Goal: Task Accomplishment & Management: Manage account settings

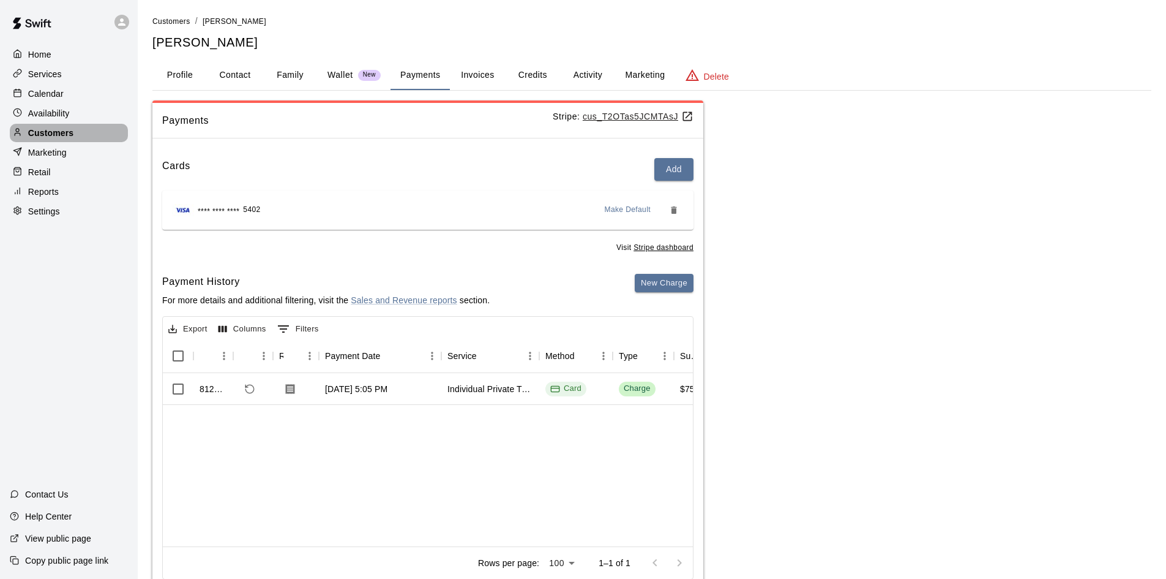
click at [45, 134] on p "Customers" at bounding box center [50, 133] width 45 height 12
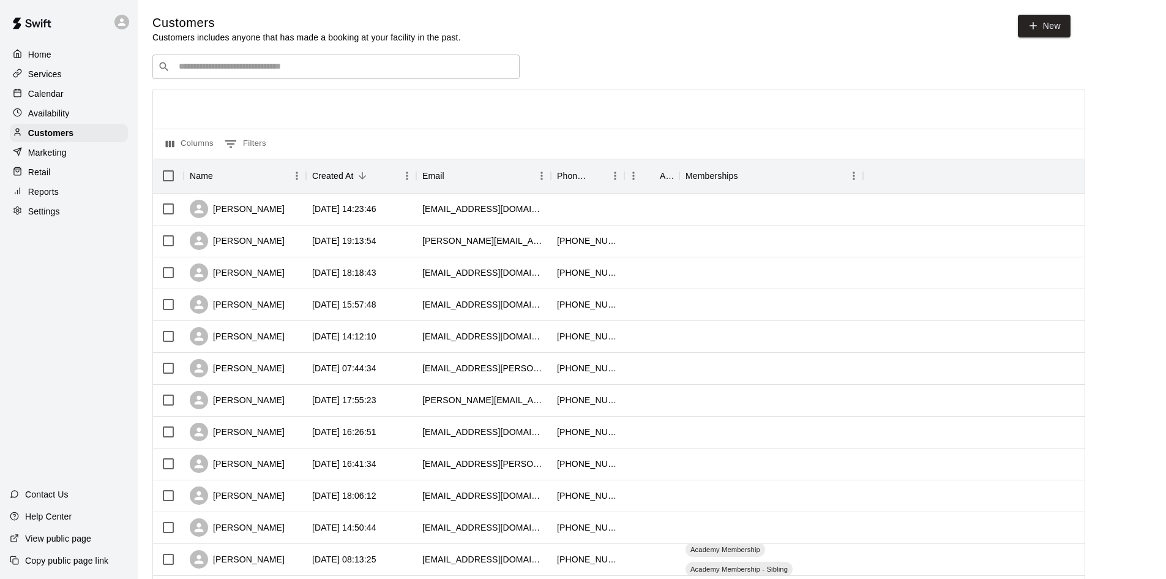
click at [377, 59] on div "​ ​" at bounding box center [335, 66] width 367 height 24
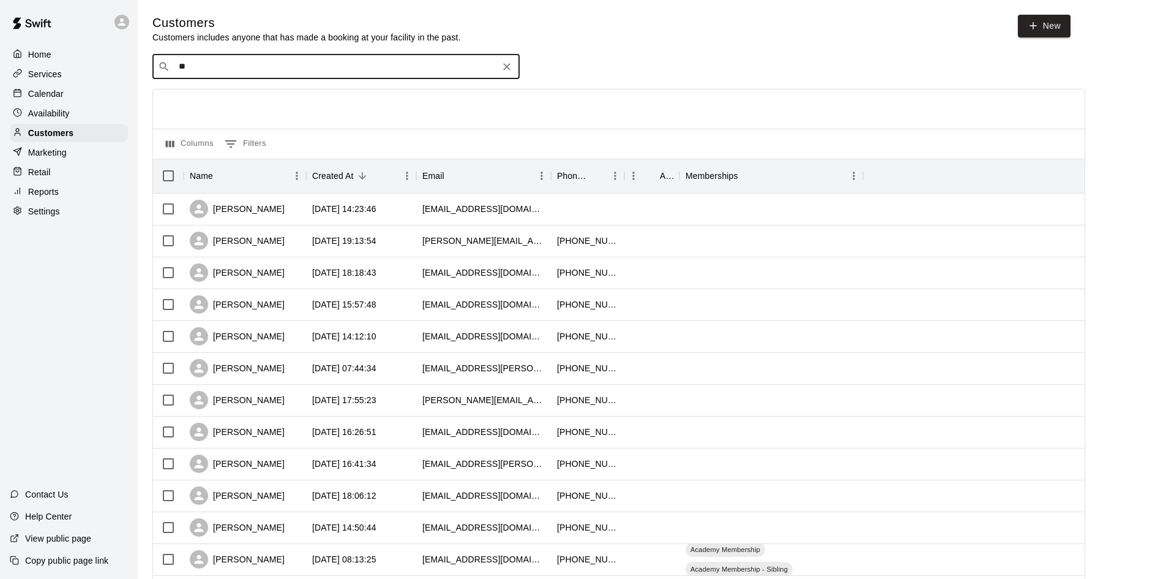
type input "*"
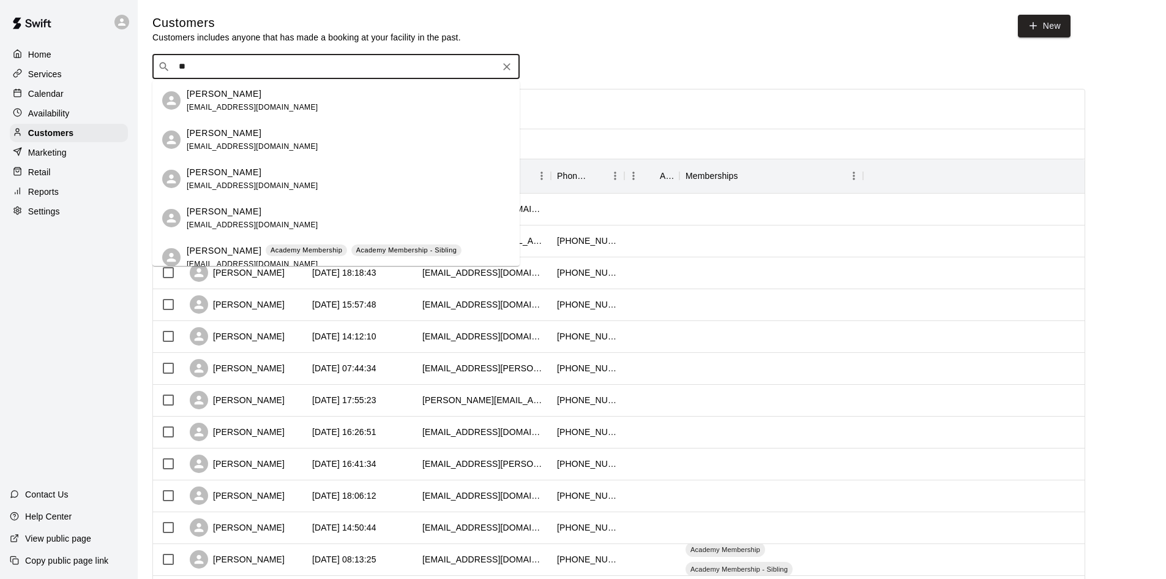
type input "***"
click at [320, 222] on div "Ada Garcia yessyv1022@gmail.com" at bounding box center [348, 218] width 323 height 26
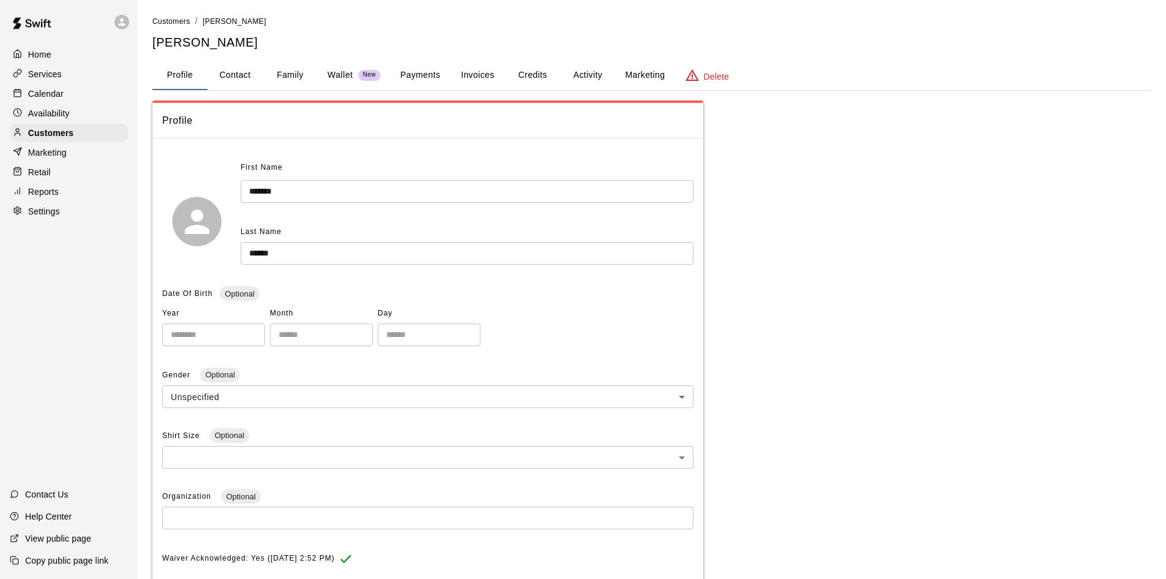
click at [416, 72] on button "Payments" at bounding box center [420, 75] width 59 height 29
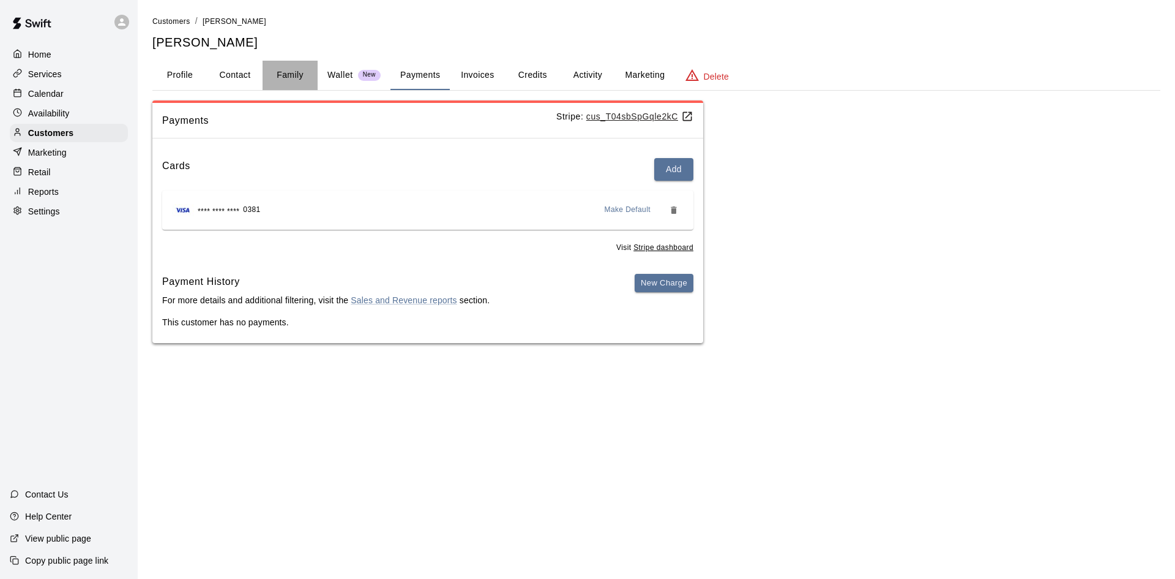
click at [293, 74] on button "Family" at bounding box center [290, 75] width 55 height 29
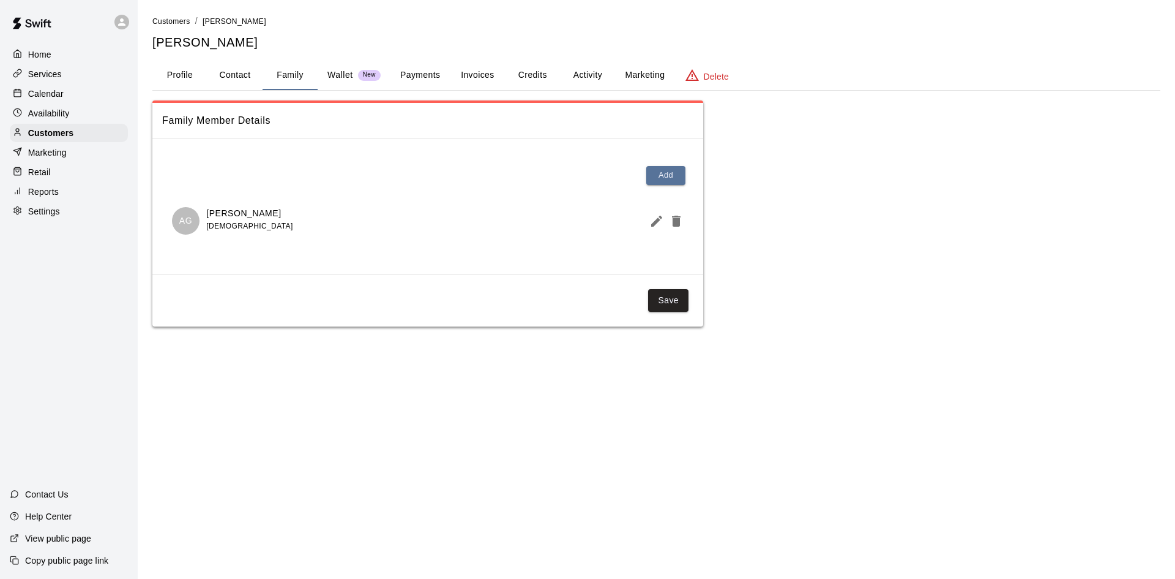
drag, startPoint x: 151, startPoint y: 42, endPoint x: 253, endPoint y: 32, distance: 102.1
click at [253, 32] on div "Customers / Yesenia Garcia Yesenia Garcia Profile Contact Family Wallet New Pay…" at bounding box center [657, 171] width 1028 height 312
click at [252, 36] on h5 "[PERSON_NAME]" at bounding box center [656, 42] width 1008 height 17
click at [577, 77] on button "Activity" at bounding box center [587, 75] width 55 height 29
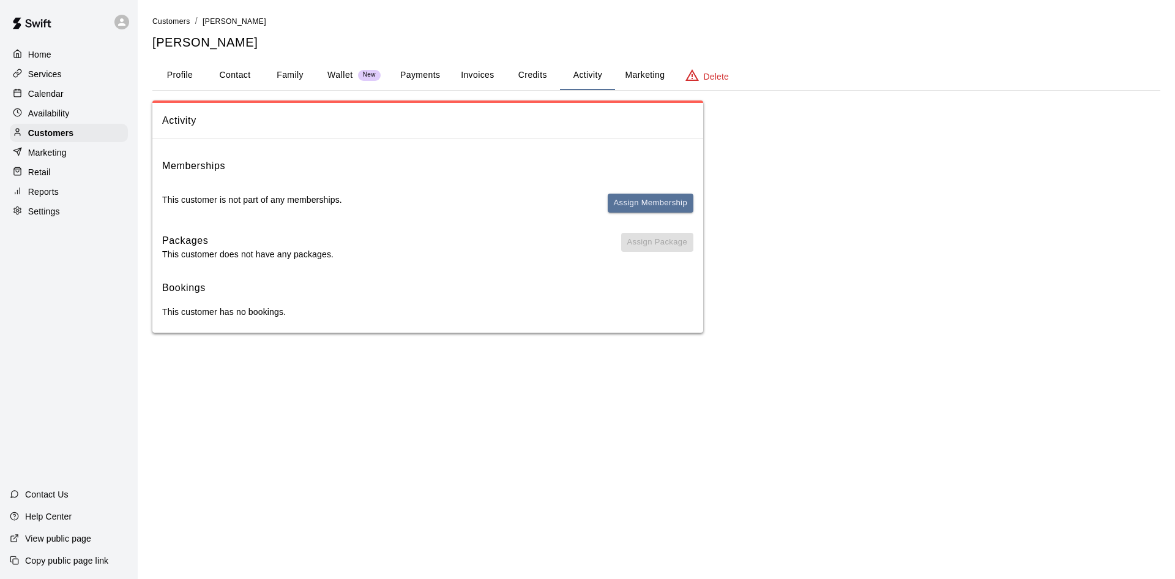
click at [424, 63] on button "Payments" at bounding box center [420, 75] width 59 height 29
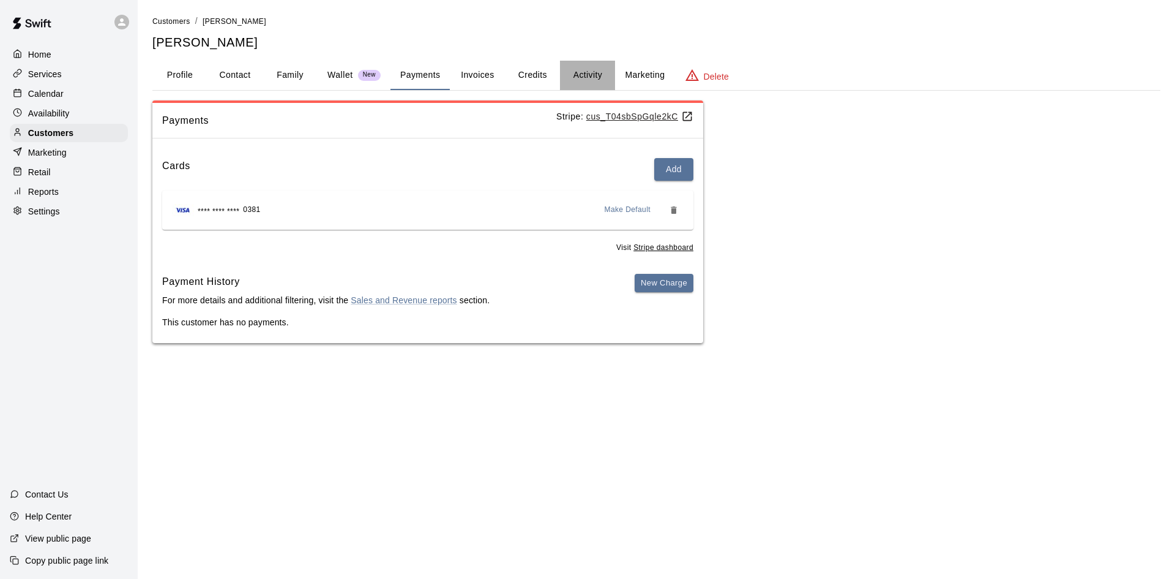
click at [582, 74] on button "Activity" at bounding box center [587, 75] width 55 height 29
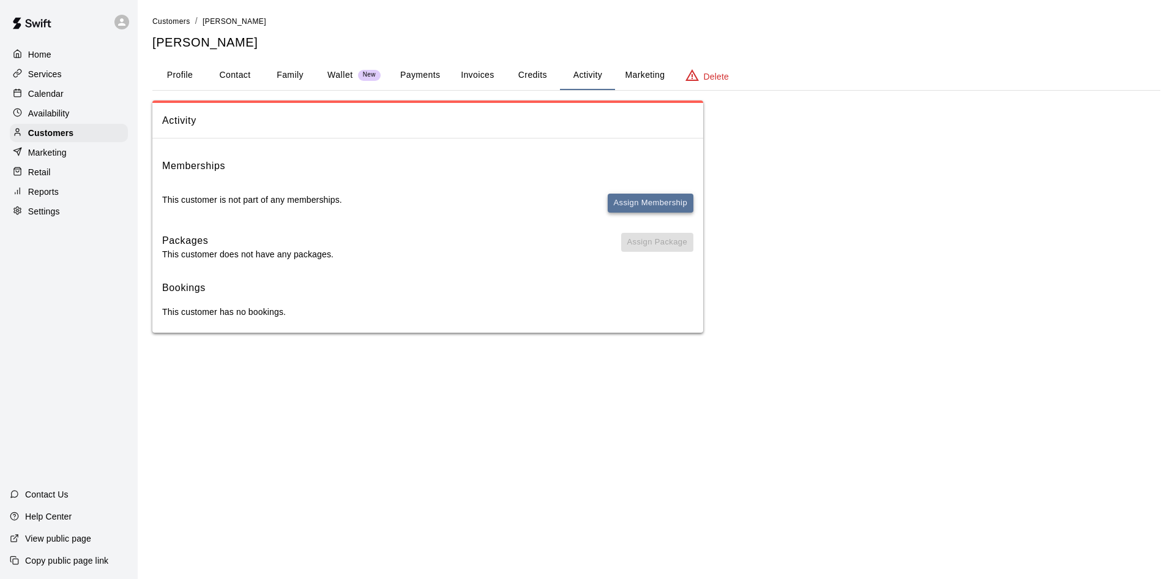
click at [664, 198] on button "Assign Membership" at bounding box center [651, 202] width 86 height 19
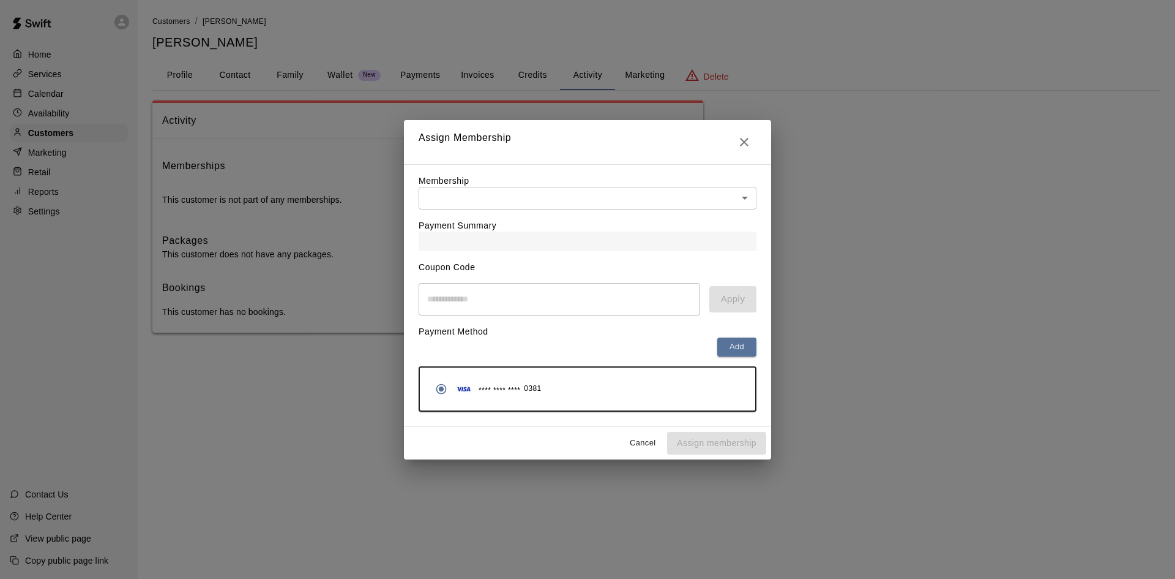
click at [675, 204] on body "Home Services Calendar Availability Customers Marketing Retail Reports Settings…" at bounding box center [587, 178] width 1175 height 357
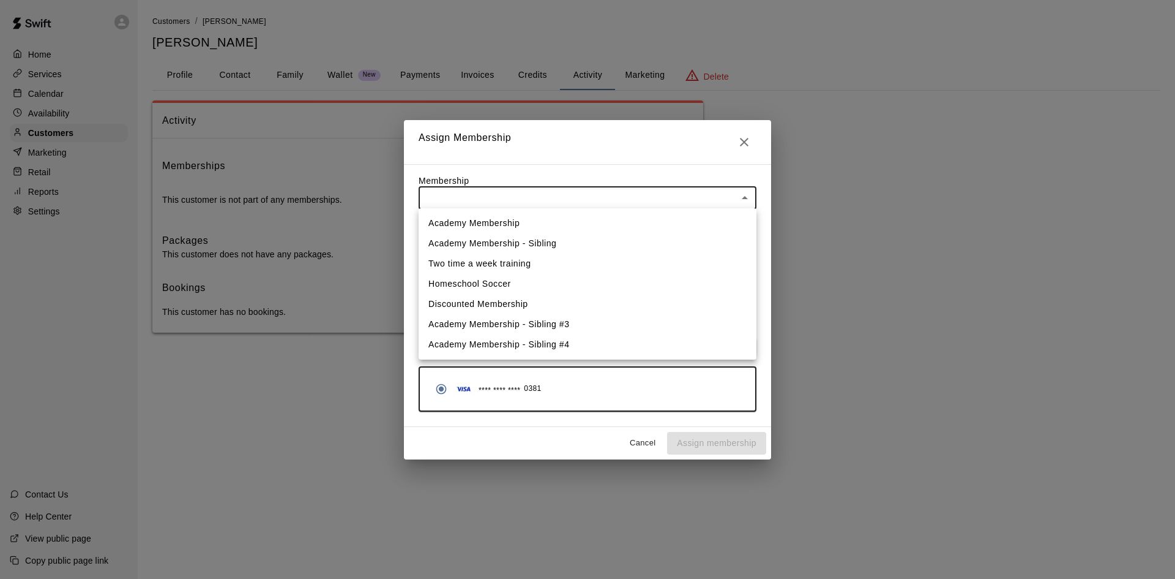
click at [595, 230] on li "Academy Membership" at bounding box center [588, 223] width 338 height 20
type input "**********"
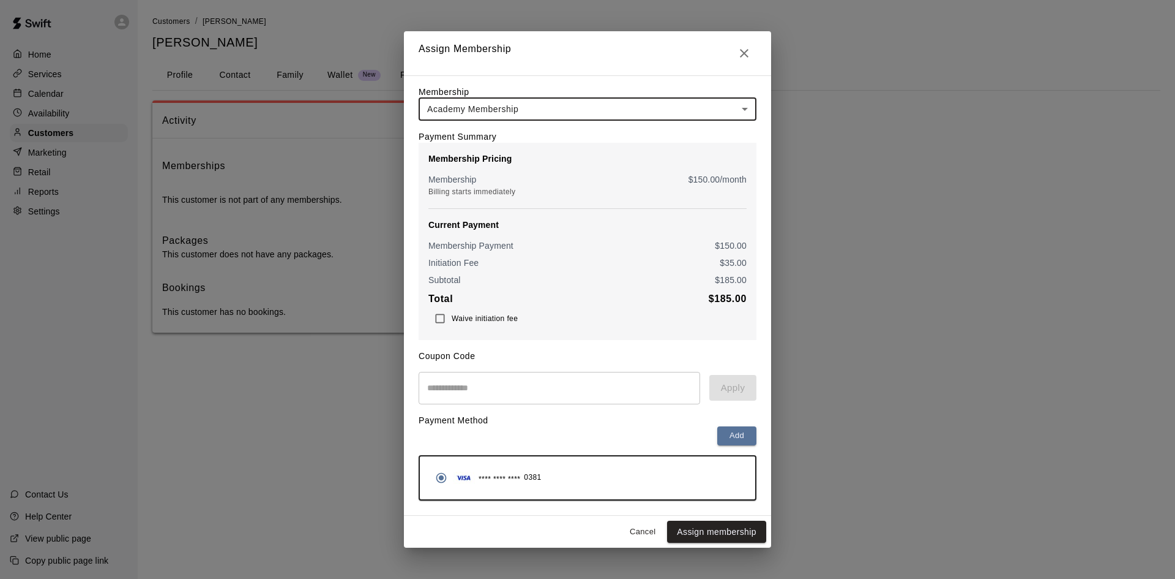
click at [523, 483] on div "**** **** **** 0381" at bounding box center [486, 477] width 112 height 23
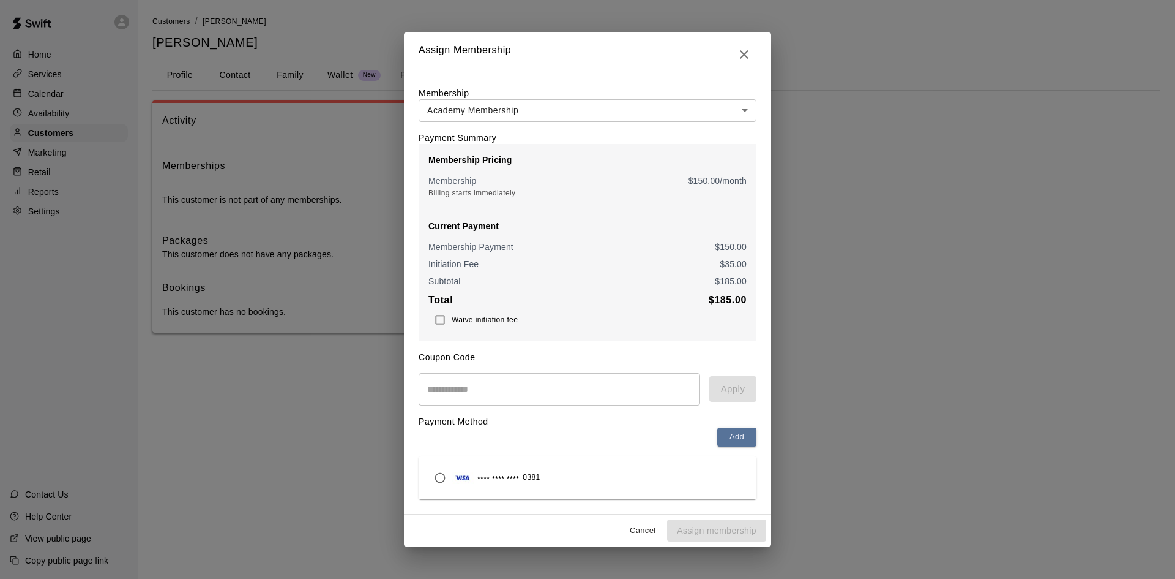
click at [523, 483] on span "0381" at bounding box center [531, 477] width 17 height 12
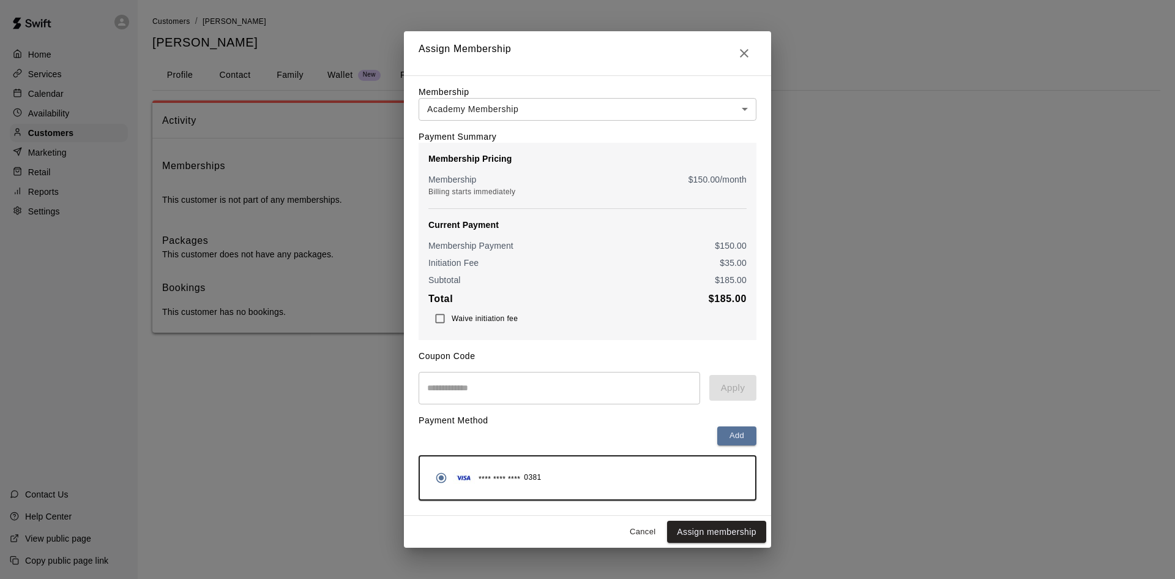
click at [640, 535] on button "Cancel" at bounding box center [642, 531] width 39 height 19
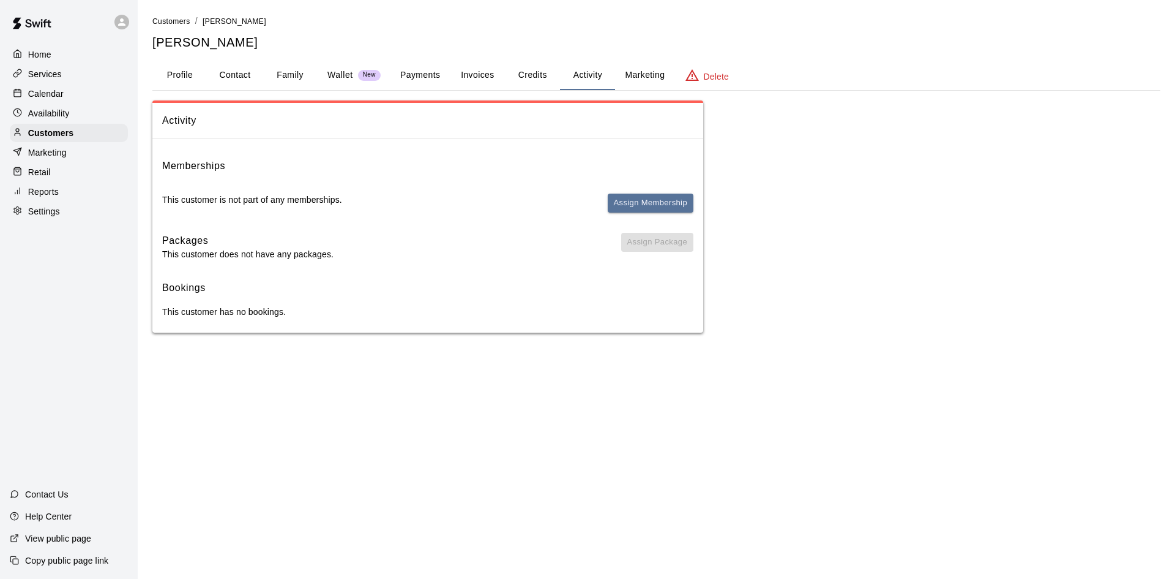
click at [341, 75] on p "Wallet" at bounding box center [341, 75] width 26 height 13
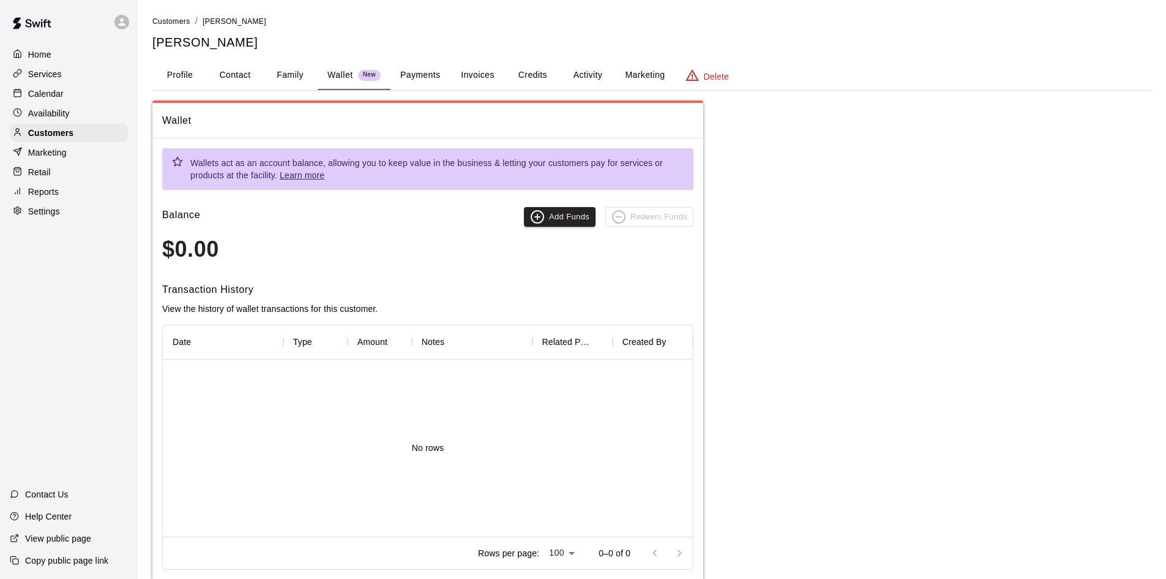
click at [416, 70] on button "Payments" at bounding box center [420, 75] width 59 height 29
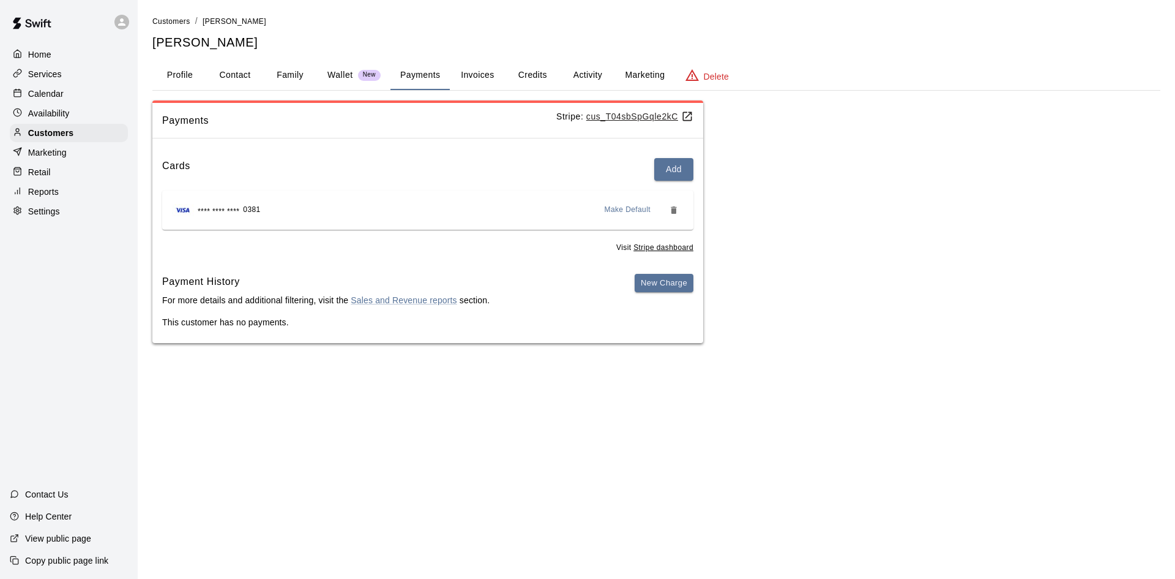
click at [320, 219] on div "**** **** **** 0381 Make Default" at bounding box center [428, 210] width 512 height 20
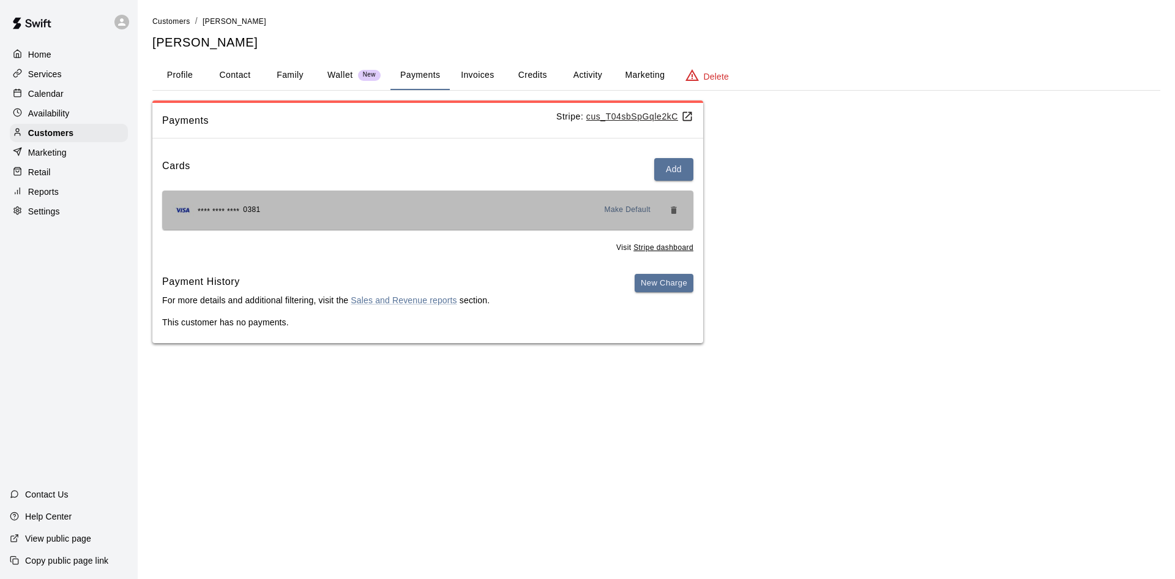
drag, startPoint x: 198, startPoint y: 220, endPoint x: 190, endPoint y: 219, distance: 8.1
click at [190, 219] on div "**** **** **** 0381 Make Default" at bounding box center [428, 210] width 512 height 20
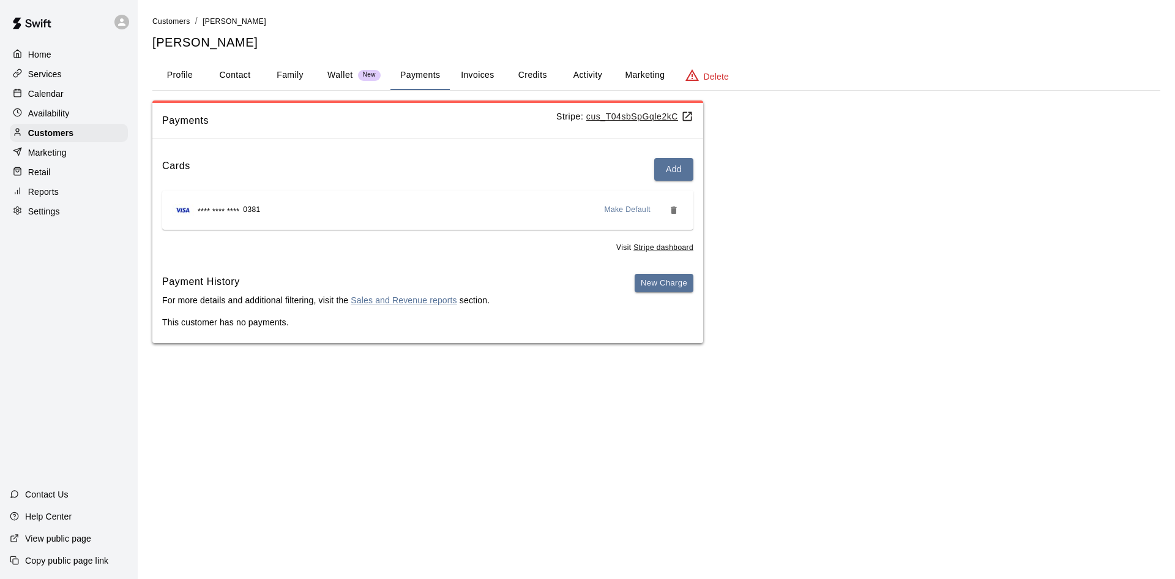
click at [306, 264] on div "Cards Add **** **** **** 0381 Make Default Visit Stripe dashboard Payment Histo…" at bounding box center [427, 245] width 551 height 195
click at [584, 75] on button "Activity" at bounding box center [587, 75] width 55 height 29
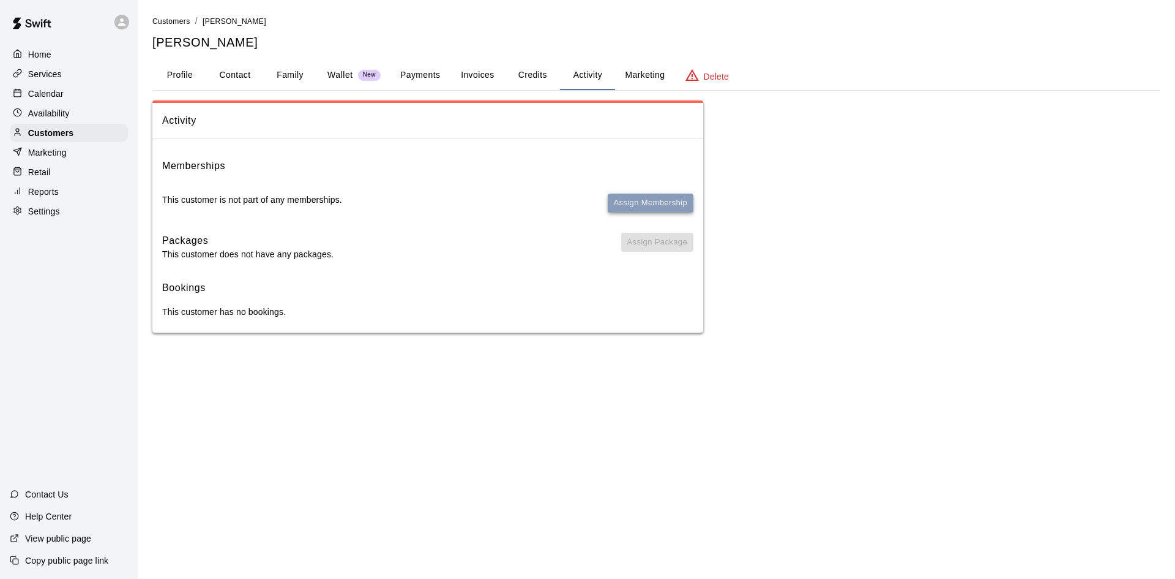
click at [645, 199] on button "Assign Membership" at bounding box center [651, 202] width 86 height 19
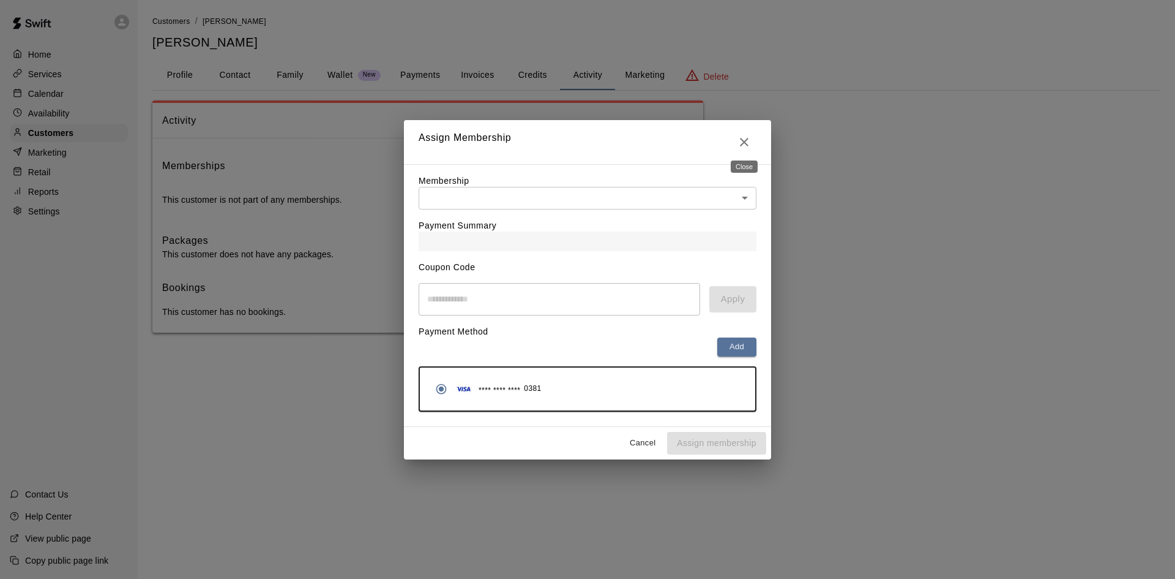
click at [738, 137] on icon "Close" at bounding box center [744, 142] width 15 height 15
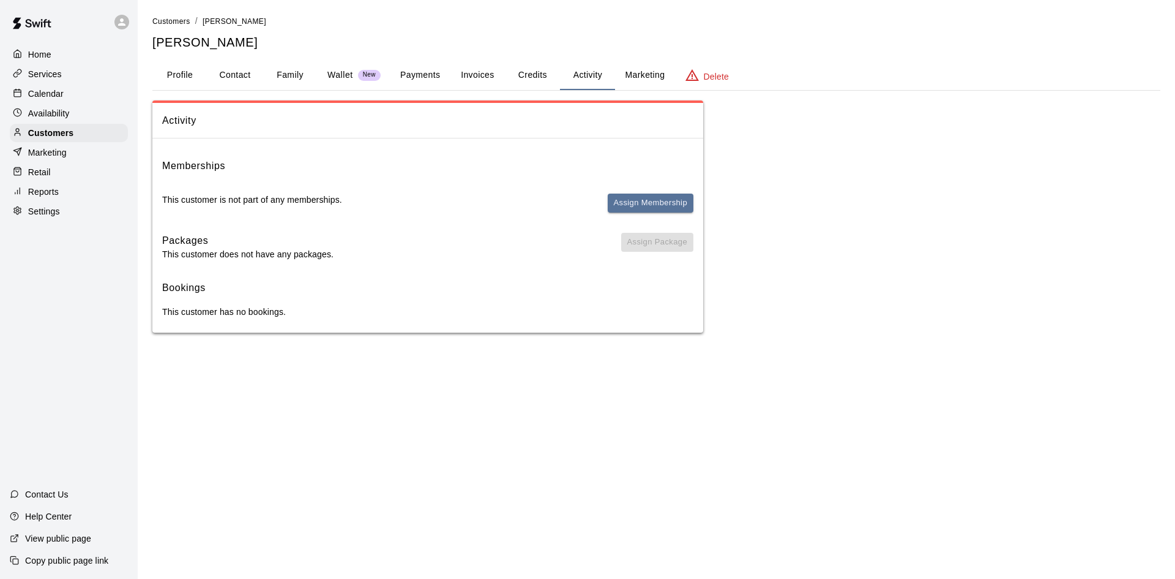
click at [411, 68] on button "Payments" at bounding box center [420, 75] width 59 height 29
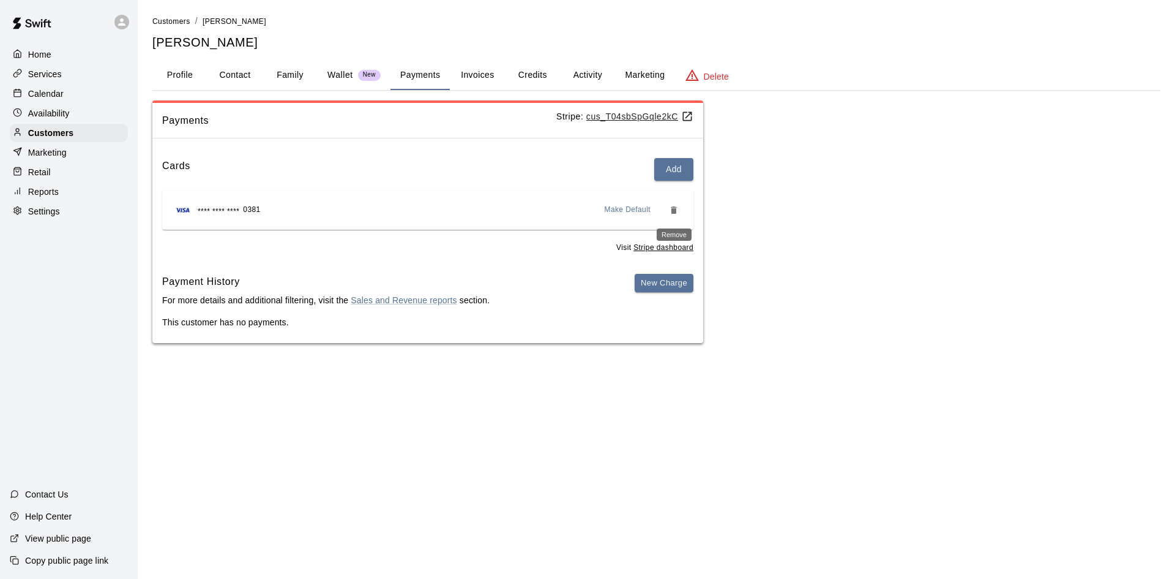
click at [670, 217] on button "Remove" at bounding box center [674, 210] width 20 height 20
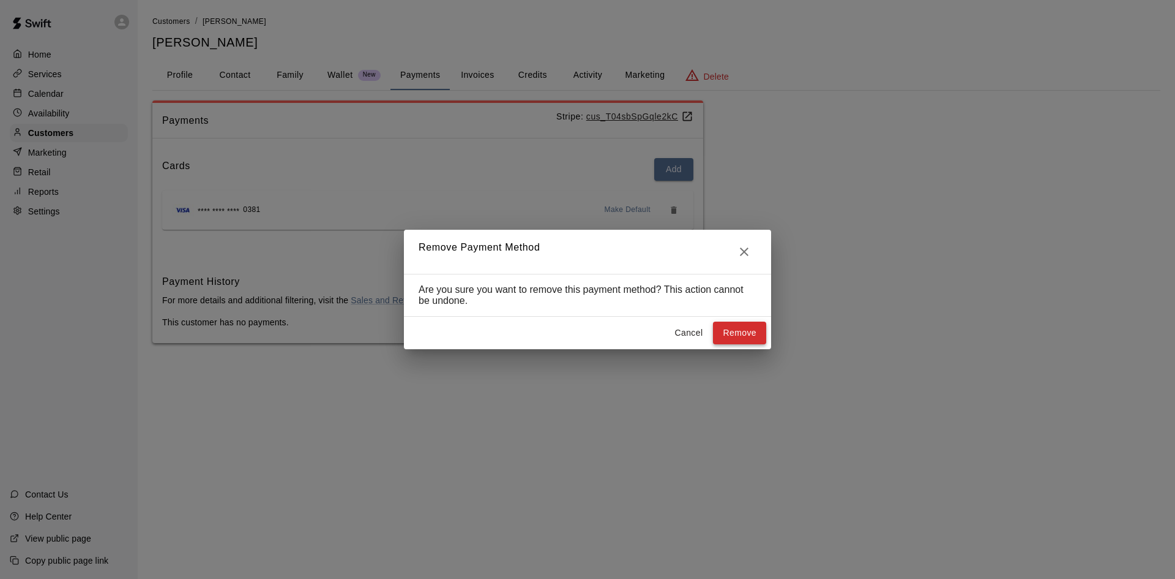
click at [747, 331] on button "Remove" at bounding box center [739, 332] width 53 height 23
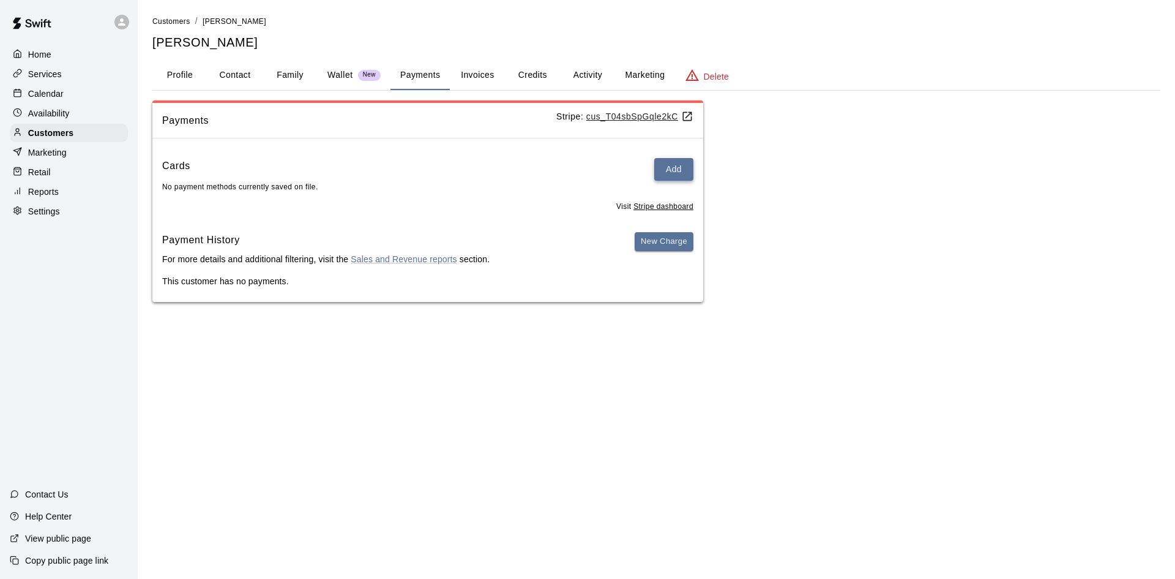
click at [669, 169] on button "Add" at bounding box center [673, 169] width 39 height 23
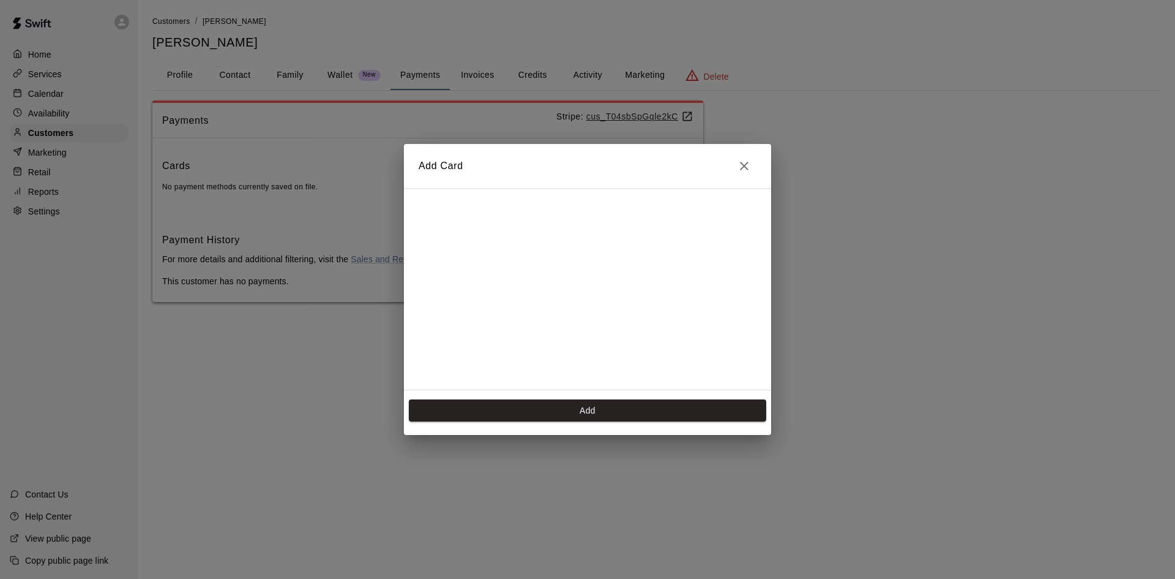
scroll to position [173, 0]
click at [536, 410] on button "Add" at bounding box center [588, 410] width 358 height 23
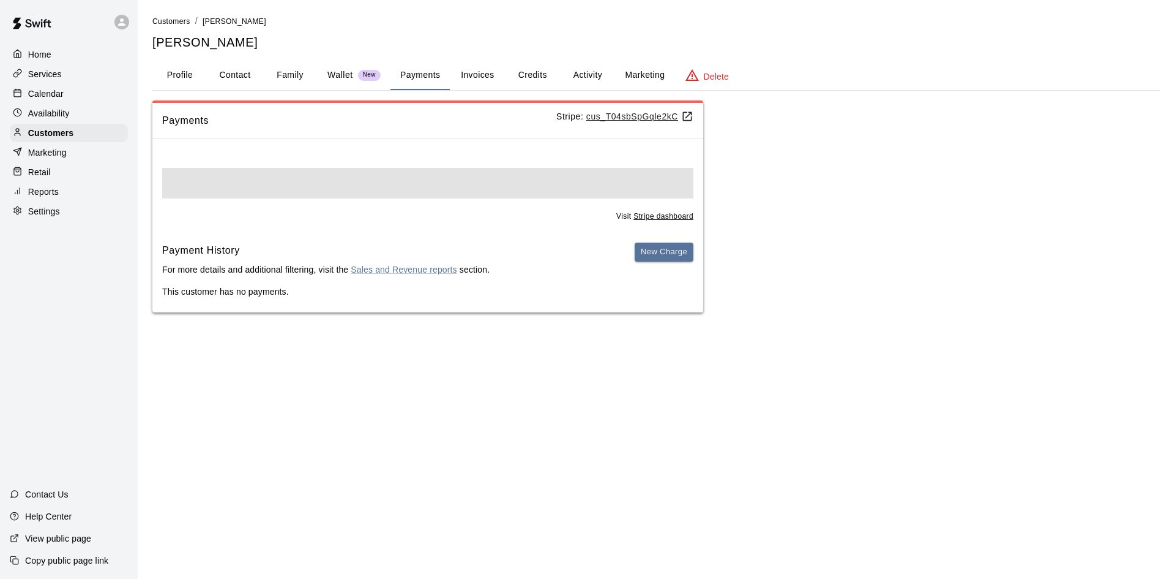
scroll to position [0, 0]
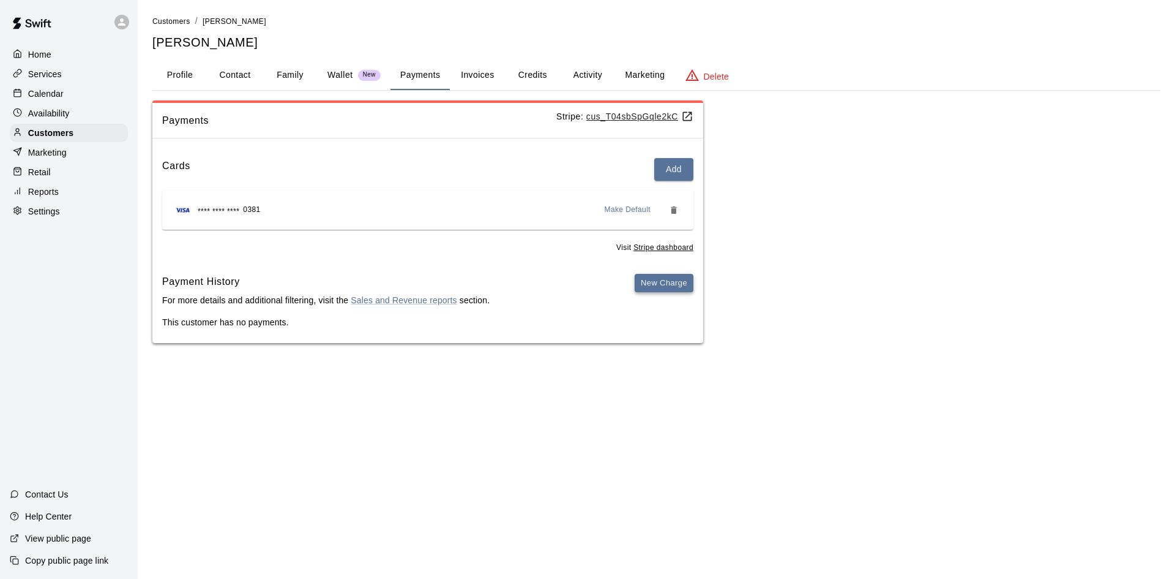
click at [654, 286] on button "New Charge" at bounding box center [664, 283] width 59 height 19
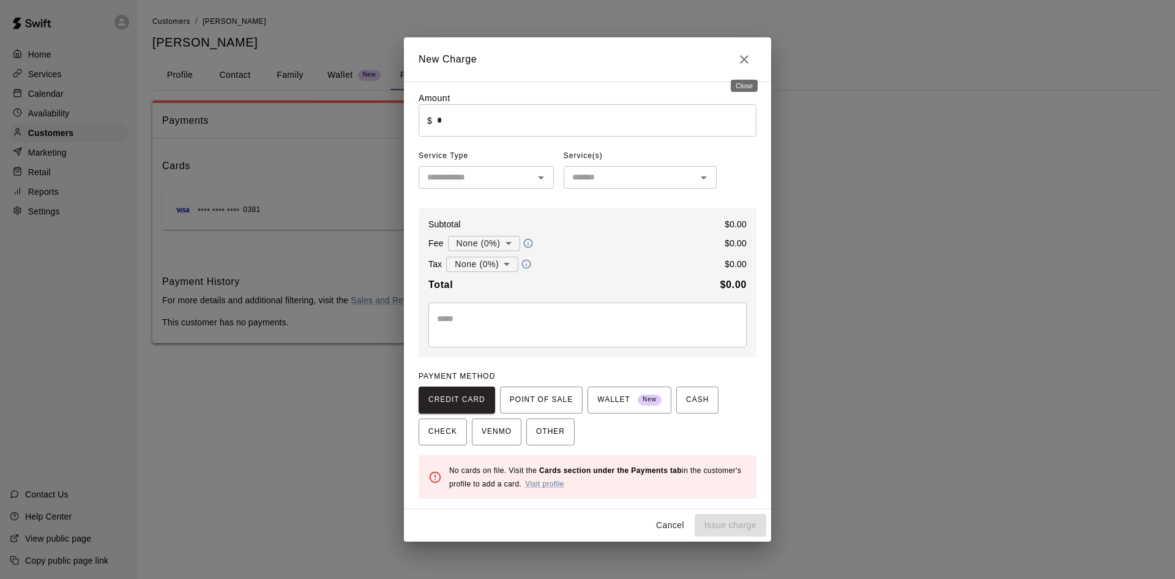
click at [740, 58] on icon "Close" at bounding box center [744, 59] width 15 height 15
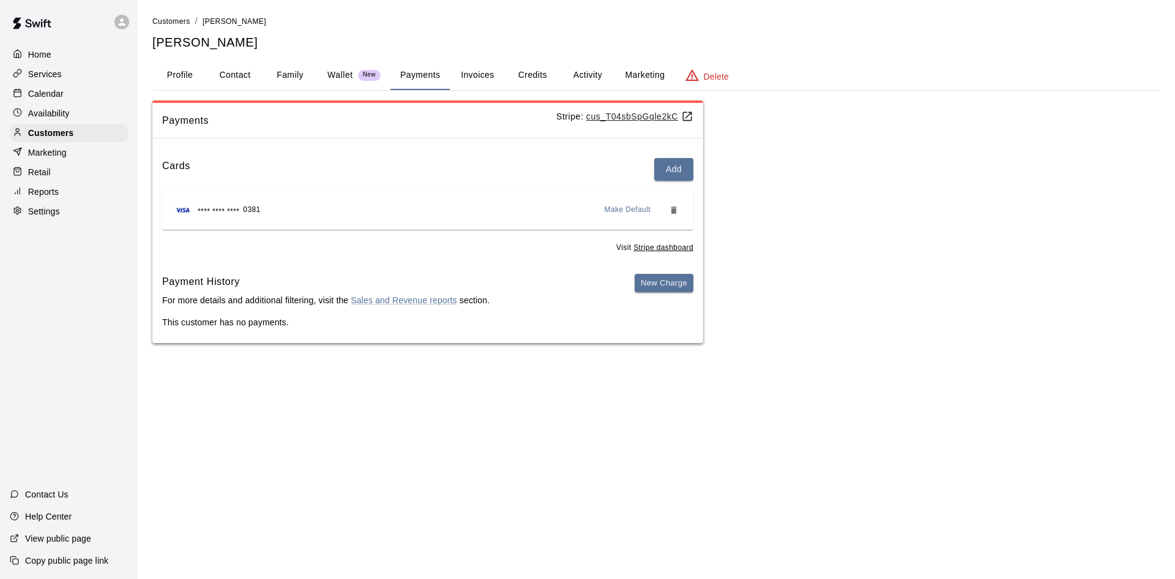
click at [589, 72] on button "Activity" at bounding box center [587, 75] width 55 height 29
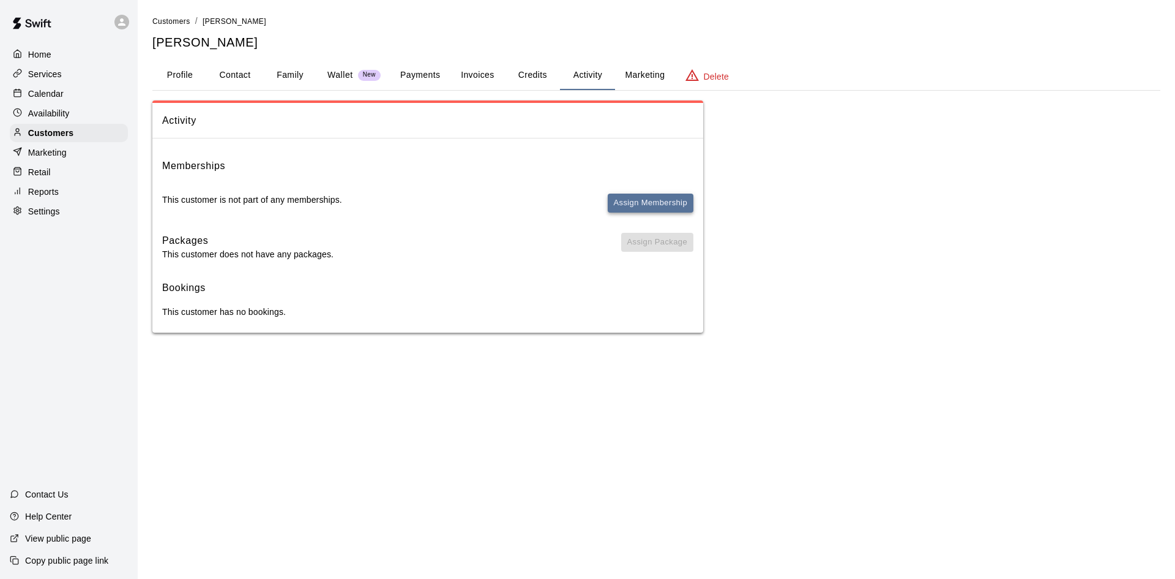
click at [673, 198] on button "Assign Membership" at bounding box center [651, 202] width 86 height 19
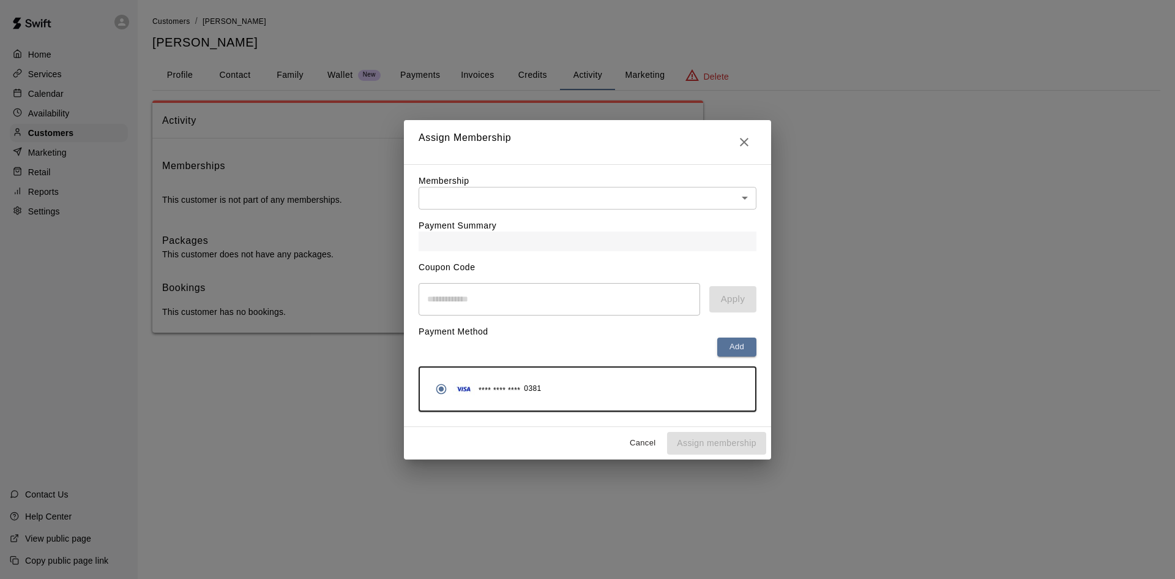
click at [522, 190] on body "Home Services Calendar Availability Customers Marketing Retail Reports Settings…" at bounding box center [587, 178] width 1175 height 357
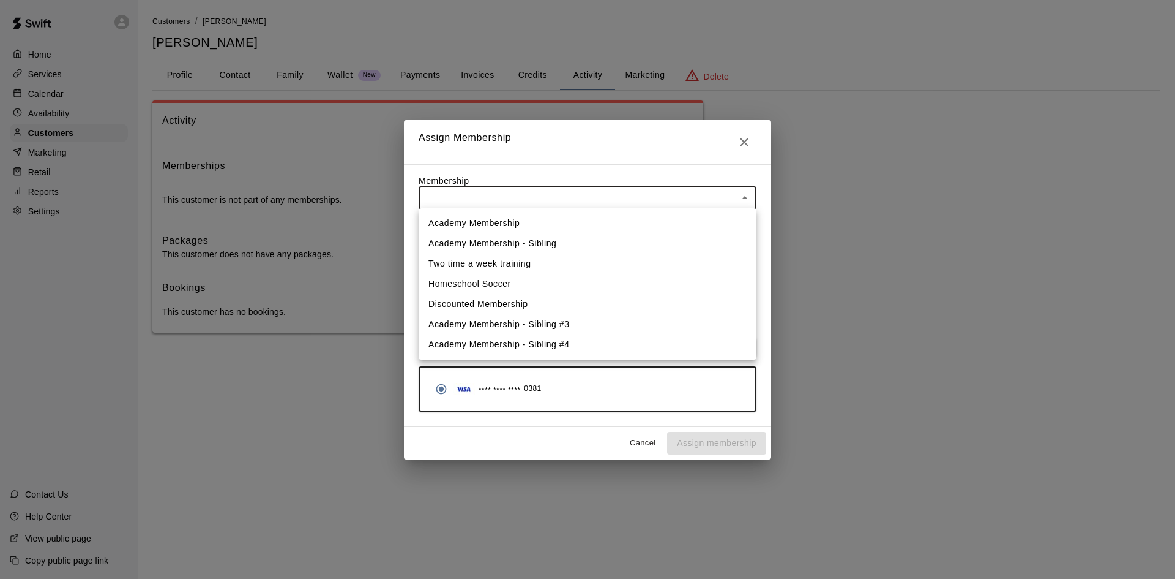
click at [505, 227] on li "Academy Membership" at bounding box center [588, 223] width 338 height 20
type input "**********"
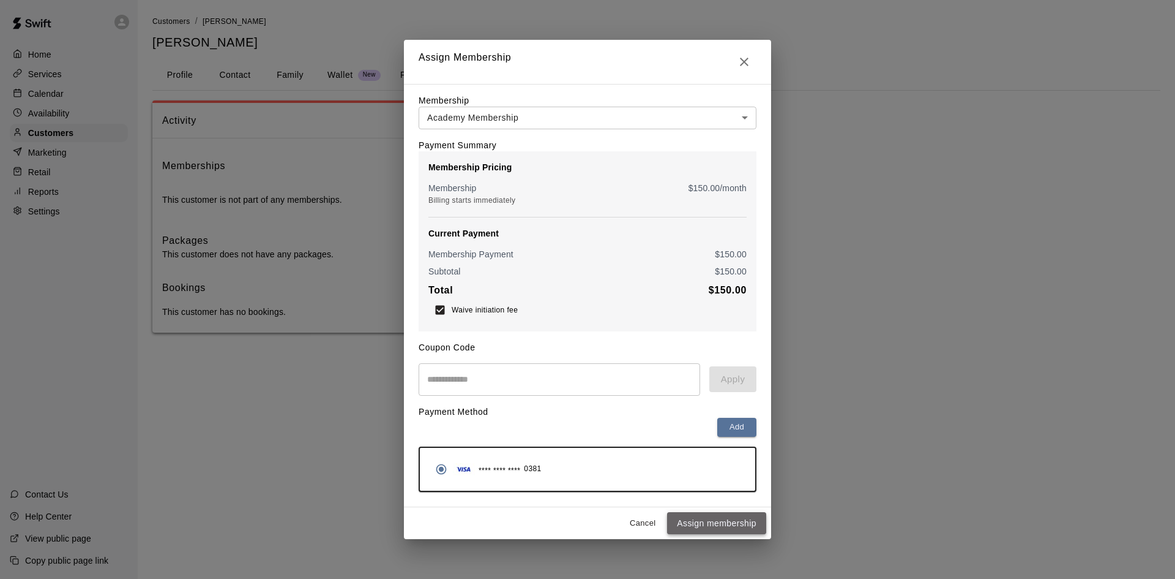
click at [711, 526] on button "Assign membership" at bounding box center [716, 523] width 99 height 23
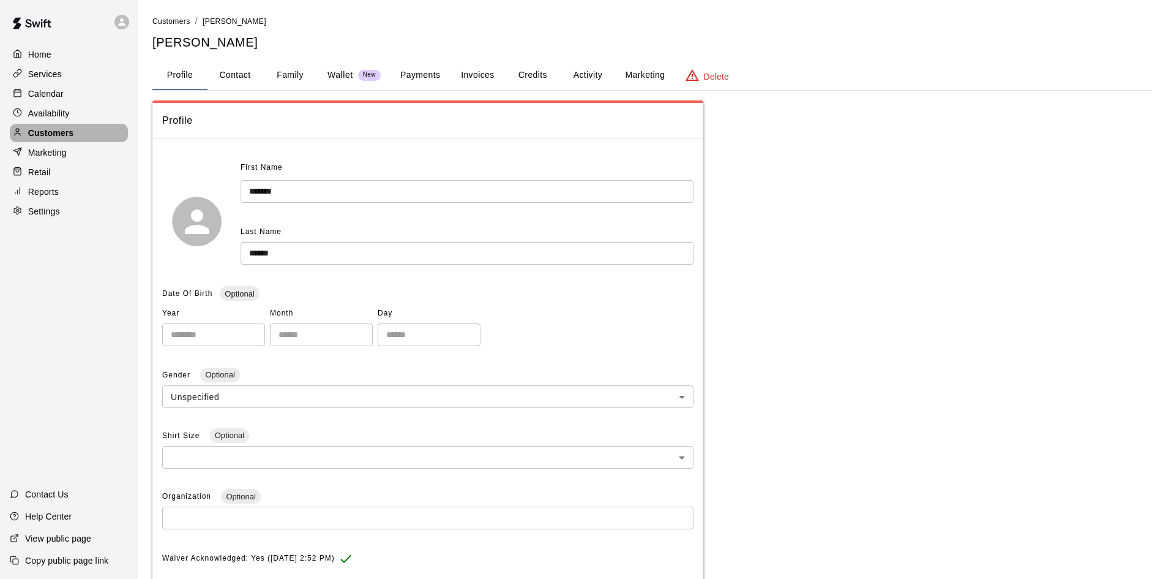
click at [72, 128] on div "Customers" at bounding box center [69, 133] width 118 height 18
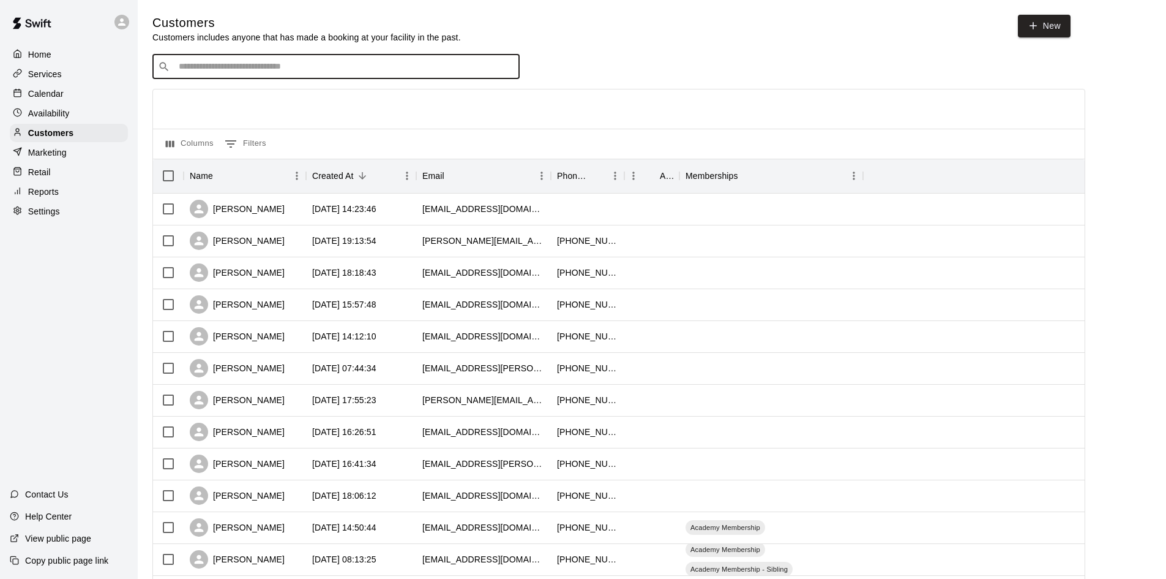
click at [285, 64] on input "Search customers by name or email" at bounding box center [344, 67] width 339 height 12
type input "******"
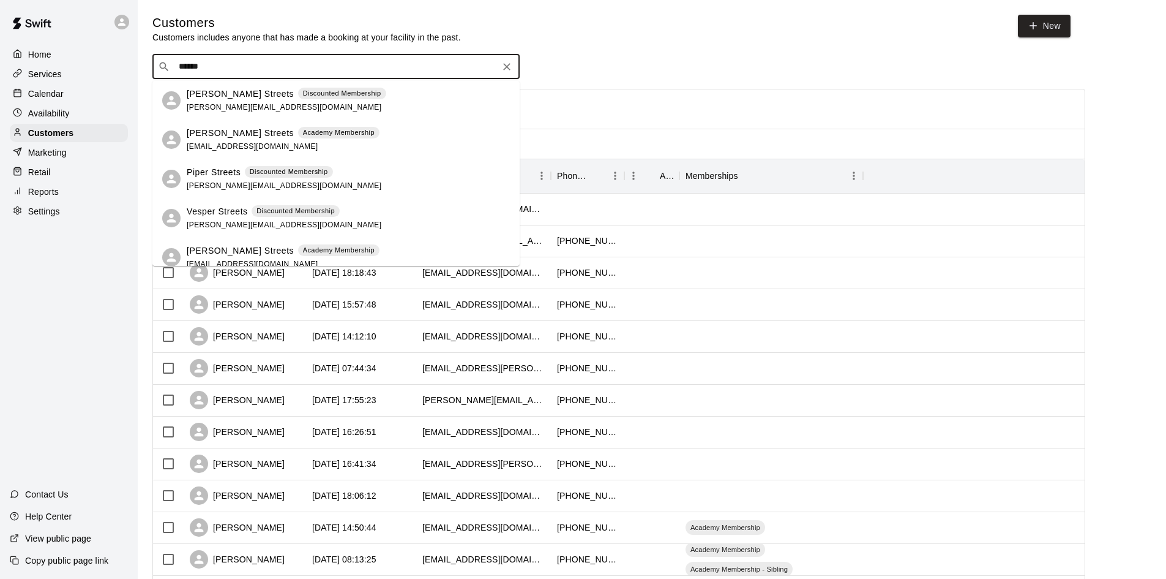
click at [225, 96] on p "[PERSON_NAME] Streets" at bounding box center [240, 94] width 107 height 13
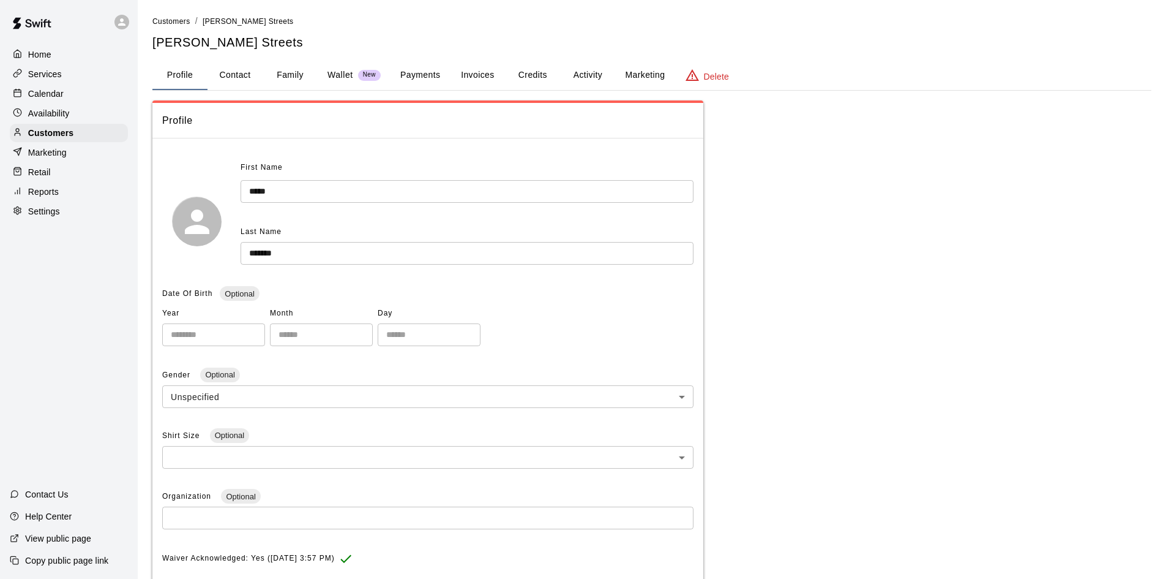
click at [419, 72] on button "Payments" at bounding box center [420, 75] width 59 height 29
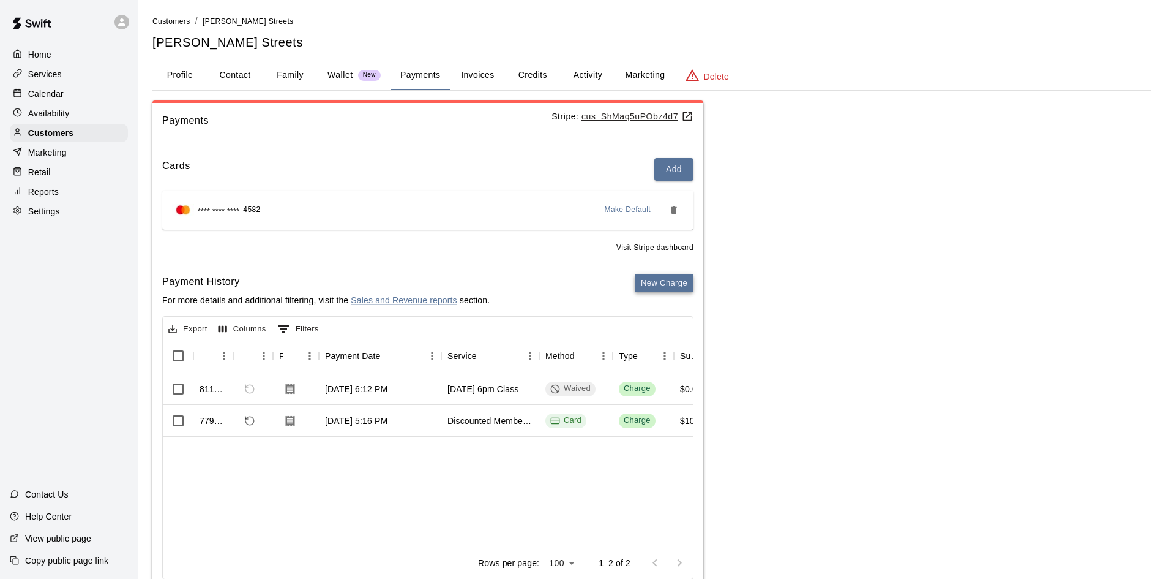
click at [662, 286] on button "New Charge" at bounding box center [664, 283] width 59 height 19
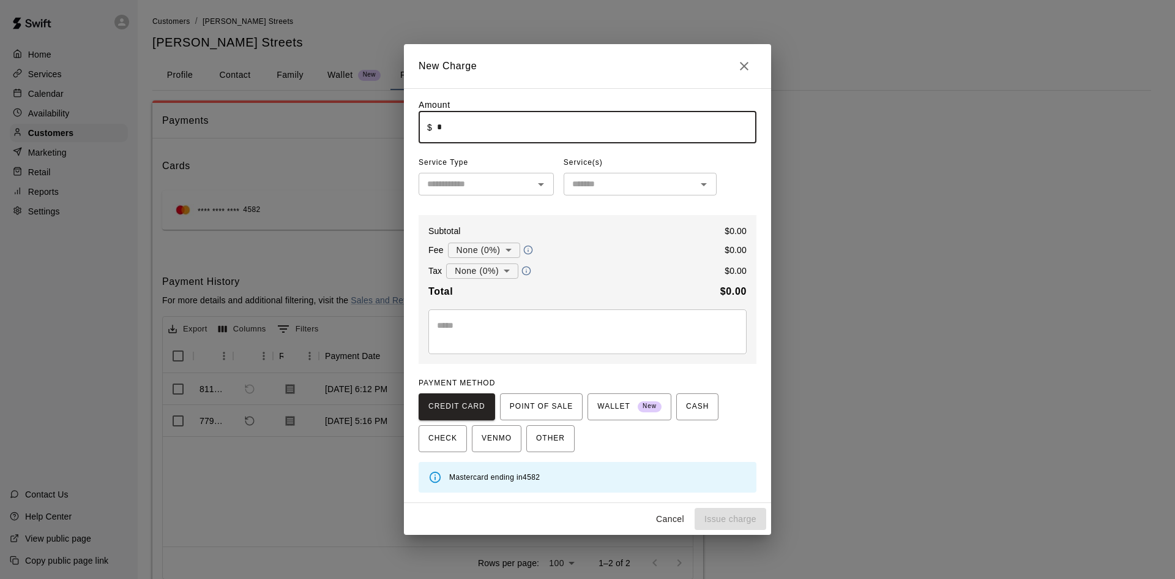
click at [528, 131] on input "*" at bounding box center [597, 127] width 320 height 32
click at [538, 185] on icon "Open" at bounding box center [541, 184] width 15 height 15
type input "*****"
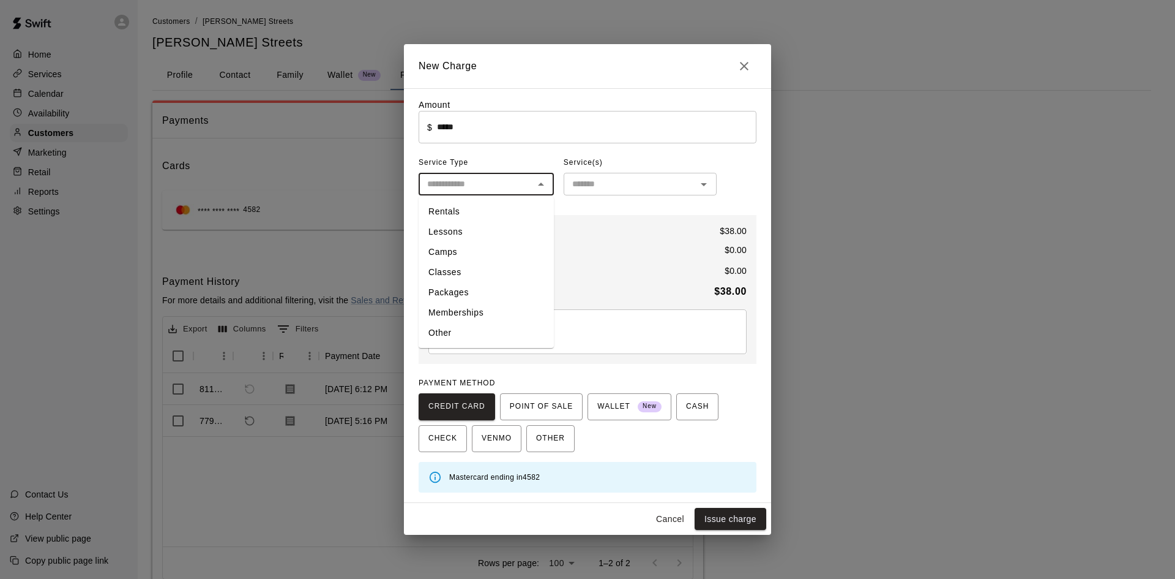
click at [492, 236] on li "Lessons" at bounding box center [486, 232] width 135 height 20
type input "*******"
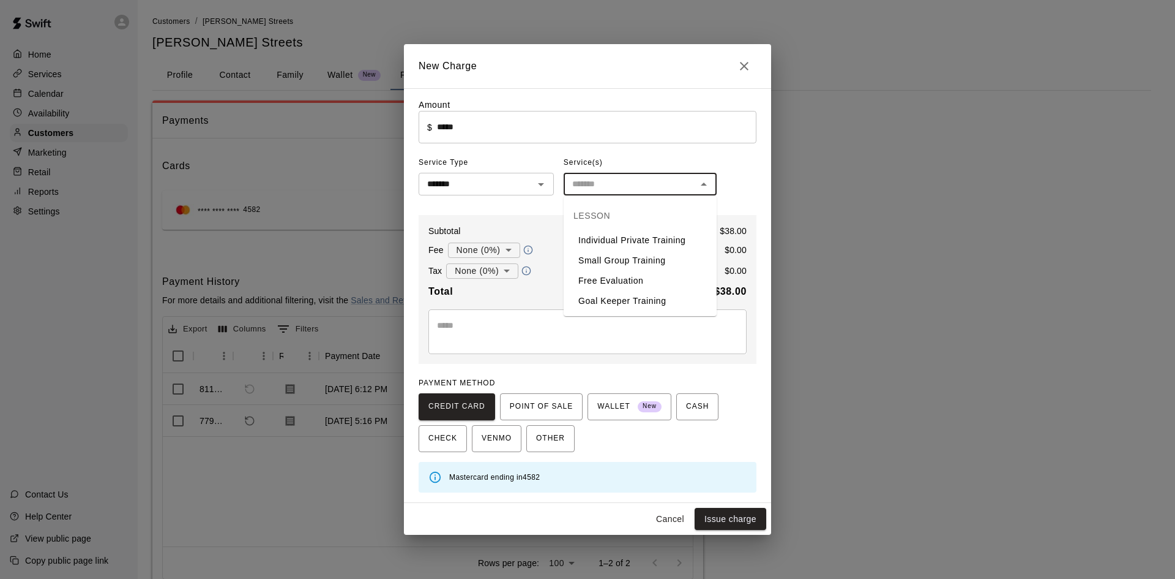
click at [601, 186] on input "text" at bounding box center [631, 183] width 126 height 15
click at [633, 305] on li "Goal Keeper Training" at bounding box center [640, 301] width 153 height 20
type input "**********"
click at [722, 520] on button "Issue charge" at bounding box center [731, 519] width 72 height 23
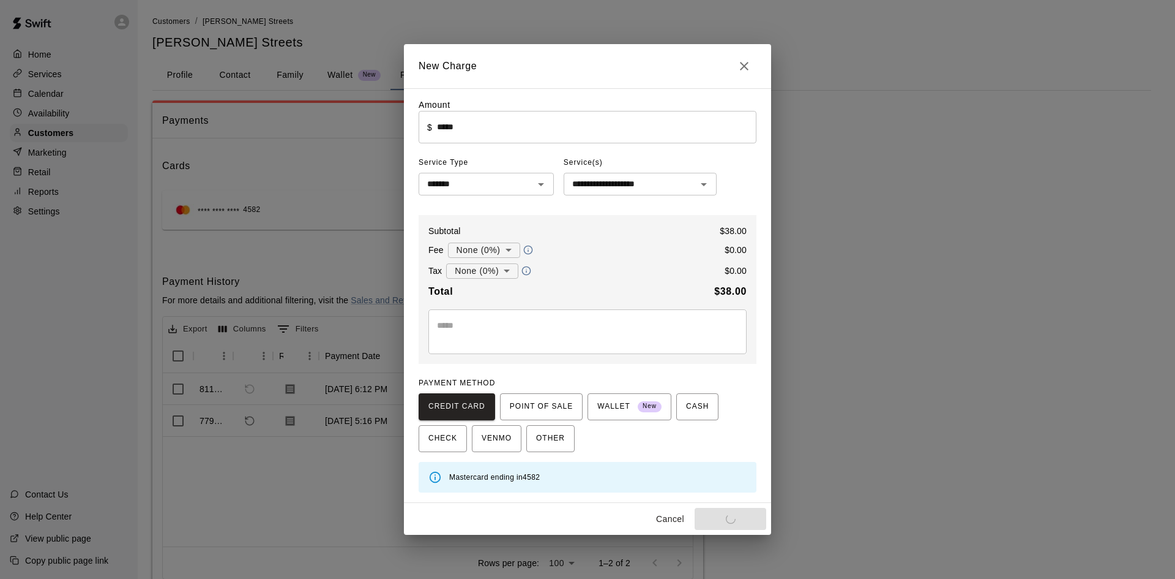
type input "*"
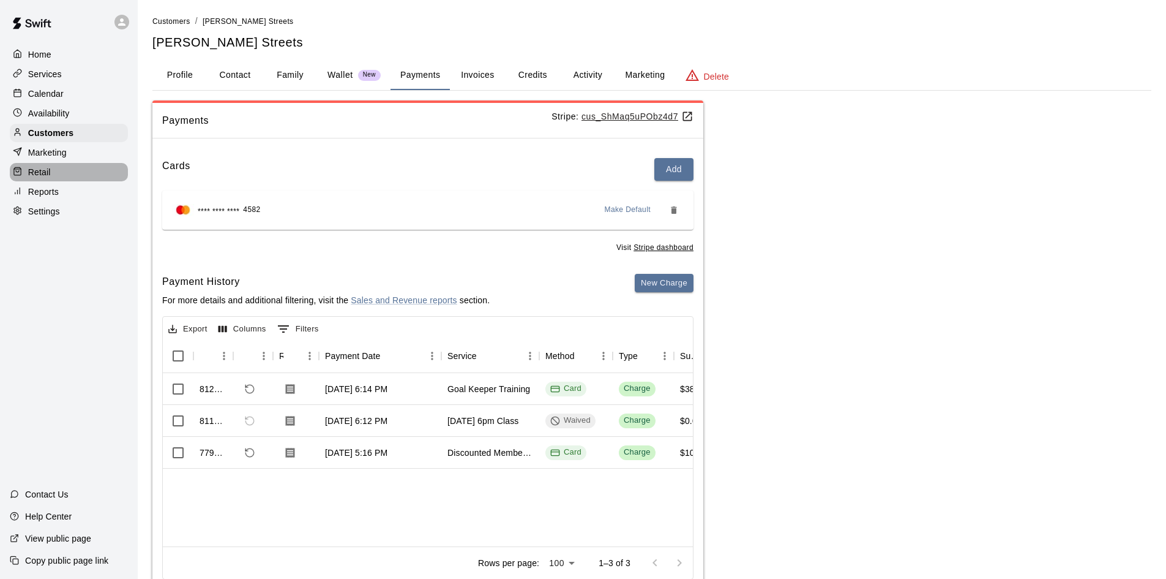
click at [54, 180] on div "Retail" at bounding box center [69, 172] width 118 height 18
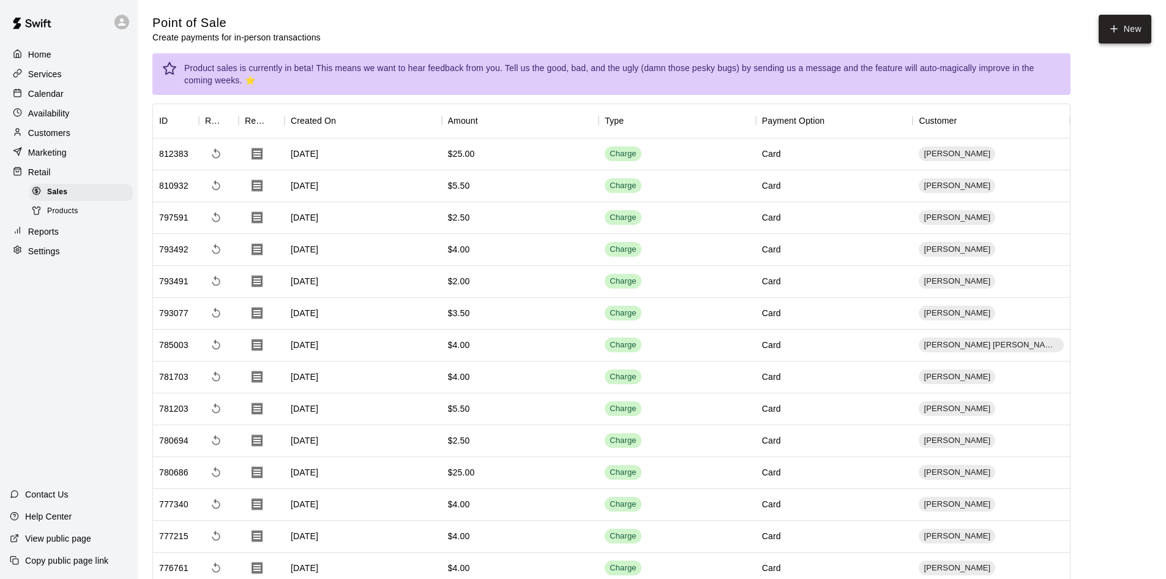
click at [1128, 21] on button "New" at bounding box center [1125, 29] width 53 height 29
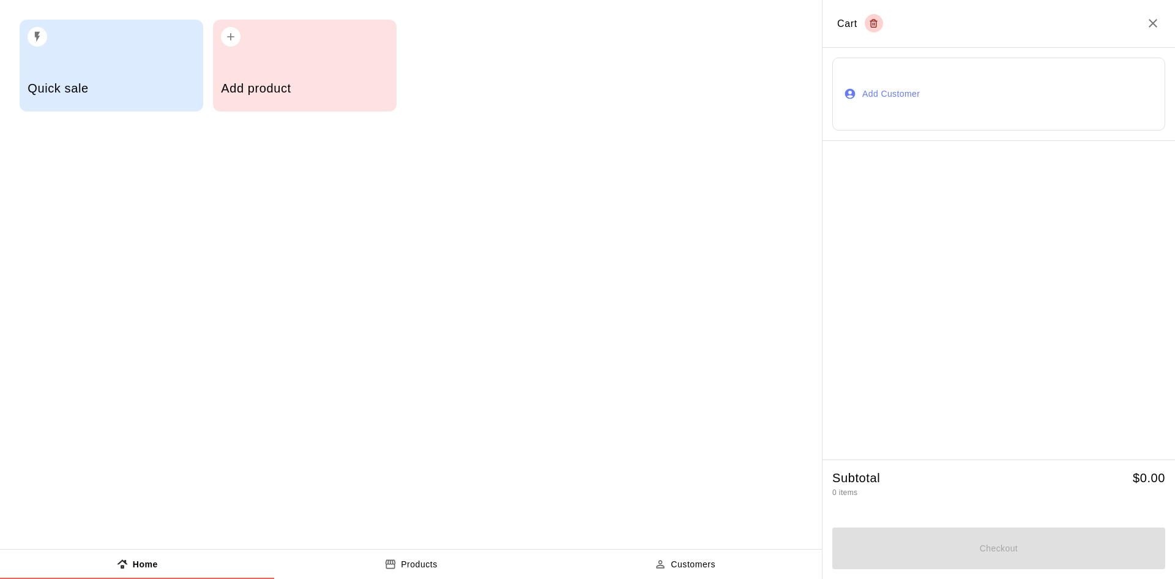
click at [302, 61] on div "Add product" at bounding box center [305, 66] width 184 height 92
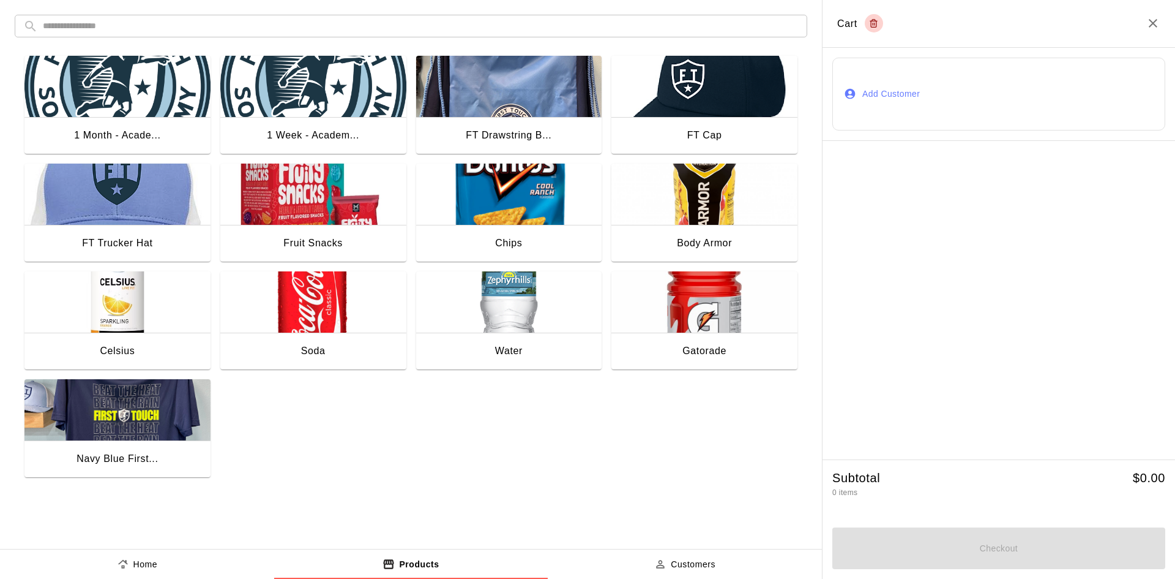
click at [96, 302] on img "button" at bounding box center [117, 301] width 186 height 61
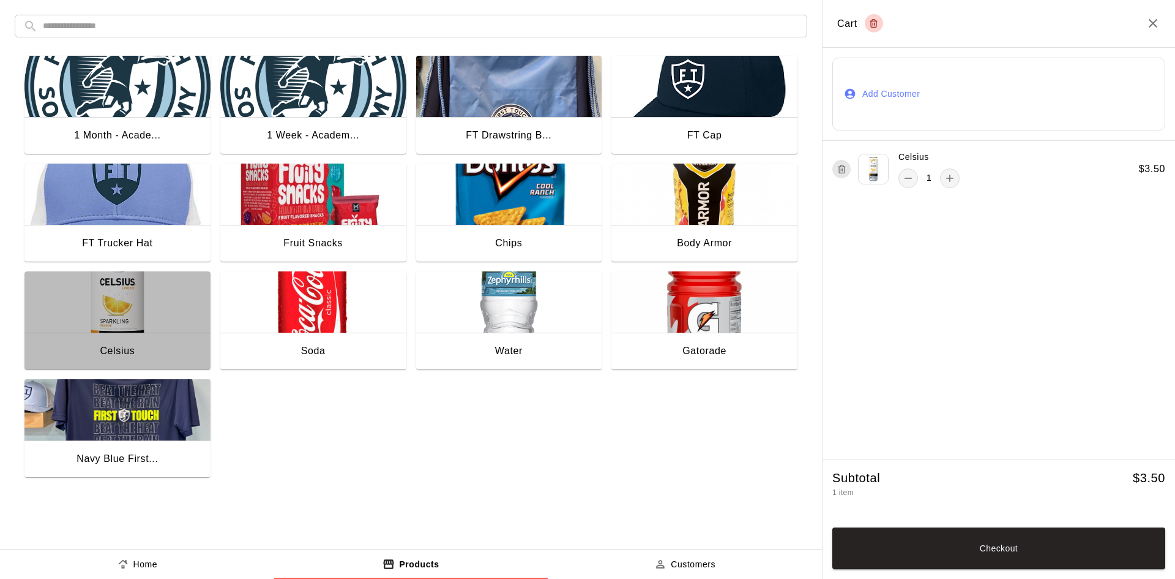
click at [94, 304] on img "button" at bounding box center [117, 301] width 186 height 61
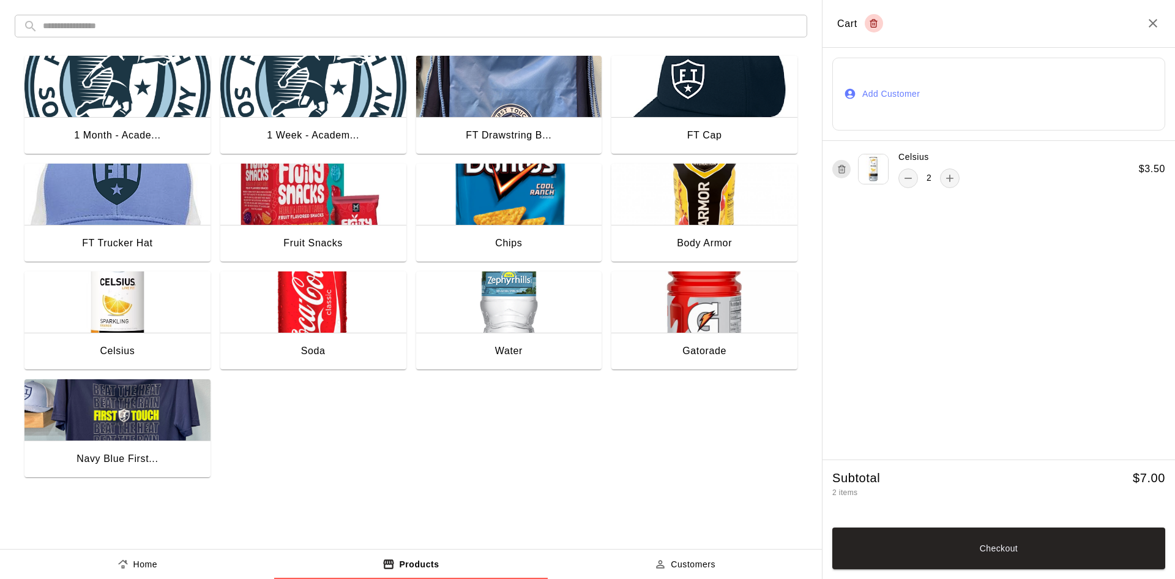
click at [94, 304] on img "button" at bounding box center [117, 301] width 186 height 61
click at [1073, 107] on button "Add Customer" at bounding box center [999, 94] width 333 height 73
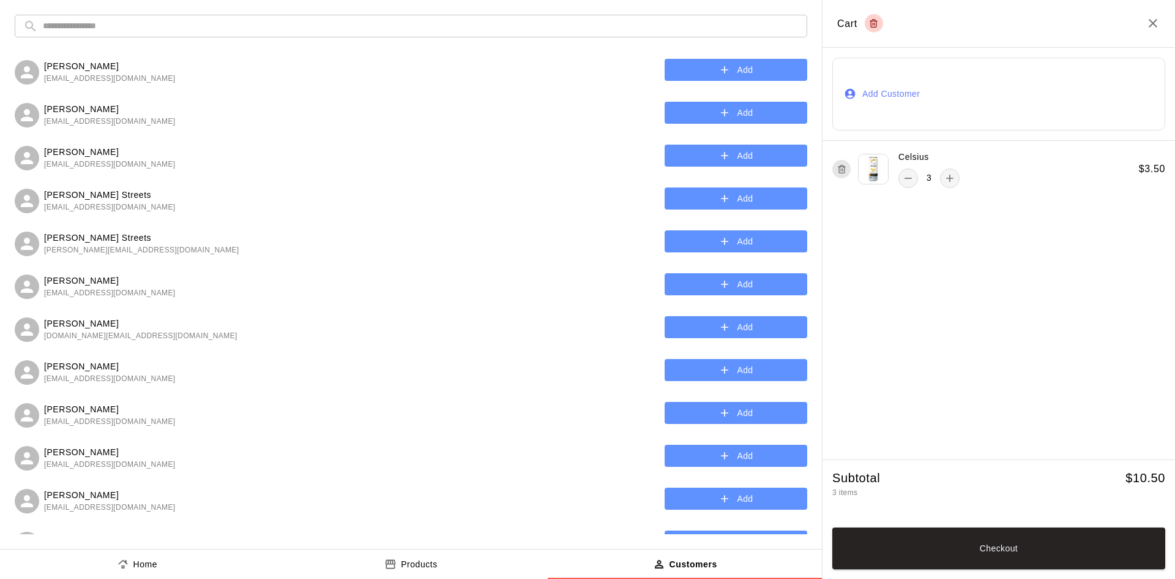
click at [243, 24] on input "text" at bounding box center [421, 26] width 756 height 23
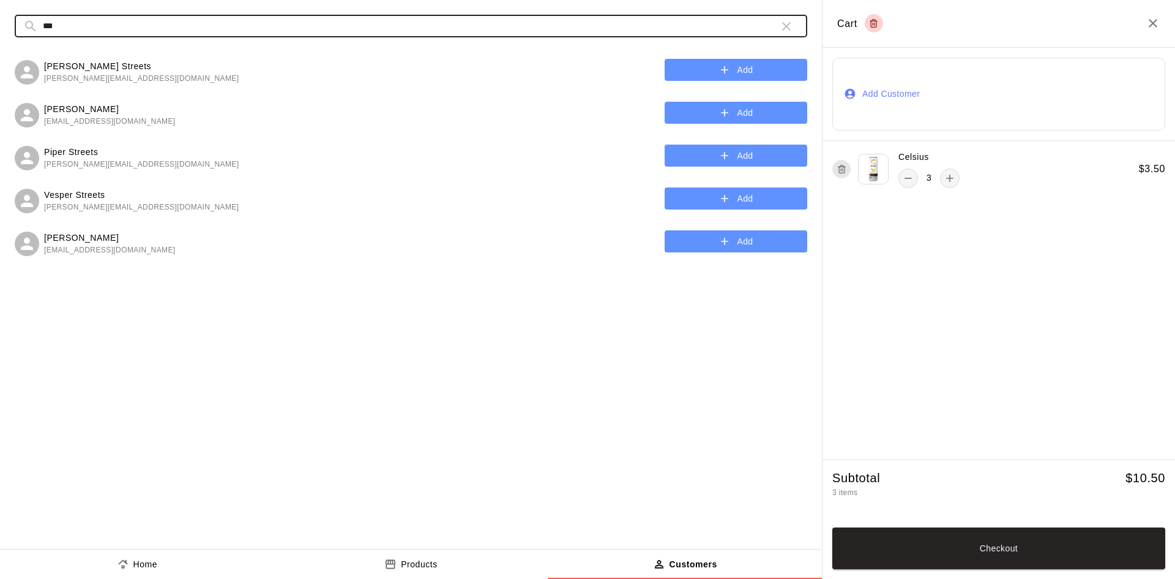
type input "***"
click at [723, 75] on icon "button" at bounding box center [725, 70] width 12 height 12
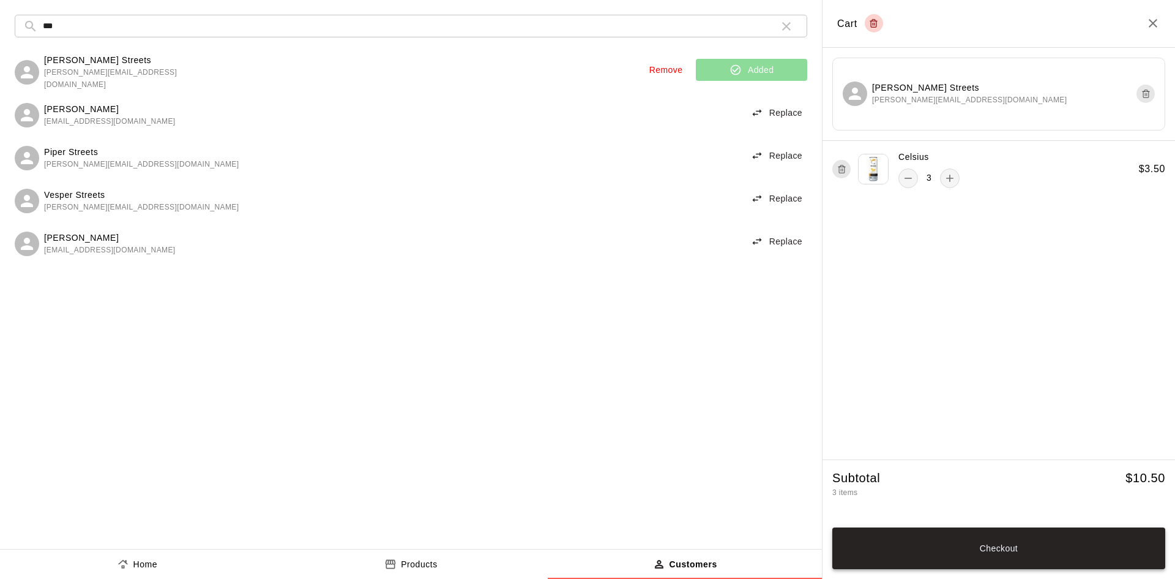
click at [1046, 558] on button "Checkout" at bounding box center [999, 548] width 333 height 42
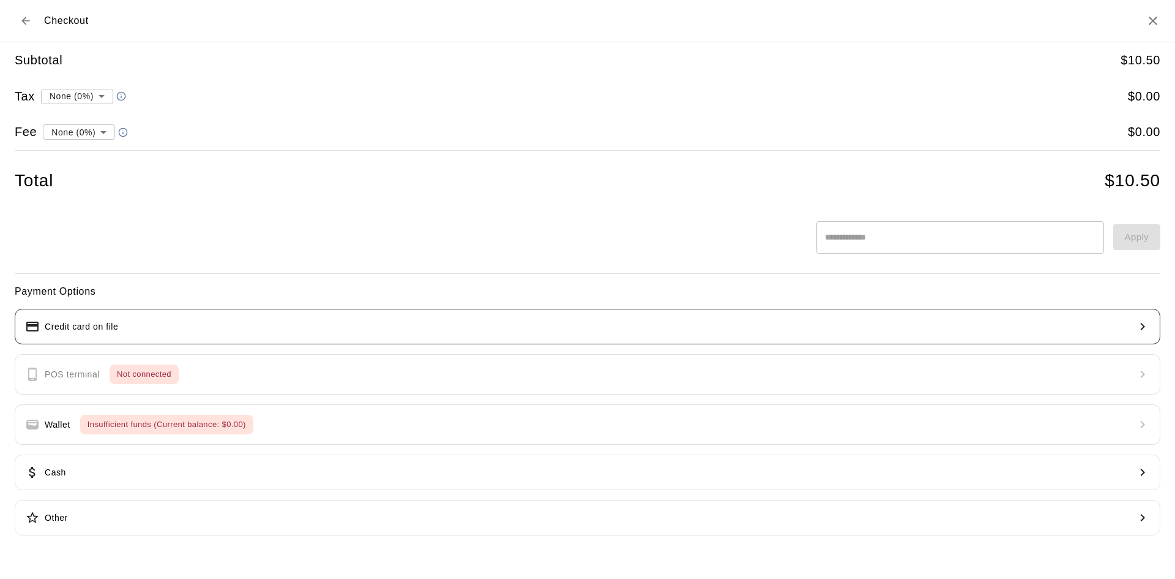
click at [314, 323] on button "Credit card on file" at bounding box center [588, 327] width 1146 height 36
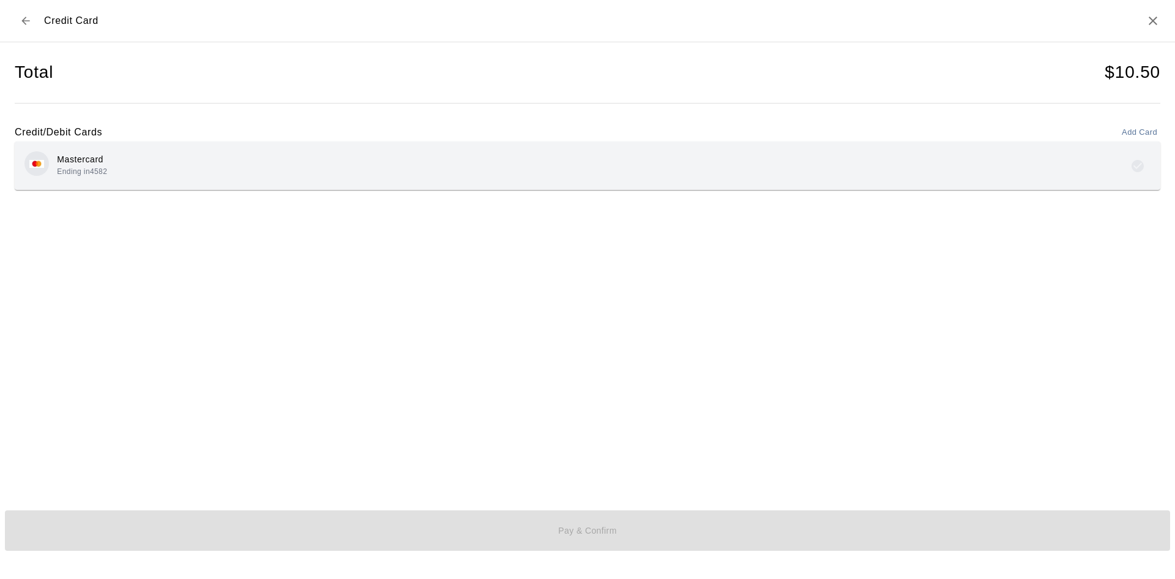
click at [623, 152] on div "Mastercard Ending in 4582" at bounding box center [587, 165] width 1126 height 29
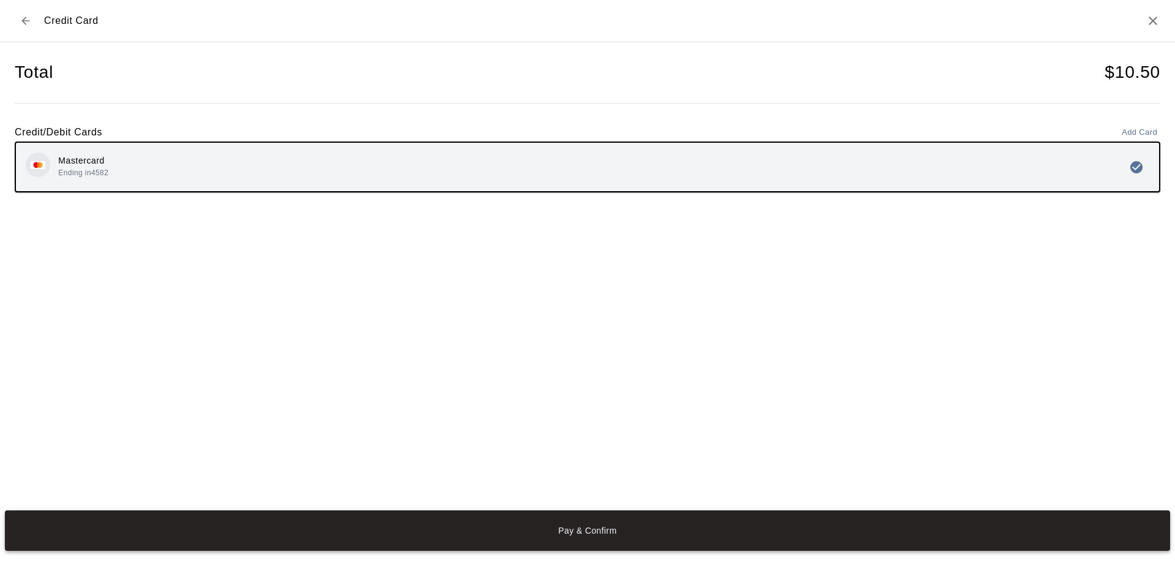
click at [701, 547] on button "Pay & Confirm" at bounding box center [588, 530] width 1166 height 40
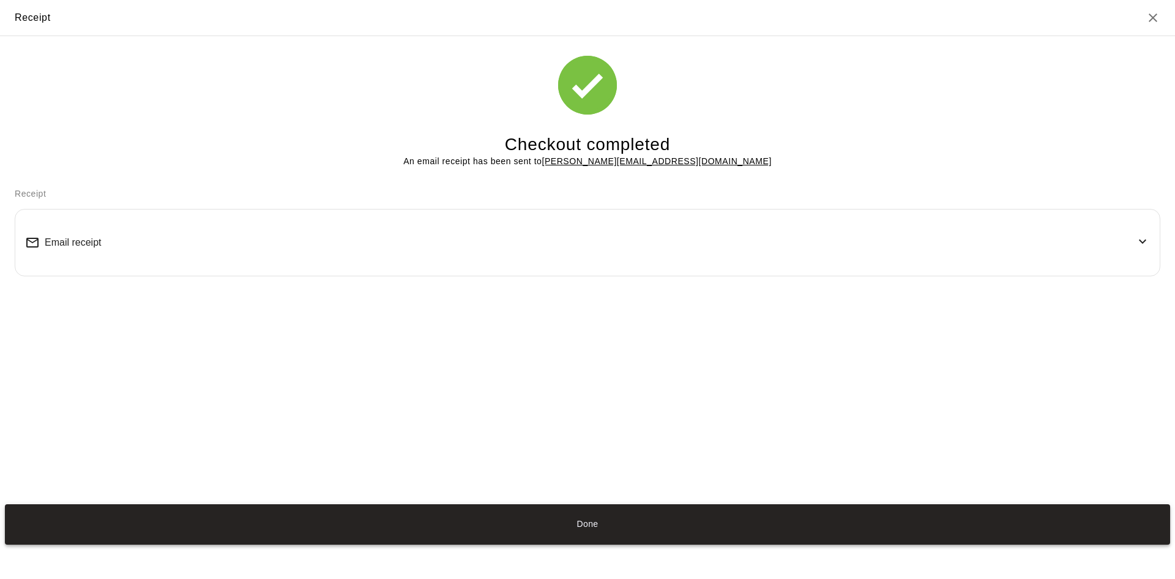
click at [544, 526] on button "Done" at bounding box center [588, 524] width 1166 height 40
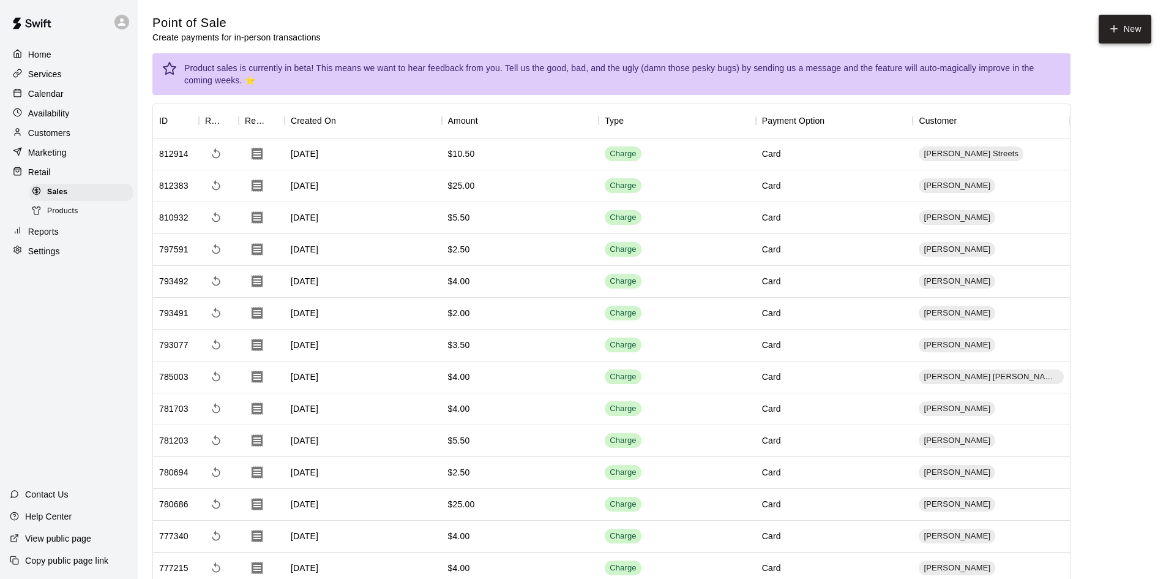
click at [1109, 24] on icon "button" at bounding box center [1114, 28] width 11 height 11
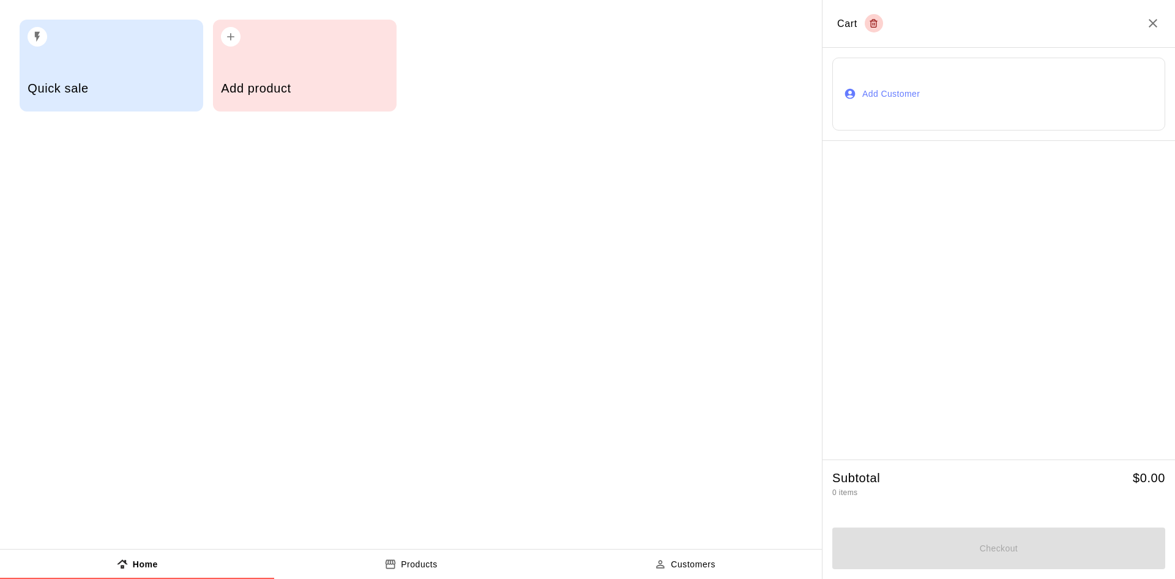
click at [245, 95] on h5 "Add product" at bounding box center [304, 88] width 167 height 17
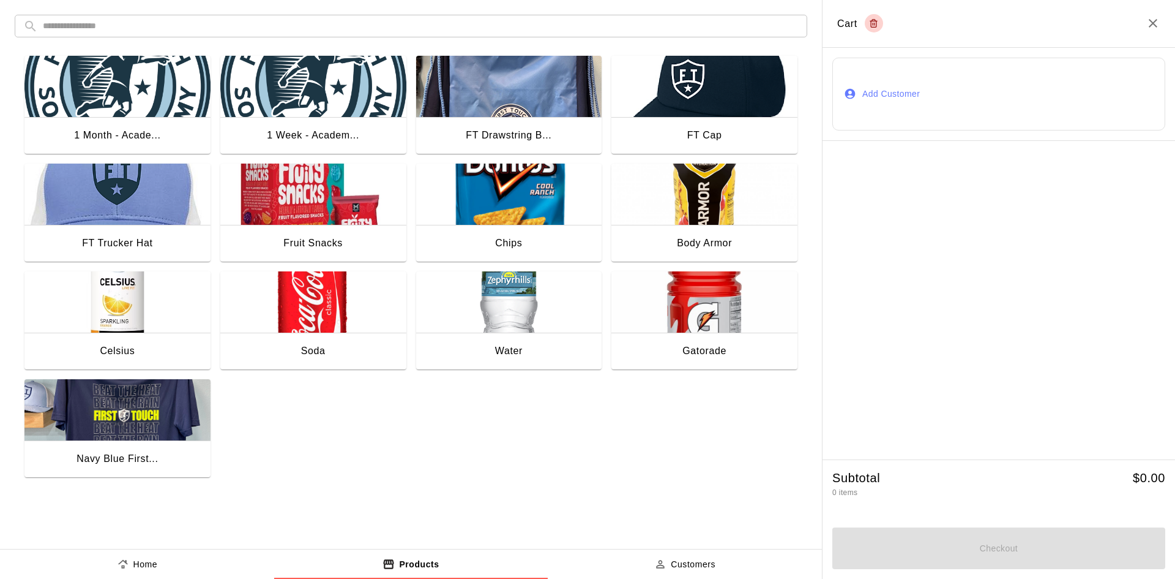
click at [687, 313] on img "button" at bounding box center [705, 301] width 186 height 61
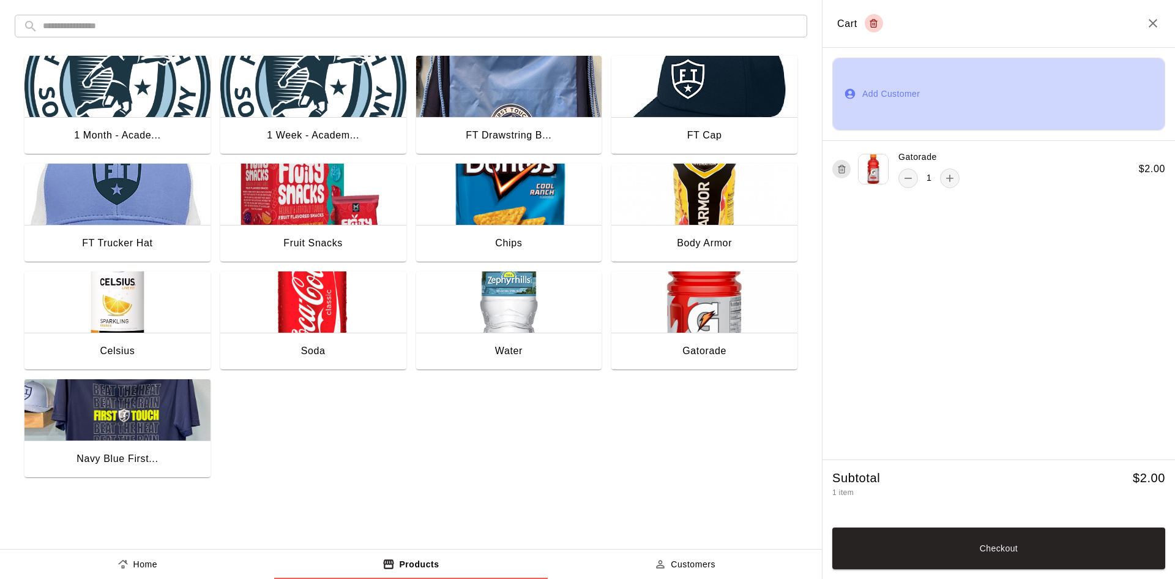
click at [901, 100] on button "Add Customer" at bounding box center [999, 94] width 333 height 73
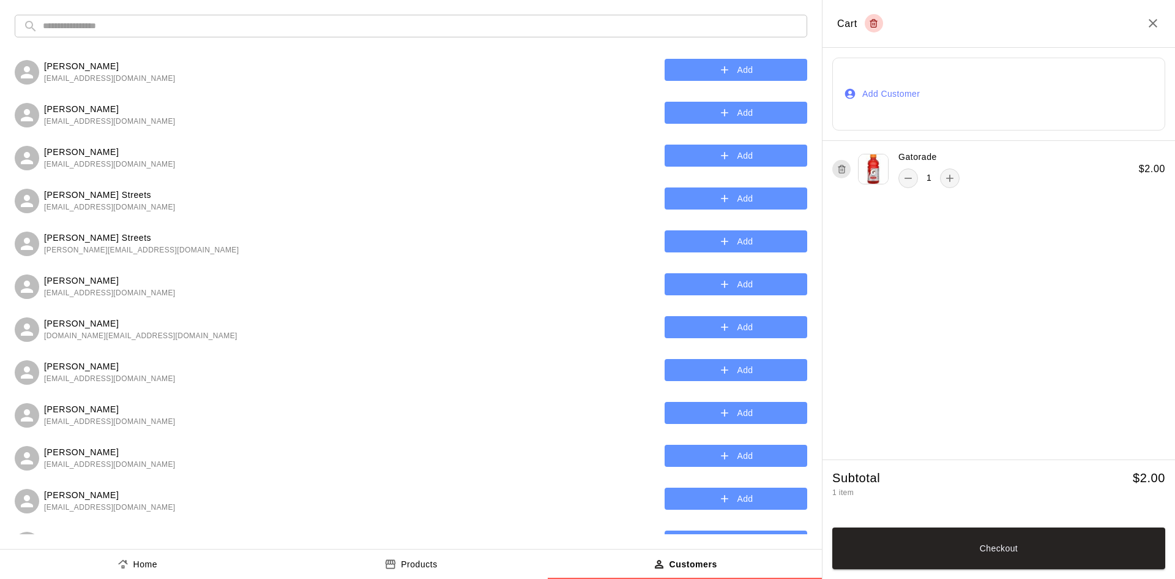
click at [913, 88] on button "Add Customer" at bounding box center [999, 94] width 333 height 73
click at [584, 23] on input "text" at bounding box center [421, 26] width 756 height 23
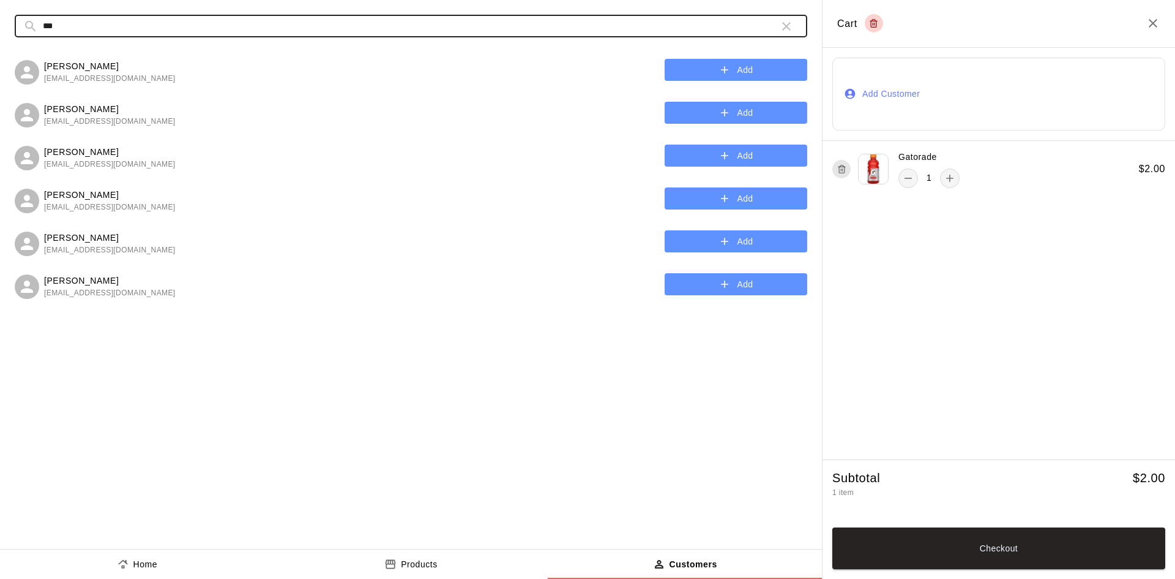
type input "***"
click at [707, 234] on button "Add" at bounding box center [736, 241] width 143 height 23
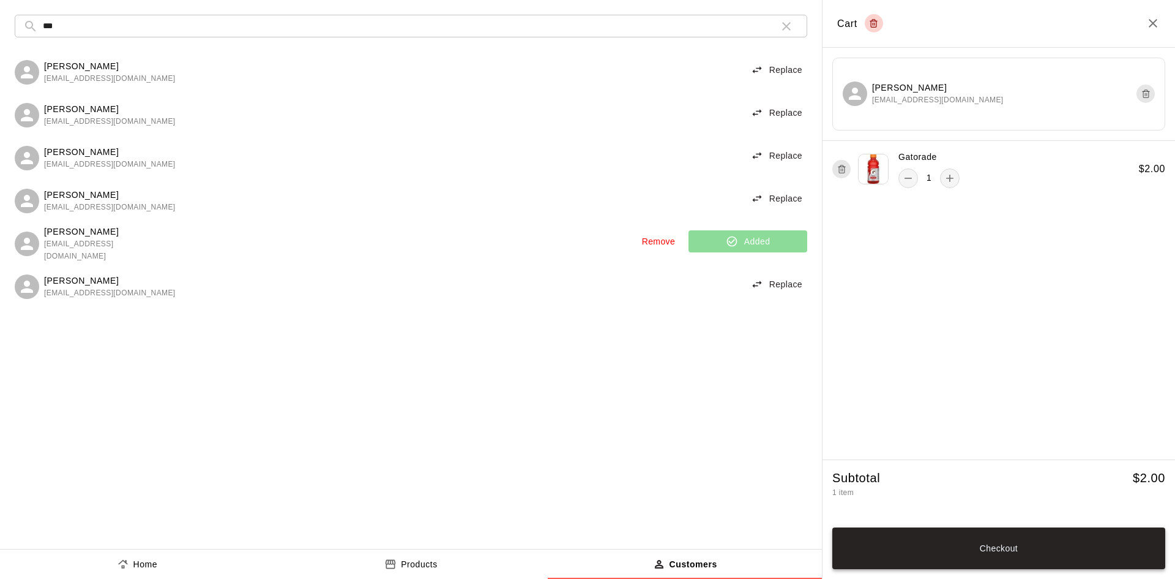
click at [1024, 528] on button "Checkout" at bounding box center [999, 548] width 333 height 42
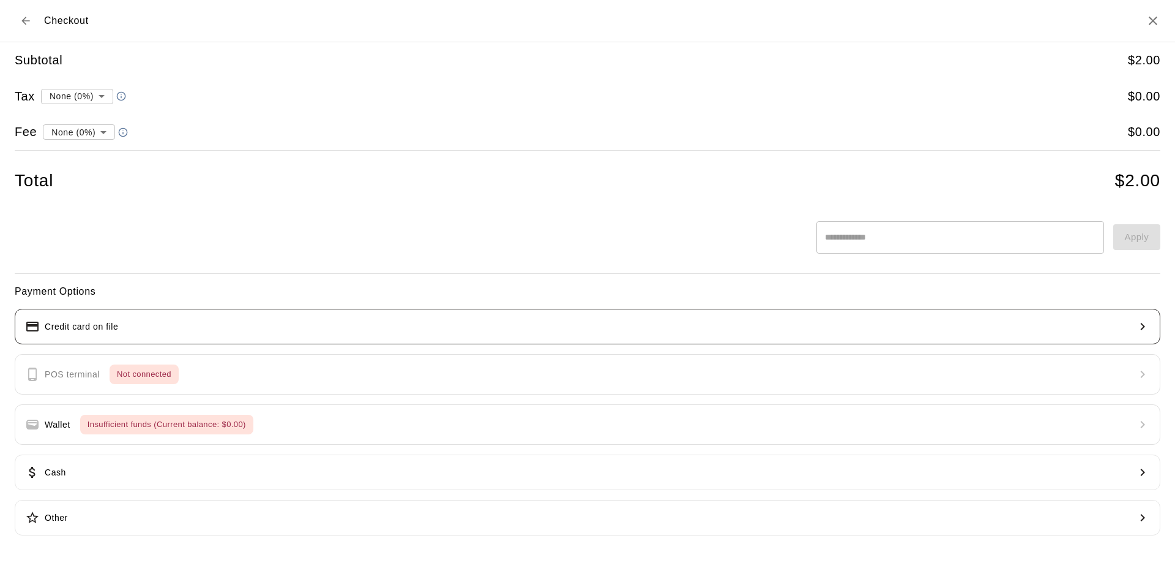
click at [408, 334] on button "Credit card on file" at bounding box center [588, 327] width 1146 height 36
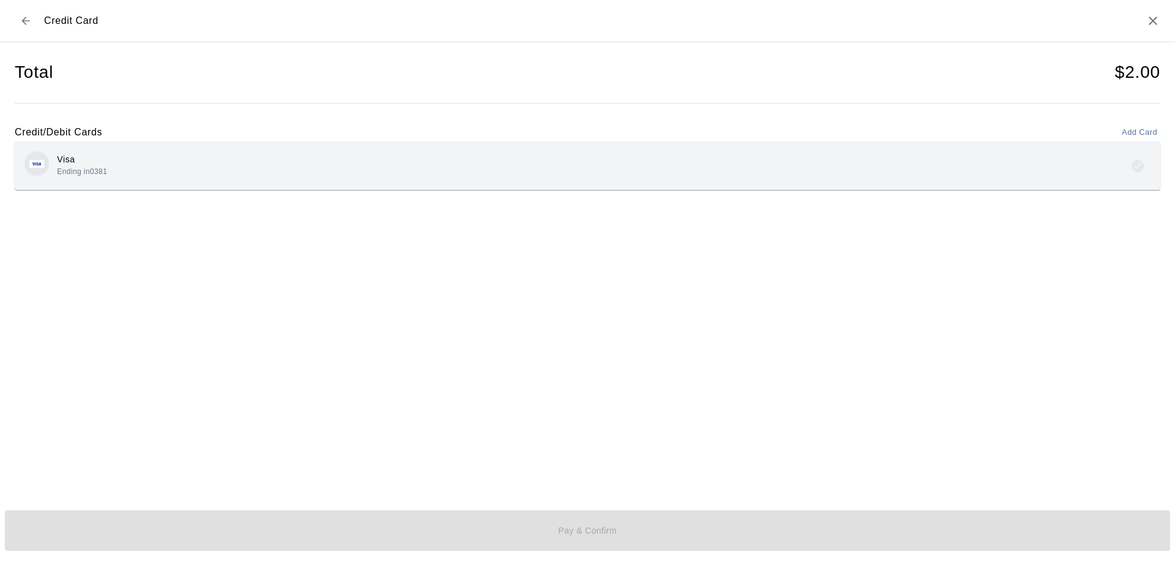
click at [395, 176] on div "Visa Ending in 0381" at bounding box center [587, 165] width 1126 height 29
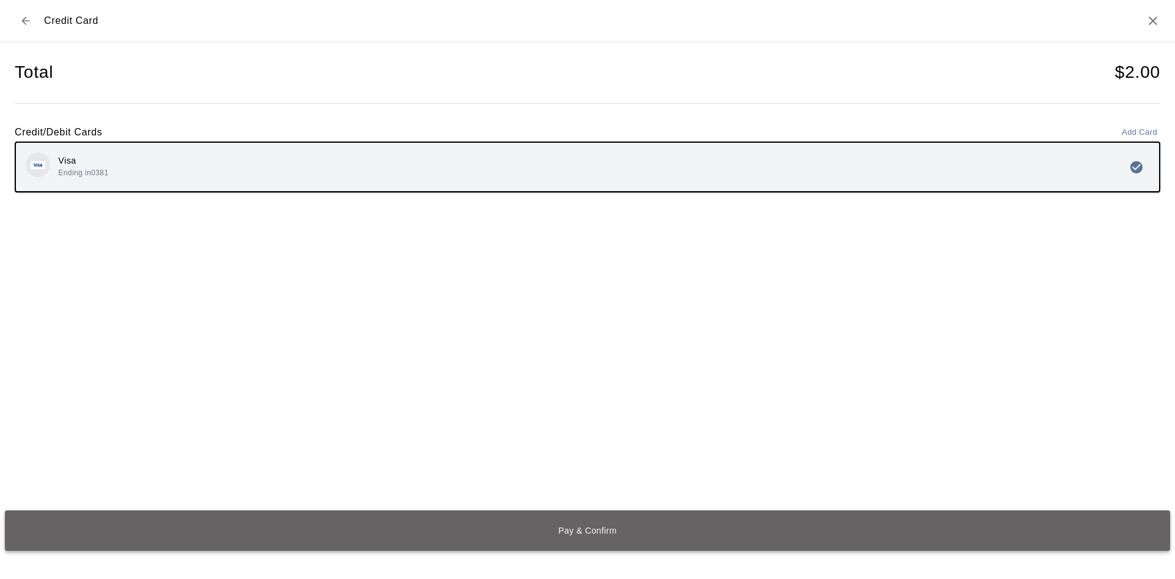
click at [473, 525] on button "Pay & Confirm" at bounding box center [588, 530] width 1166 height 40
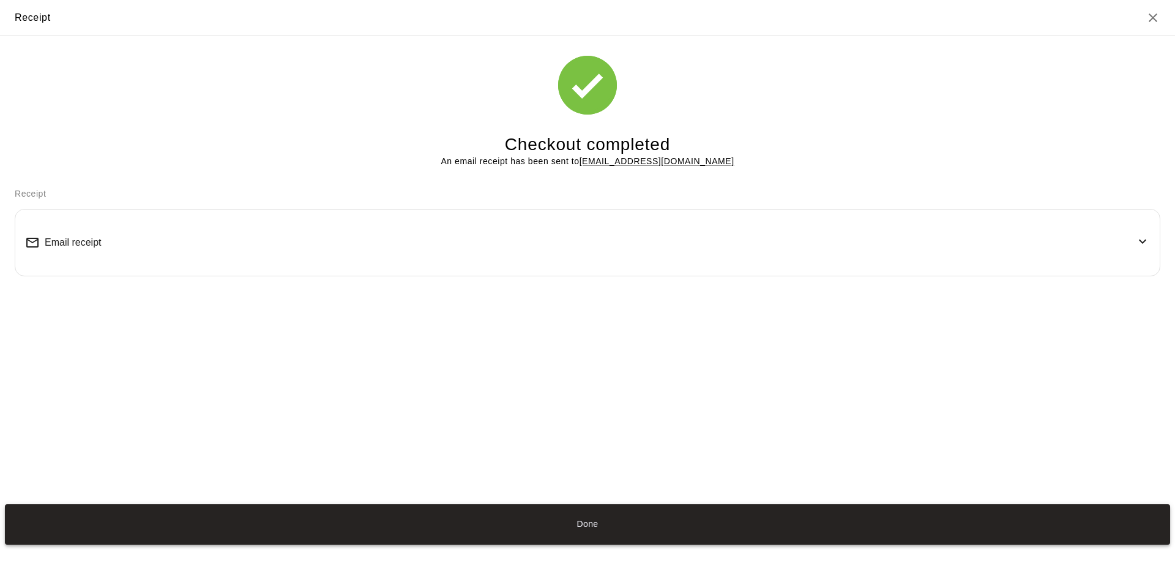
click at [656, 530] on button "Done" at bounding box center [588, 524] width 1166 height 40
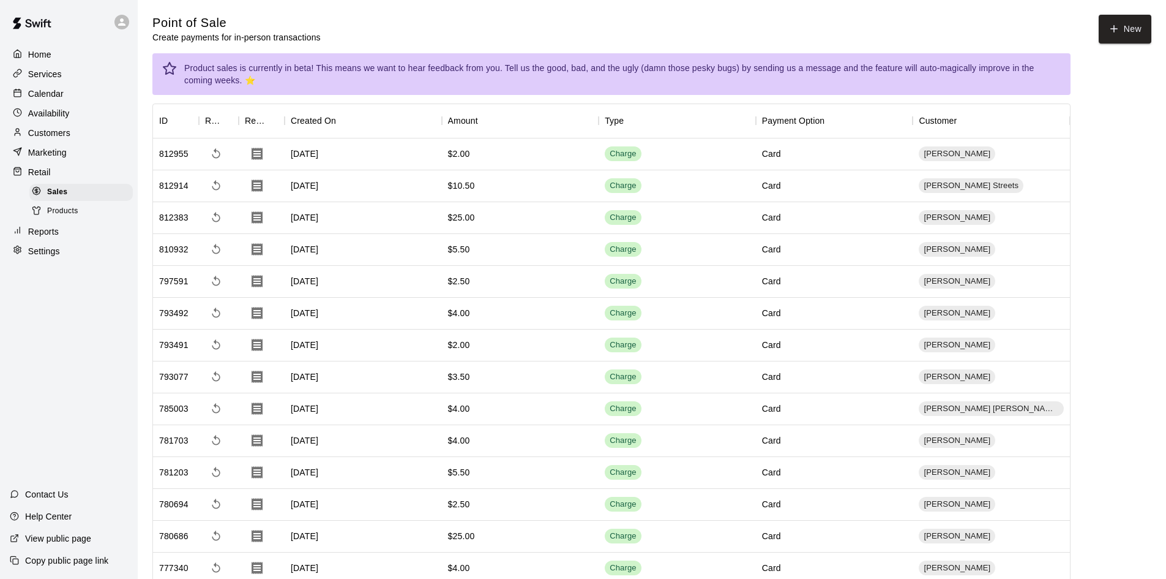
click at [65, 93] on div "Calendar" at bounding box center [69, 93] width 118 height 18
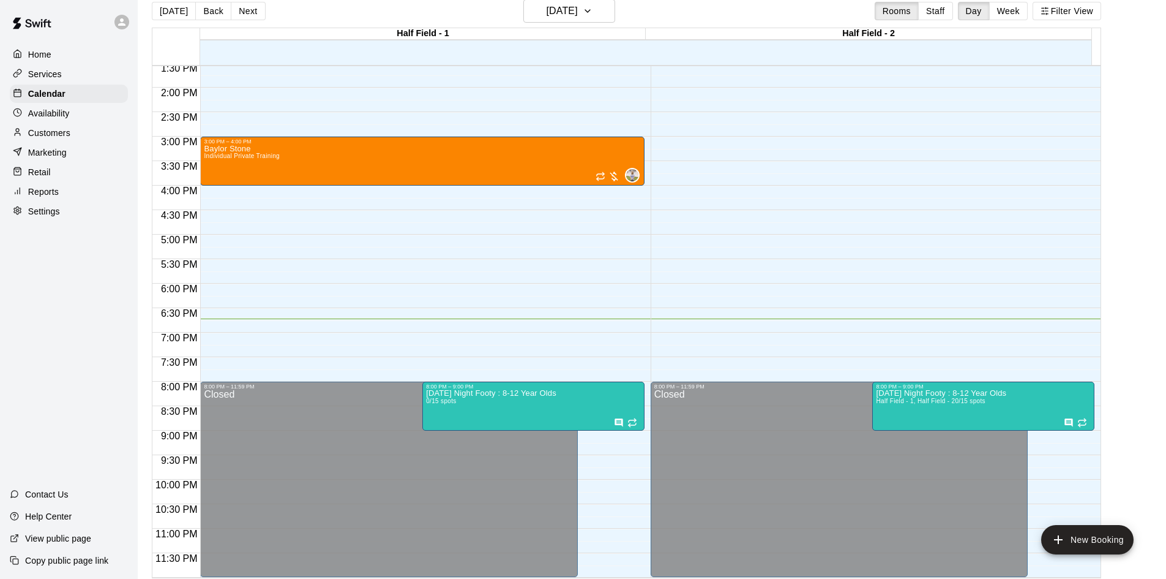
scroll to position [20, 0]
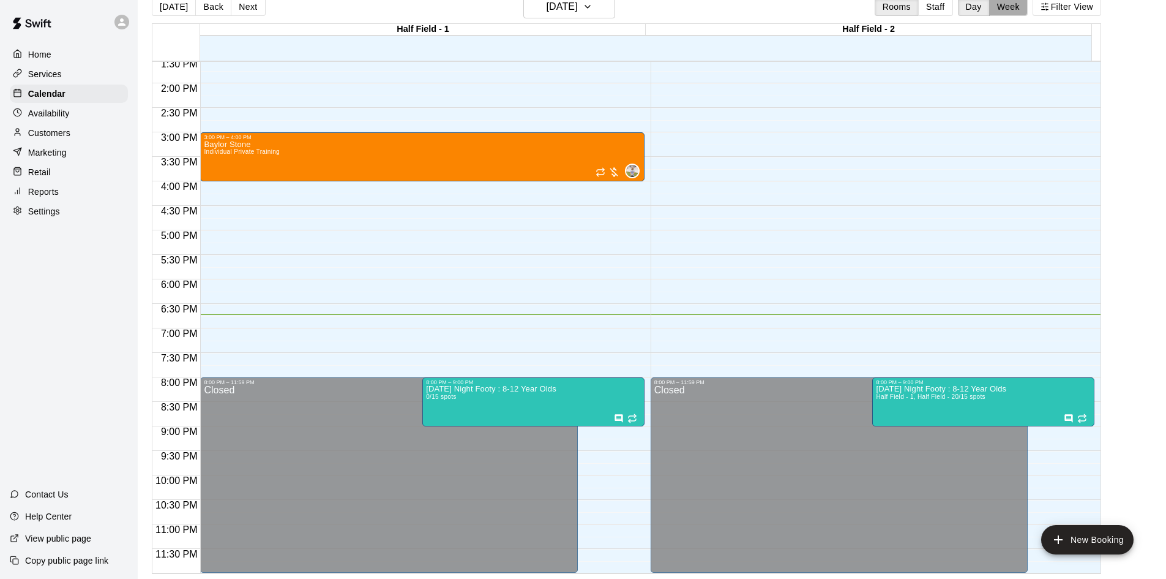
click at [1008, 9] on button "Week" at bounding box center [1008, 7] width 39 height 18
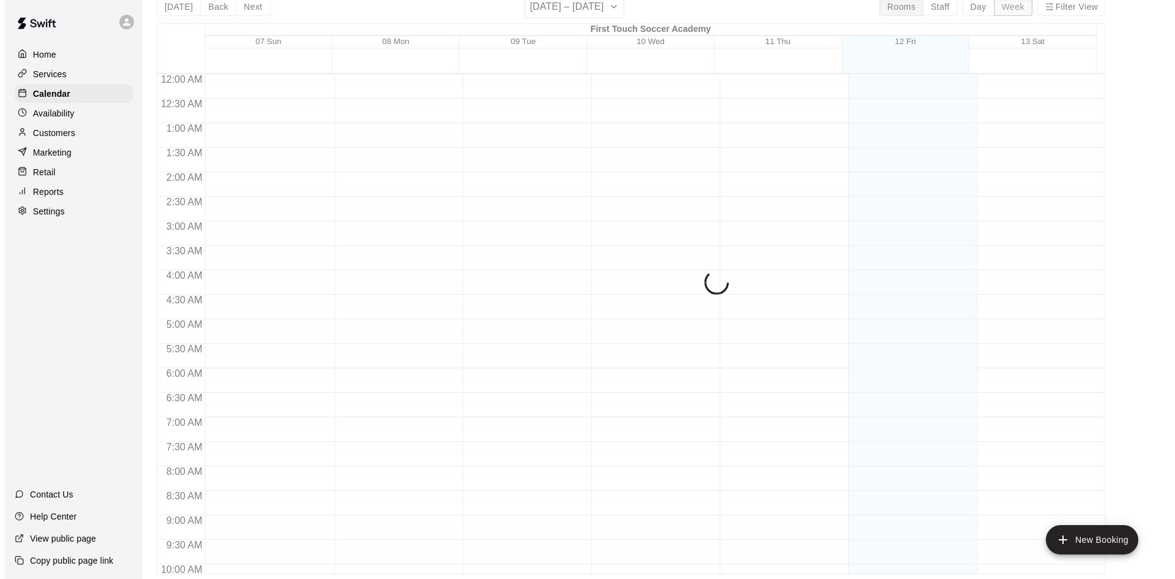
scroll to position [678, 0]
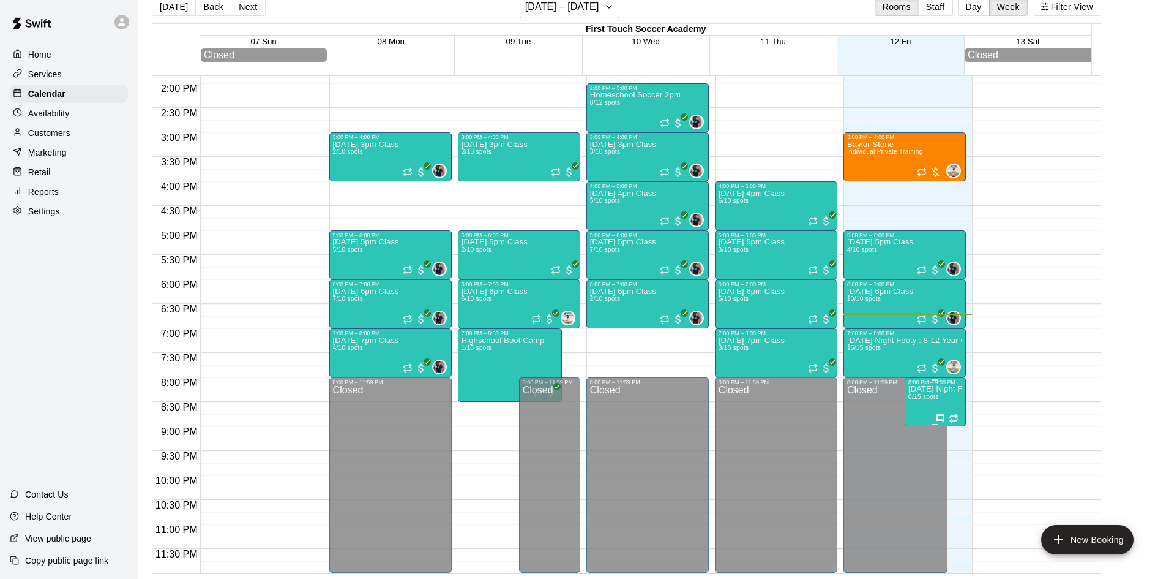
click at [947, 389] on p "[DATE] Night Footy : 8-12 Year Olds" at bounding box center [936, 389] width 54 height 0
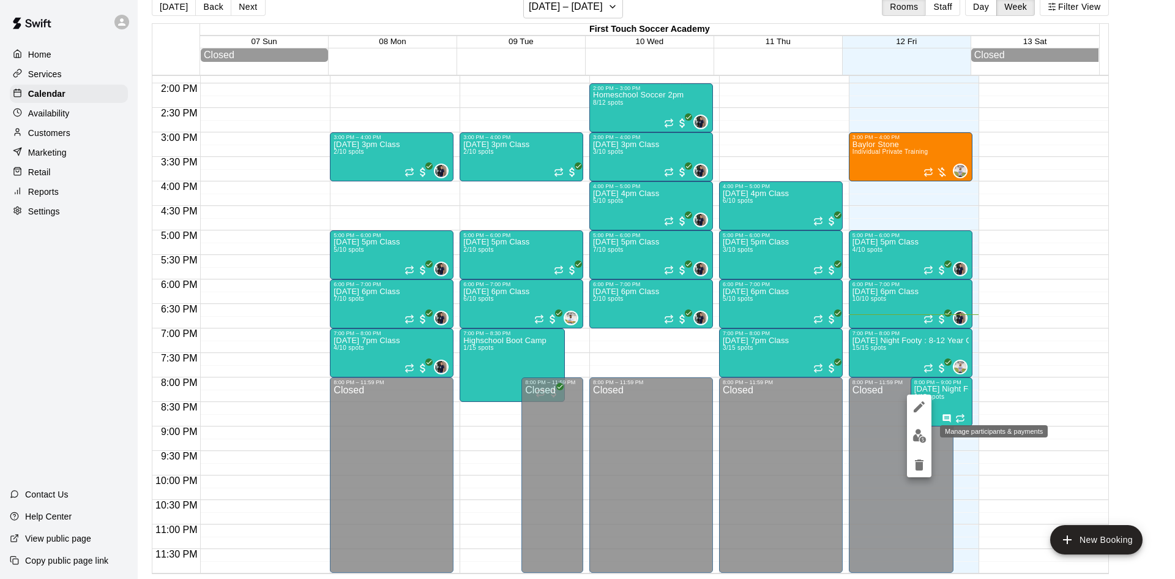
click at [916, 445] on button "edit" at bounding box center [919, 436] width 24 height 24
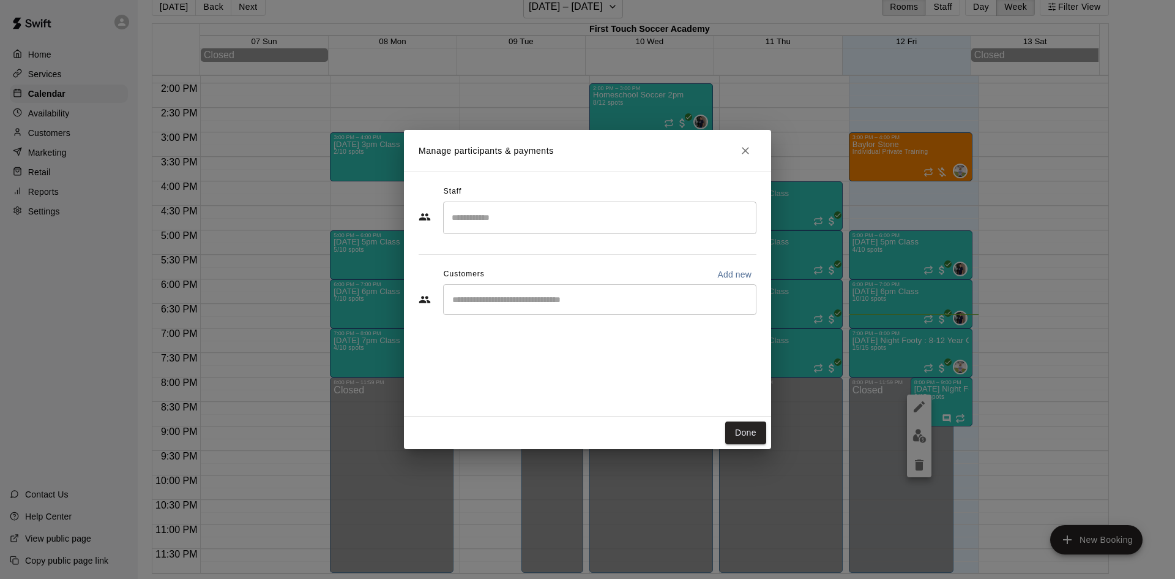
click at [599, 285] on div "​" at bounding box center [599, 299] width 313 height 31
type input "****"
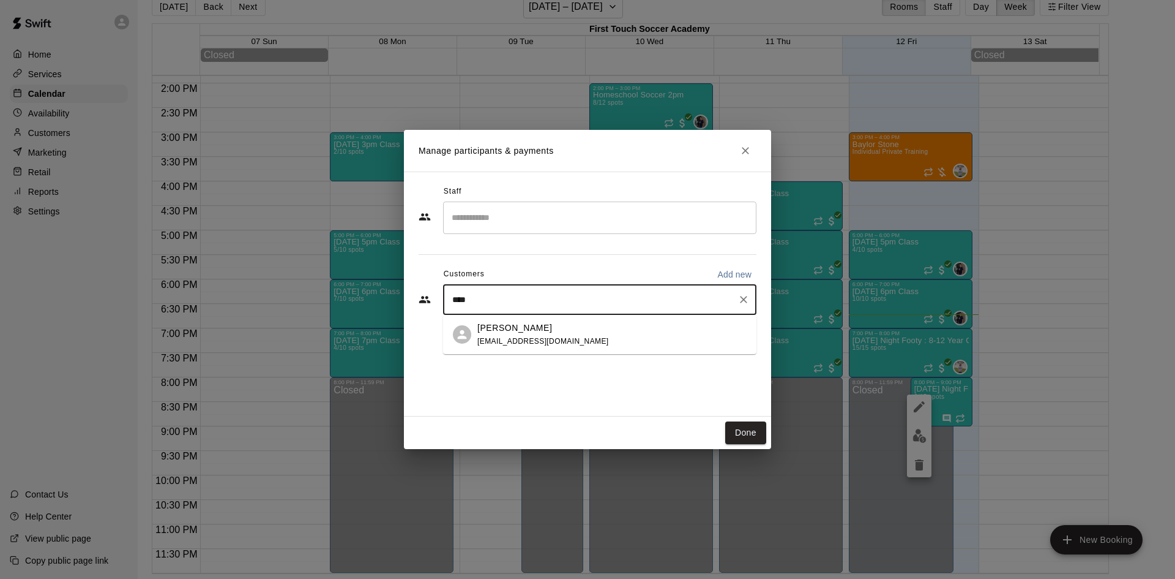
click at [578, 339] on div "[PERSON_NAME] [EMAIL_ADDRESS][DOMAIN_NAME]" at bounding box center [612, 334] width 269 height 26
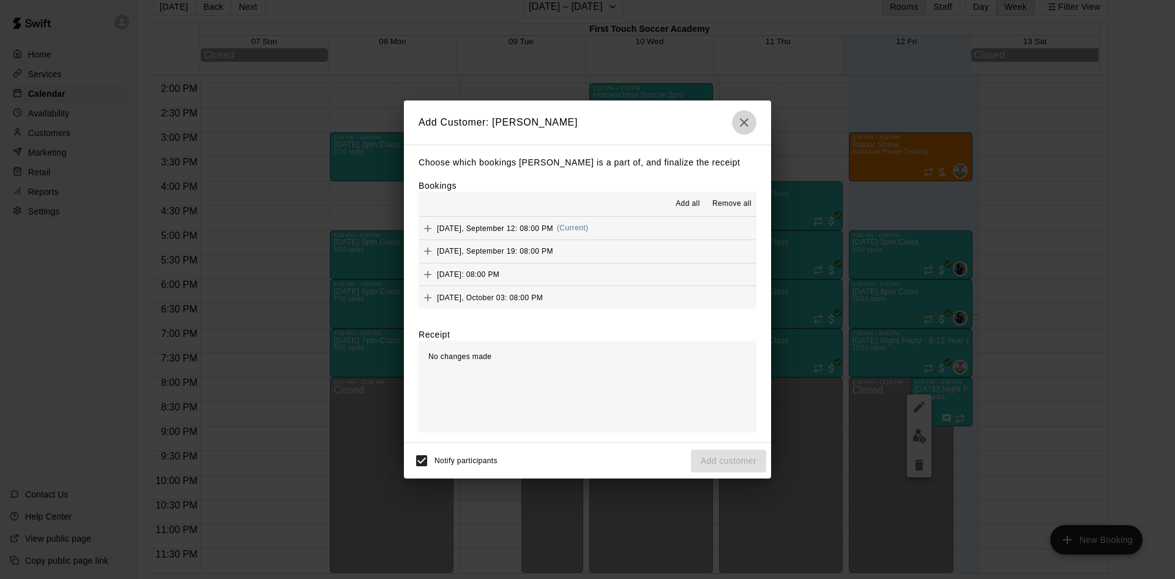
click at [744, 130] on button "button" at bounding box center [744, 122] width 24 height 24
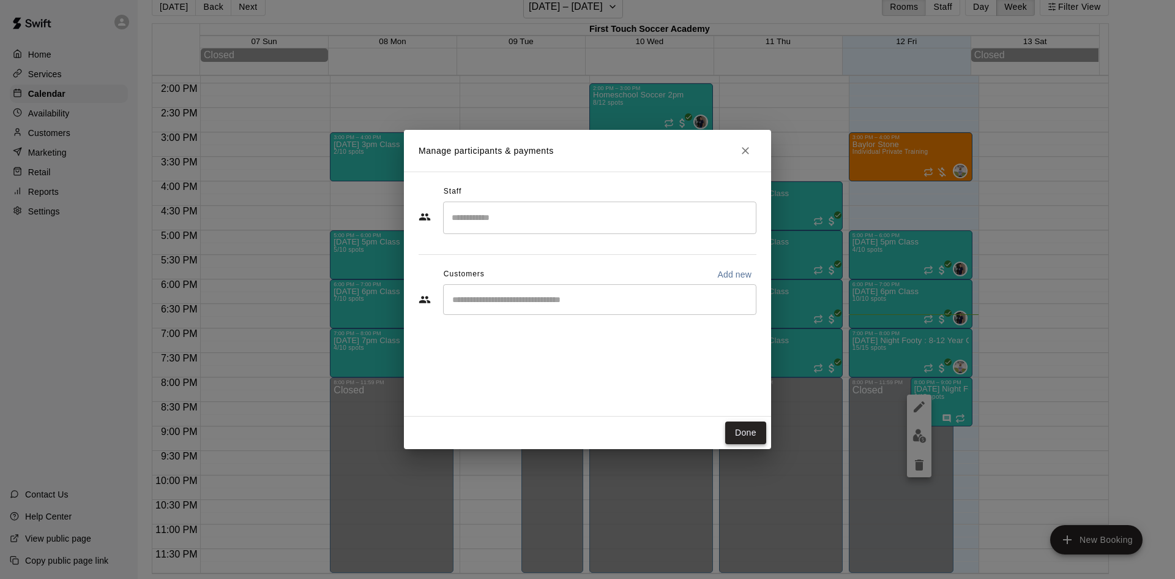
click at [733, 431] on button "Done" at bounding box center [745, 432] width 41 height 23
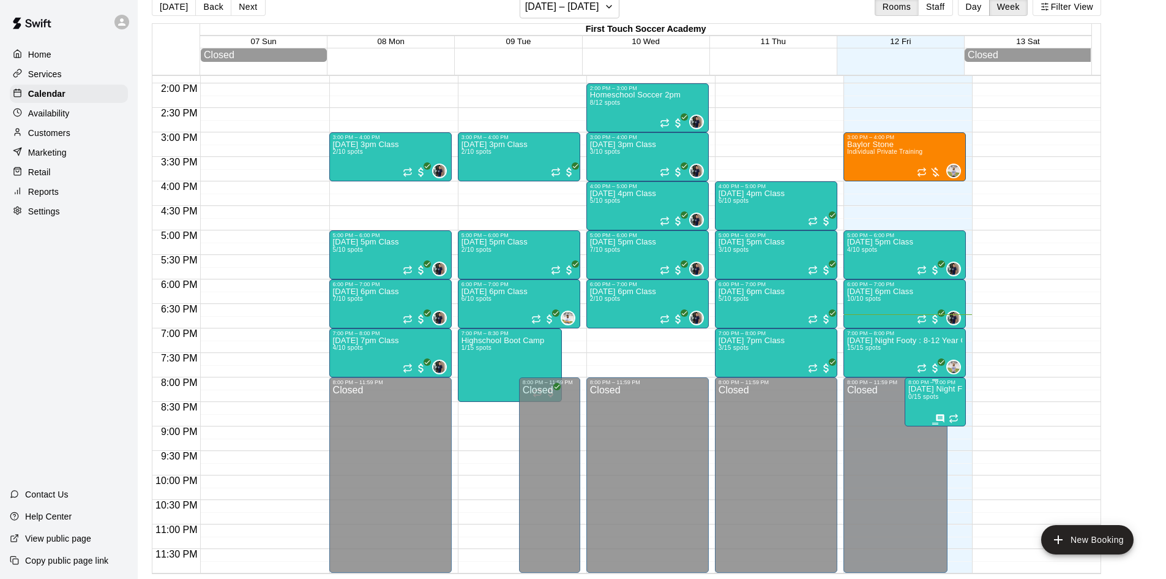
drag, startPoint x: 940, startPoint y: 397, endPoint x: 931, endPoint y: 407, distance: 12.6
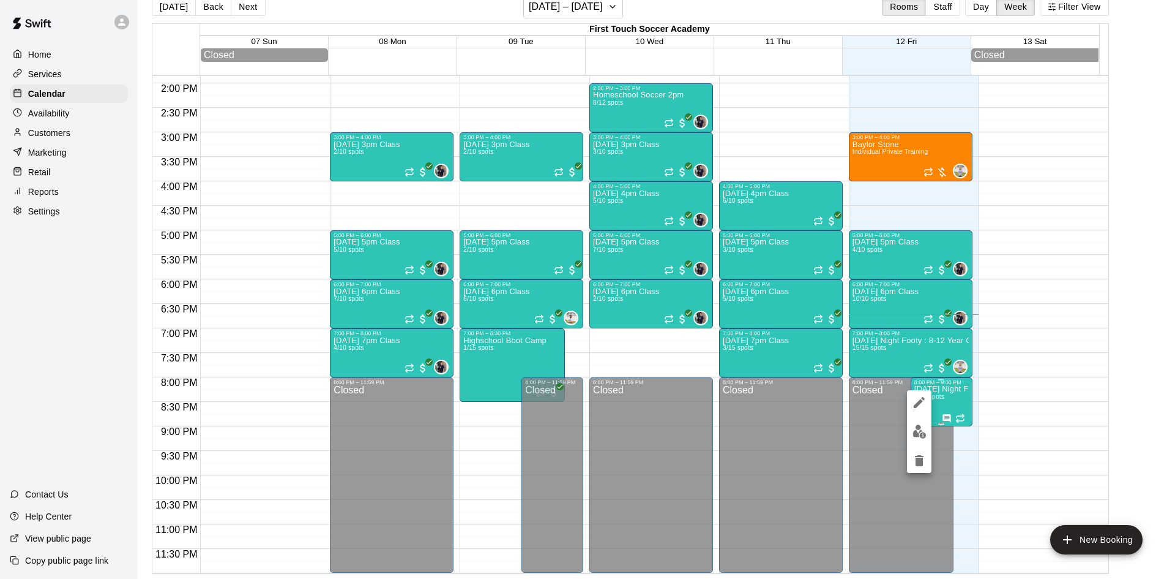
click at [931, 408] on div at bounding box center [587, 289] width 1175 height 579
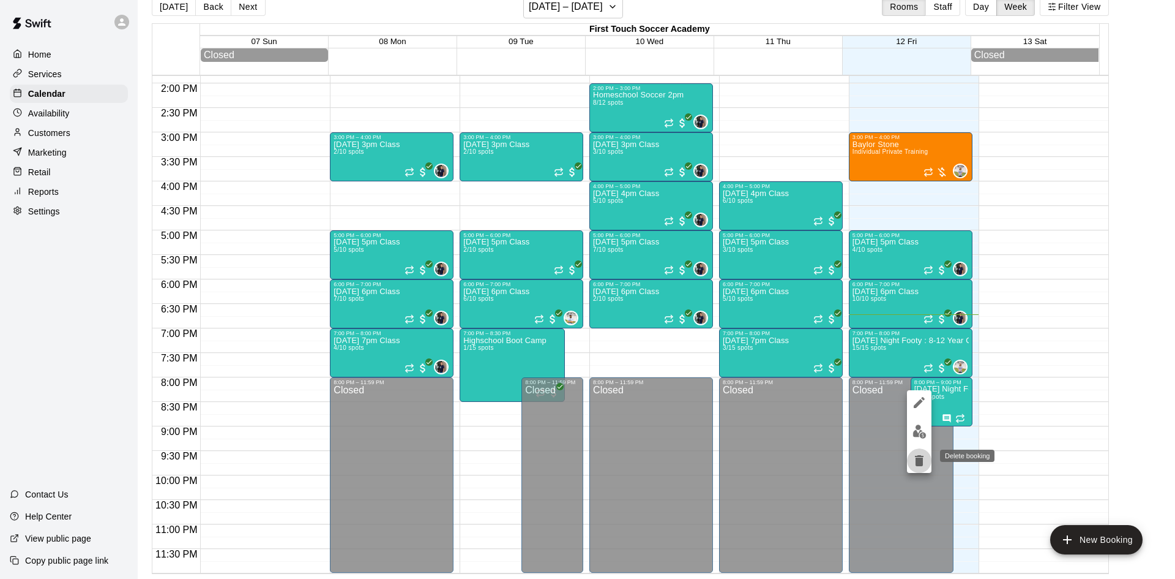
click at [918, 460] on icon "delete" at bounding box center [919, 460] width 9 height 11
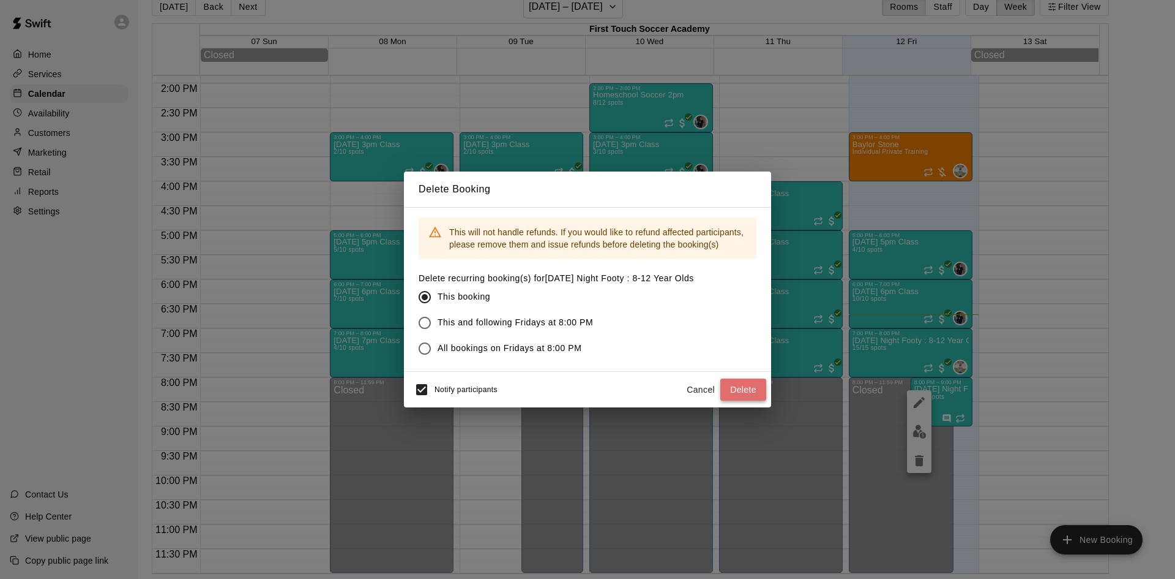
click at [746, 385] on button "Delete" at bounding box center [744, 389] width 46 height 23
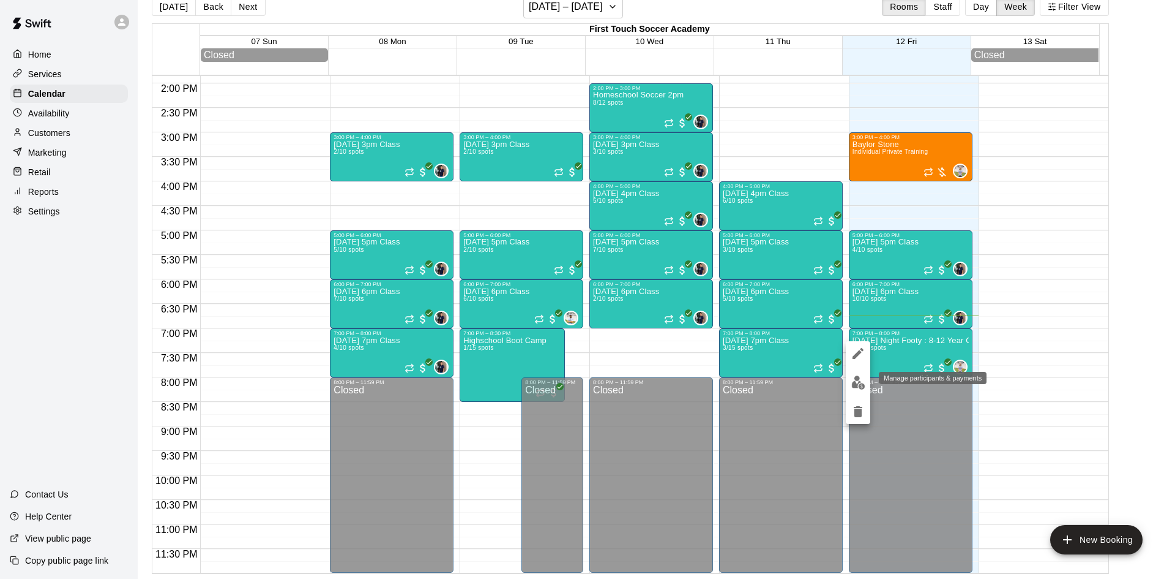
click at [860, 383] on img "edit" at bounding box center [859, 382] width 14 height 14
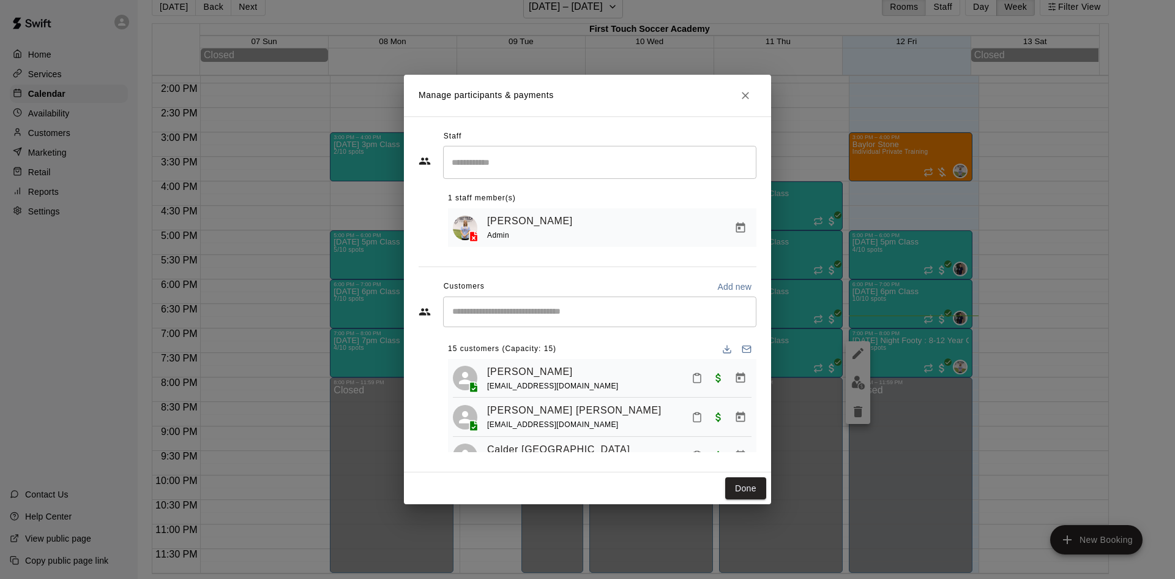
click at [517, 318] on input "Start typing to search customers..." at bounding box center [600, 311] width 302 height 12
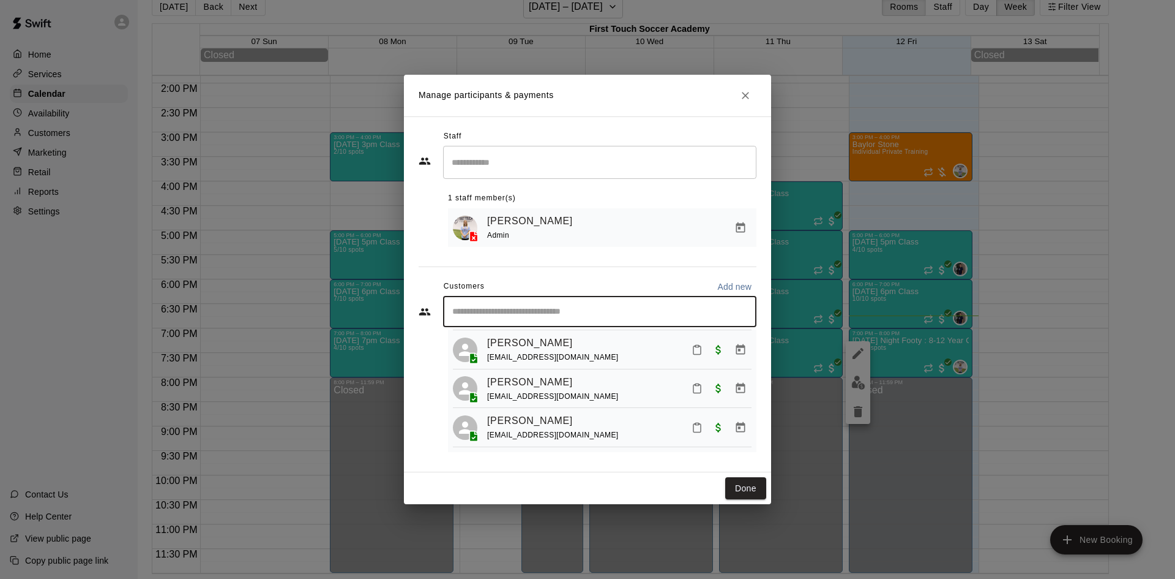
scroll to position [554, 0]
click at [692, 425] on icon "Mark attendance" at bounding box center [697, 427] width 11 height 11
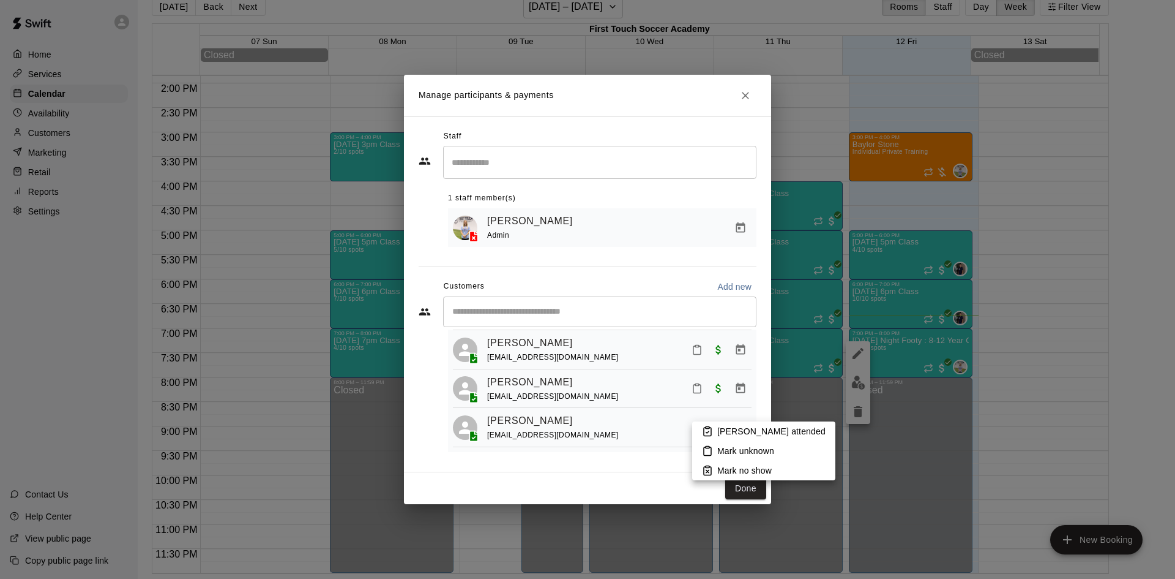
click at [720, 429] on p "[PERSON_NAME] attended" at bounding box center [772, 431] width 108 height 12
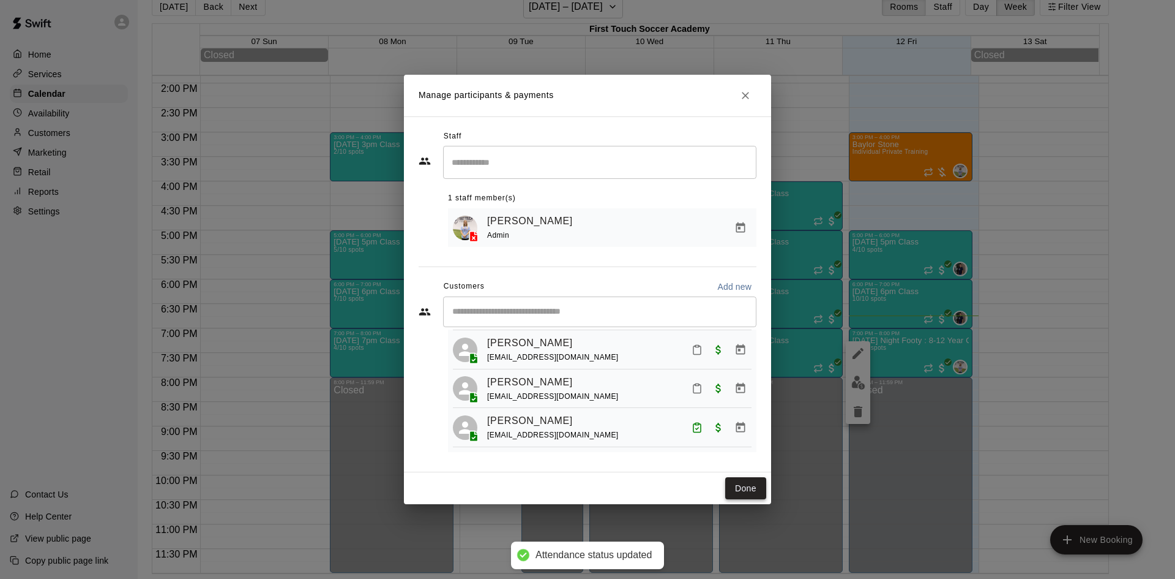
click at [745, 487] on button "Done" at bounding box center [745, 488] width 41 height 23
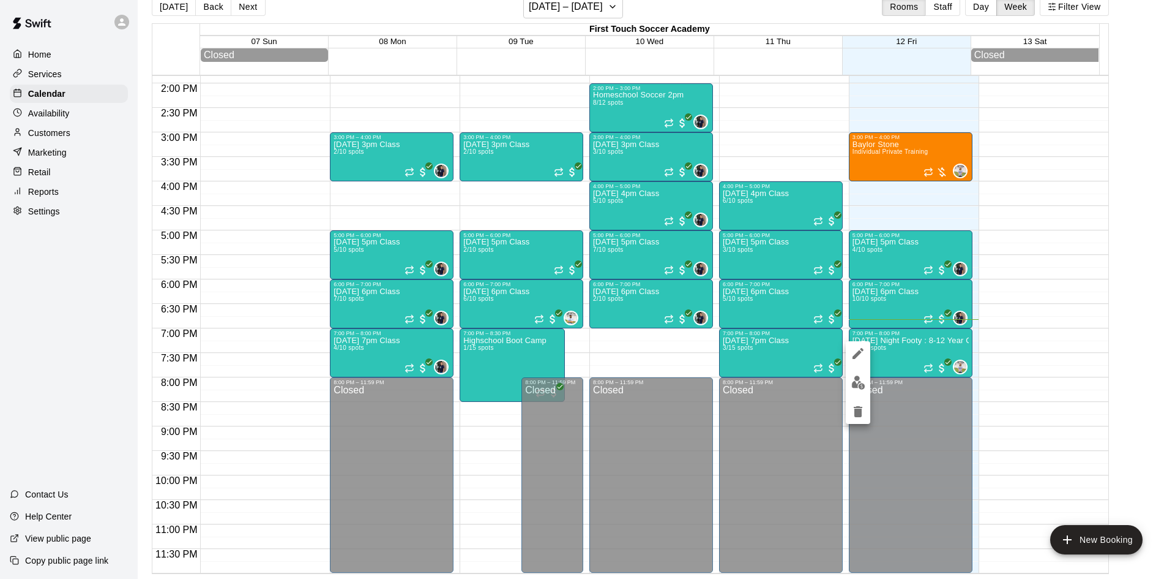
click at [860, 379] on img "edit" at bounding box center [859, 382] width 14 height 14
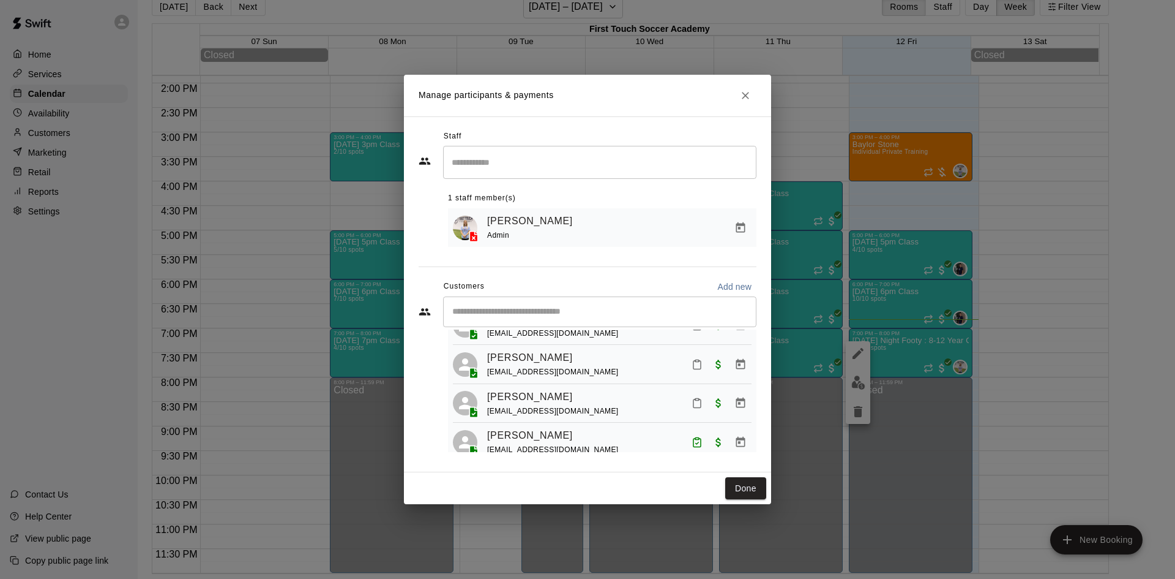
scroll to position [551, 0]
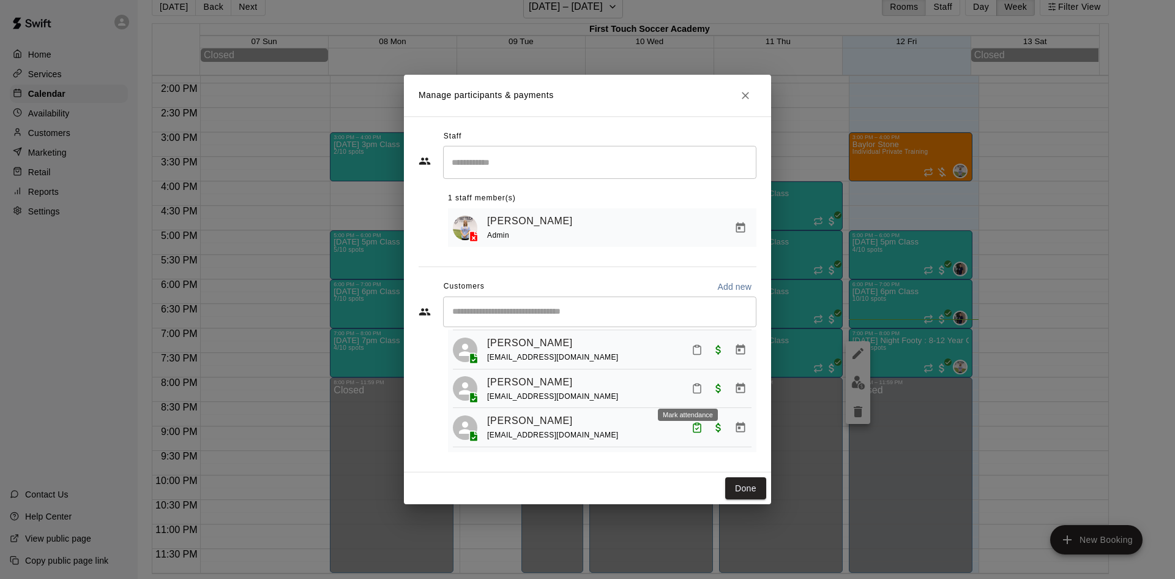
click at [695, 385] on rect "Mark attendance" at bounding box center [697, 385] width 4 height 2
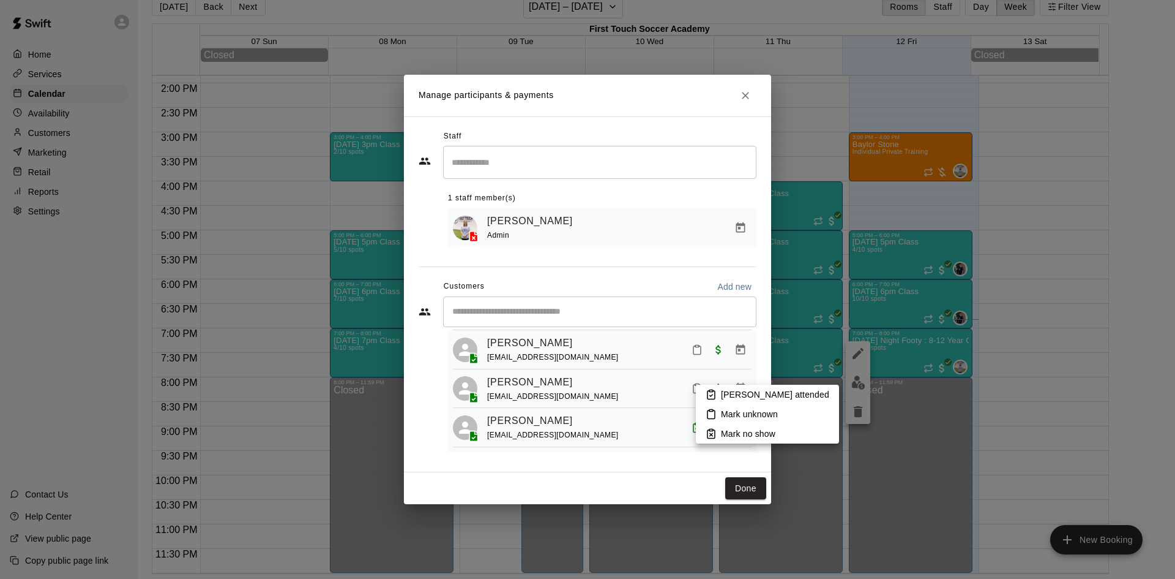
click at [711, 398] on icon at bounding box center [711, 394] width 11 height 11
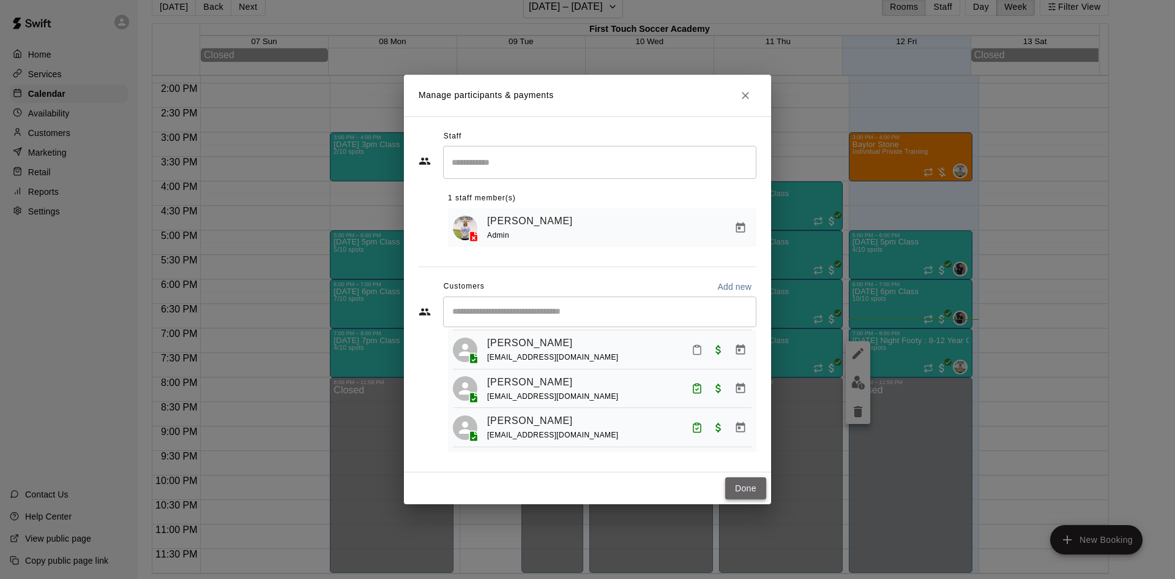
click at [758, 491] on button "Done" at bounding box center [745, 488] width 41 height 23
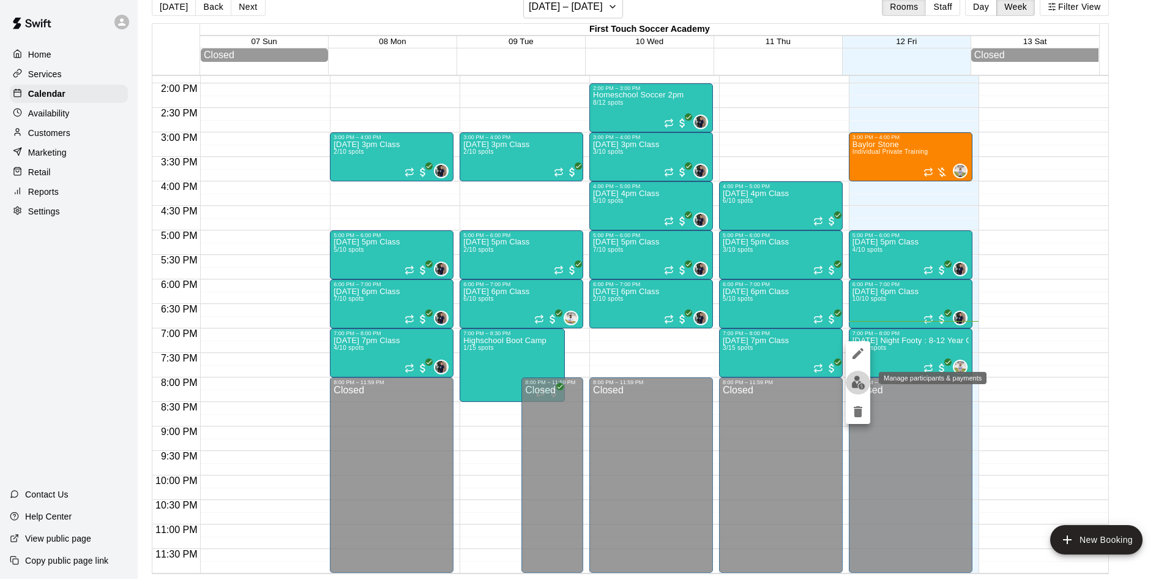
click at [857, 384] on img "edit" at bounding box center [859, 382] width 14 height 14
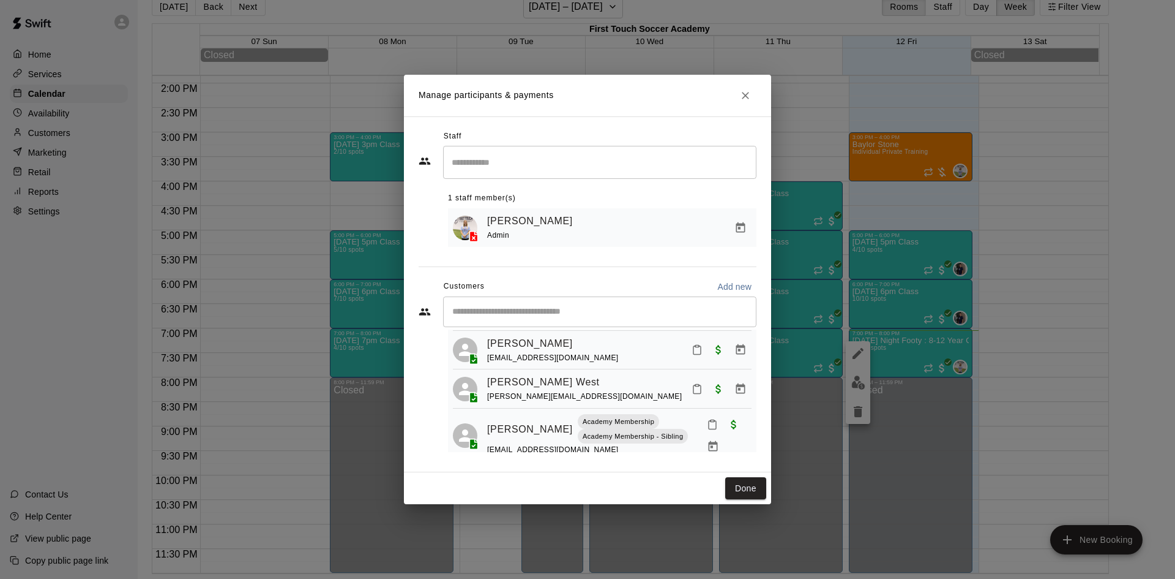
scroll to position [122, 0]
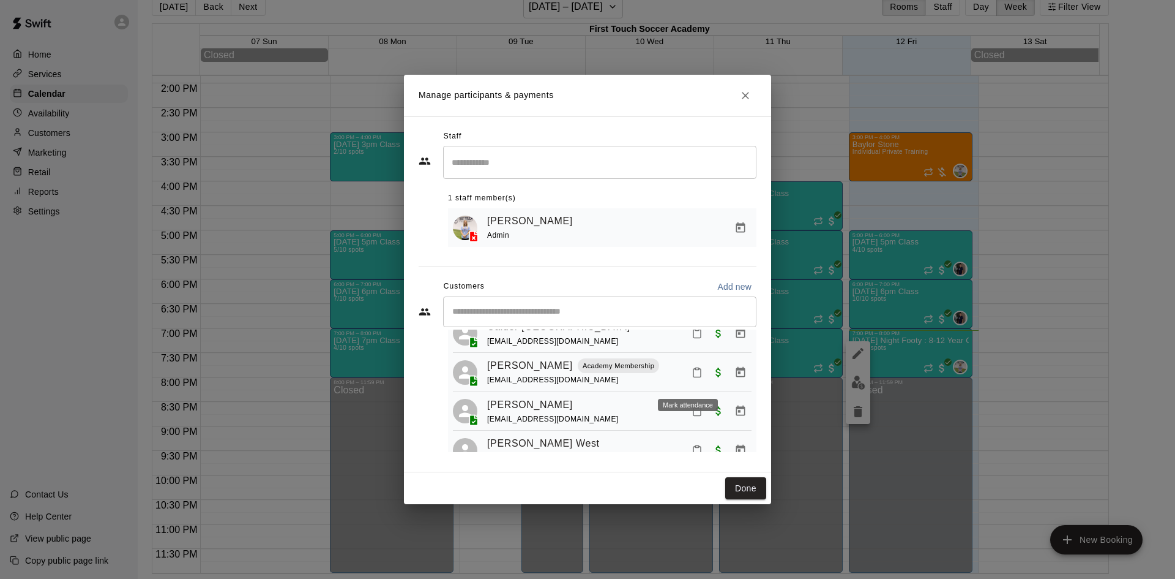
click at [692, 378] on icon "Mark attendance" at bounding box center [697, 372] width 11 height 11
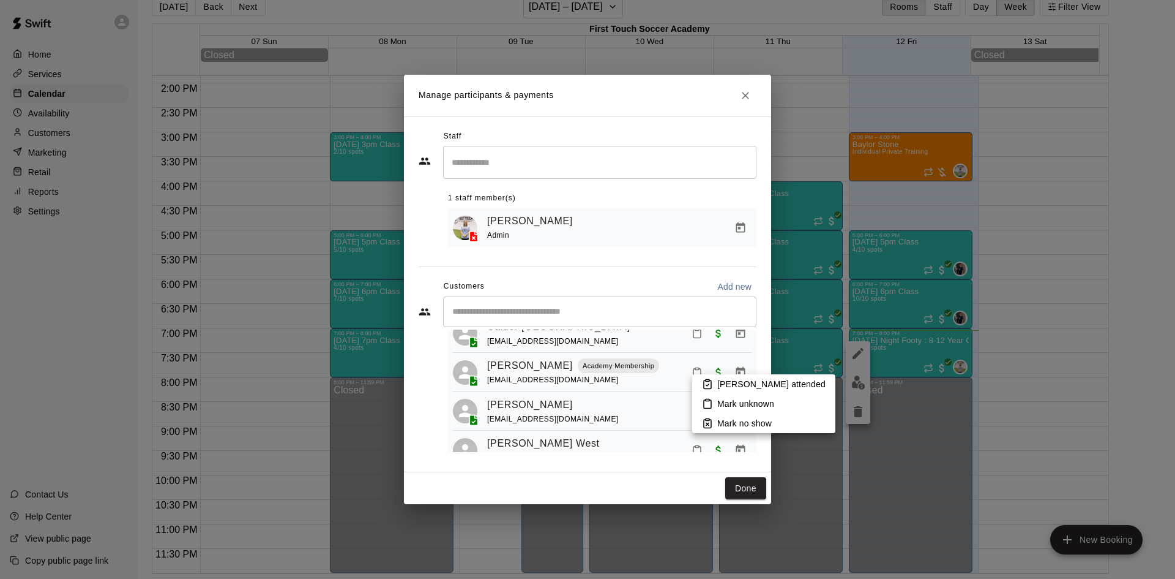
click at [705, 383] on icon at bounding box center [707, 383] width 11 height 11
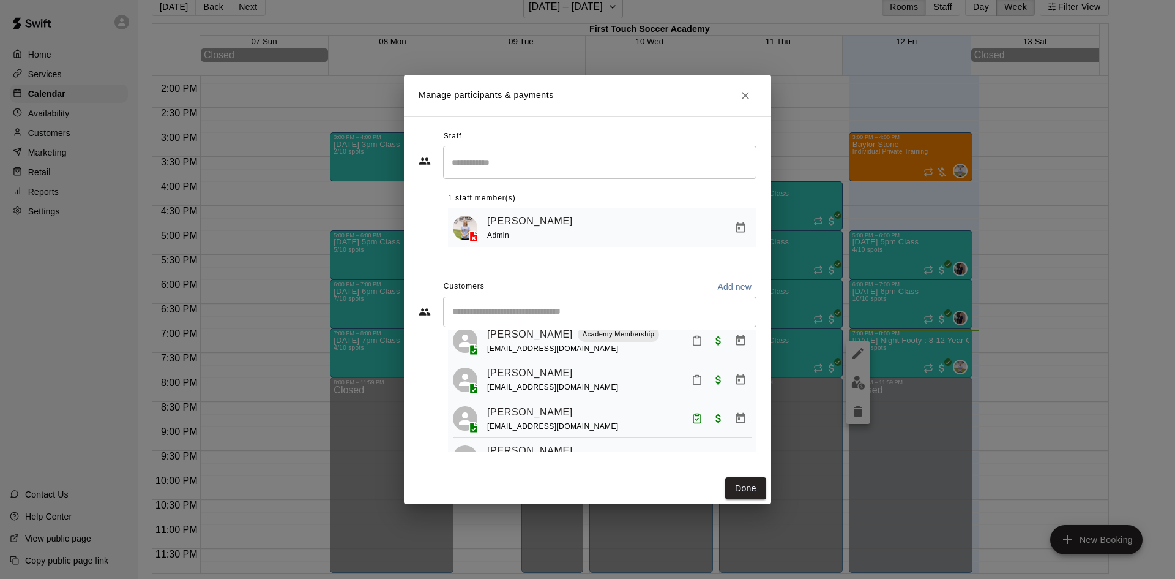
scroll to position [493, 0]
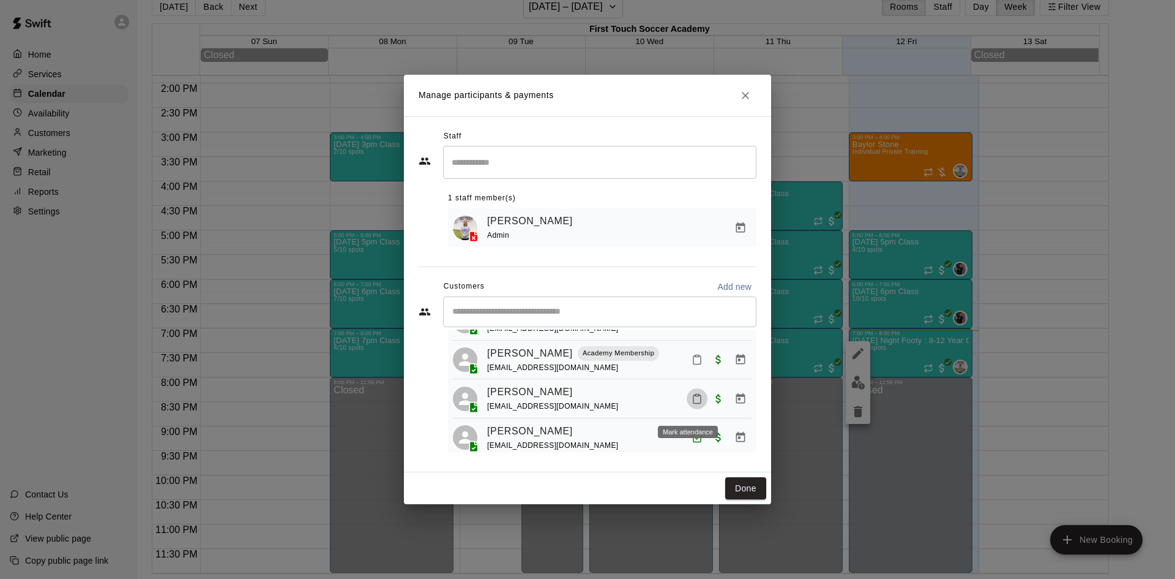
click at [692, 404] on icon "Mark attendance" at bounding box center [697, 398] width 11 height 11
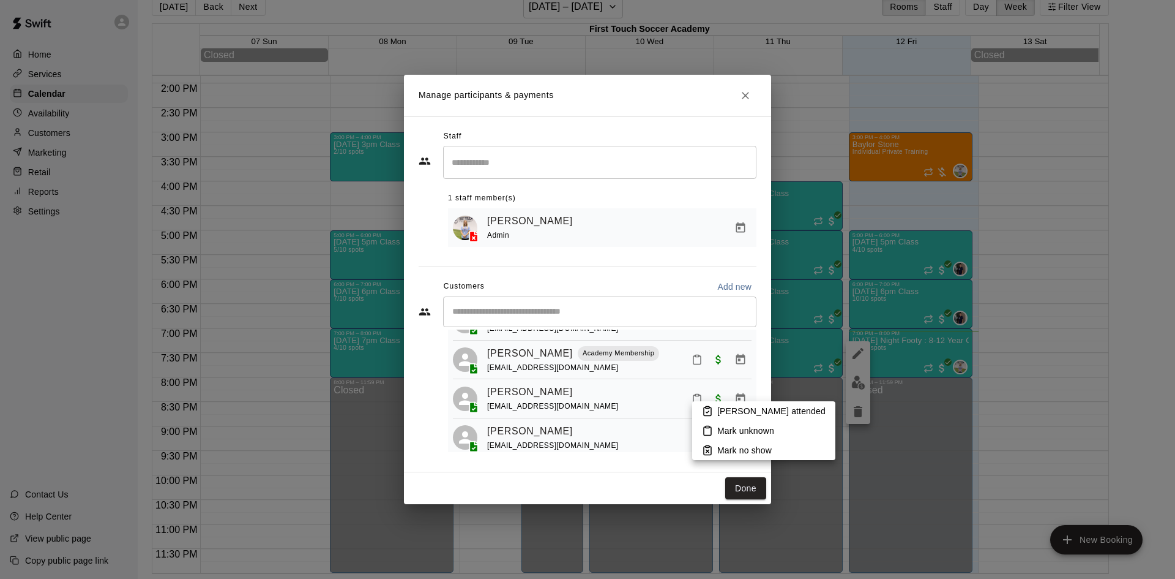
click at [709, 411] on icon at bounding box center [708, 412] width 3 height 2
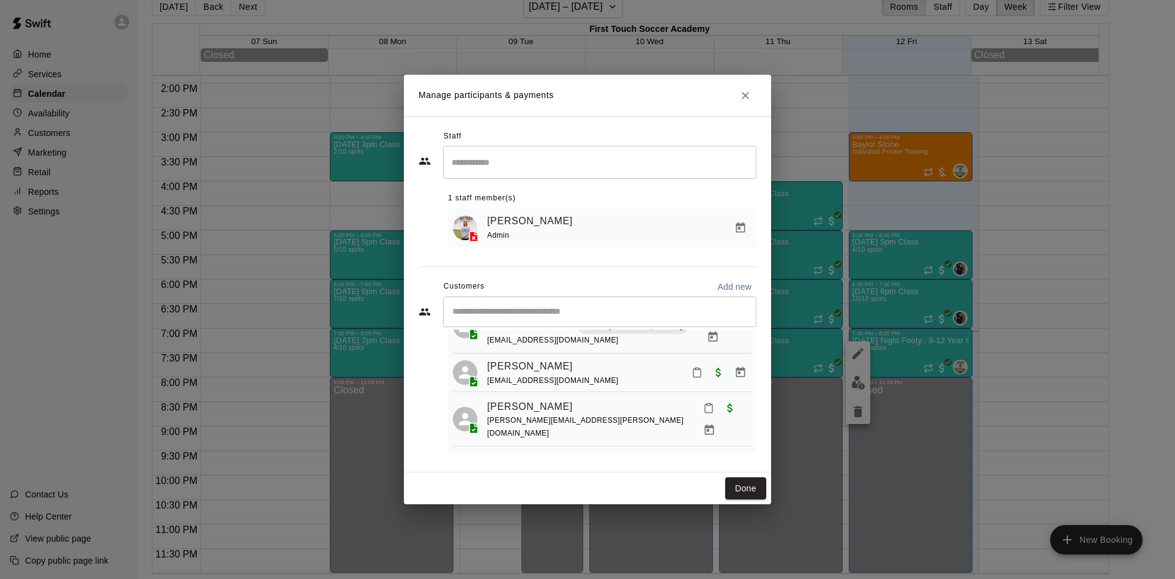
scroll to position [309, 0]
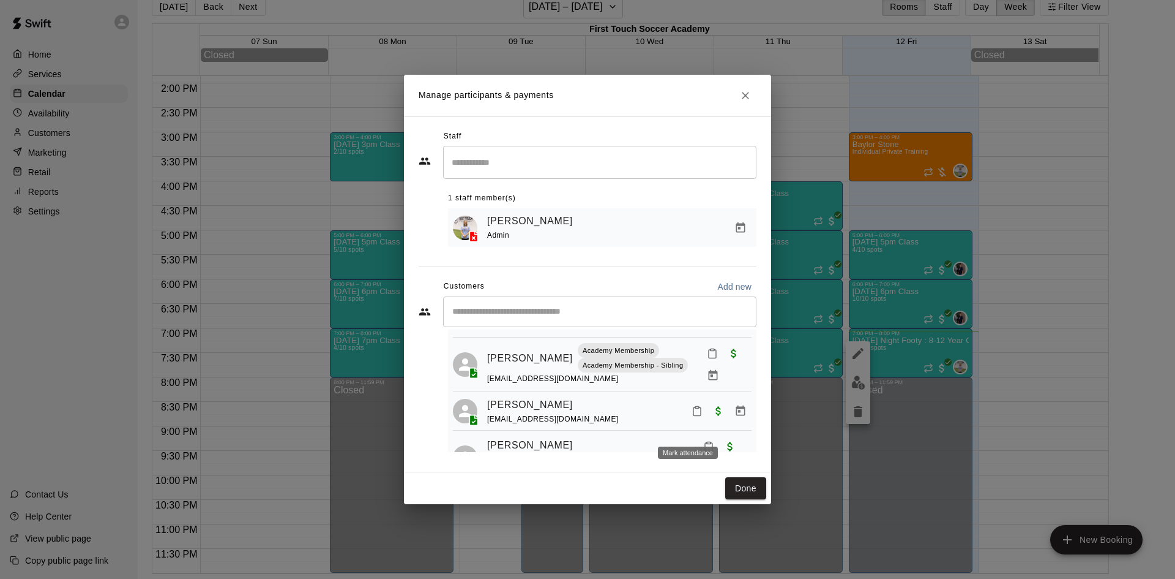
click at [694, 416] on icon "Mark attendance" at bounding box center [697, 411] width 7 height 9
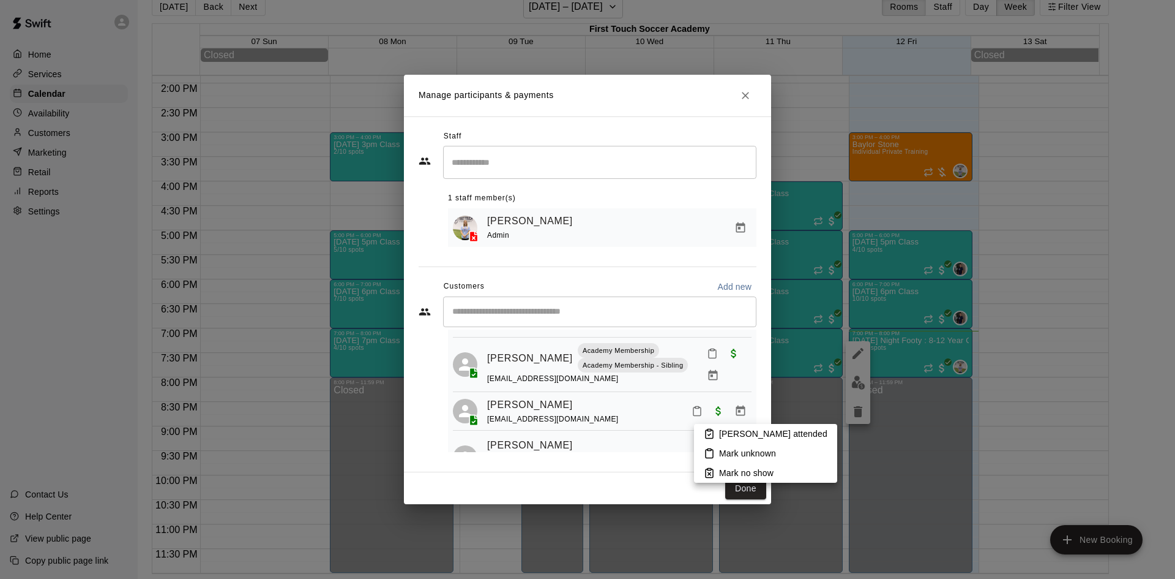
click at [714, 431] on icon at bounding box center [709, 433] width 11 height 11
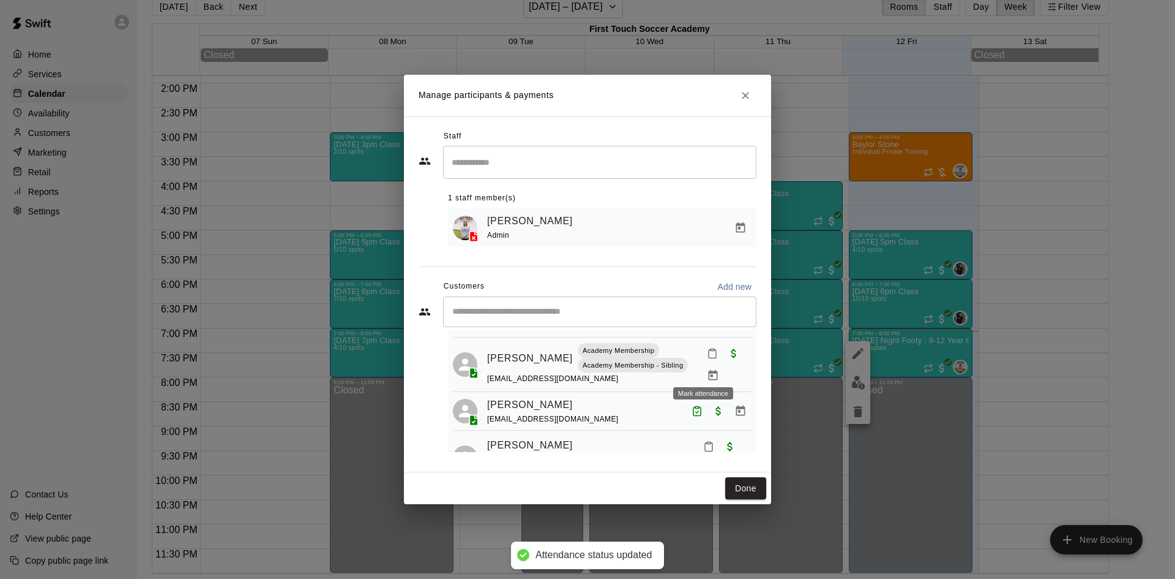
click at [707, 359] on icon "Mark attendance" at bounding box center [712, 353] width 11 height 11
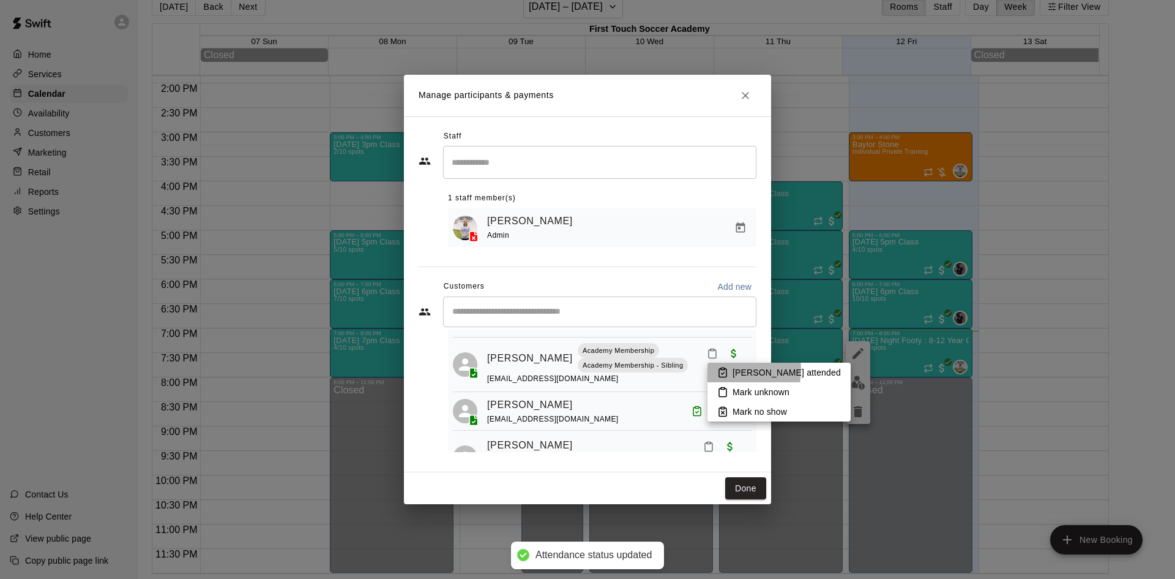
click at [723, 369] on rect at bounding box center [723, 369] width 4 height 2
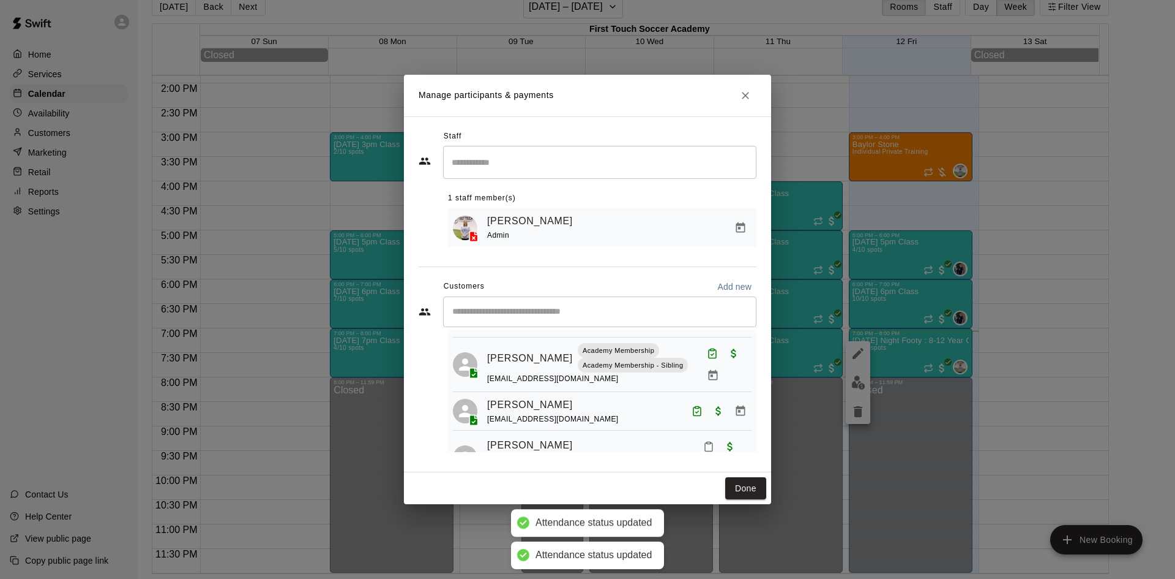
scroll to position [248, 0]
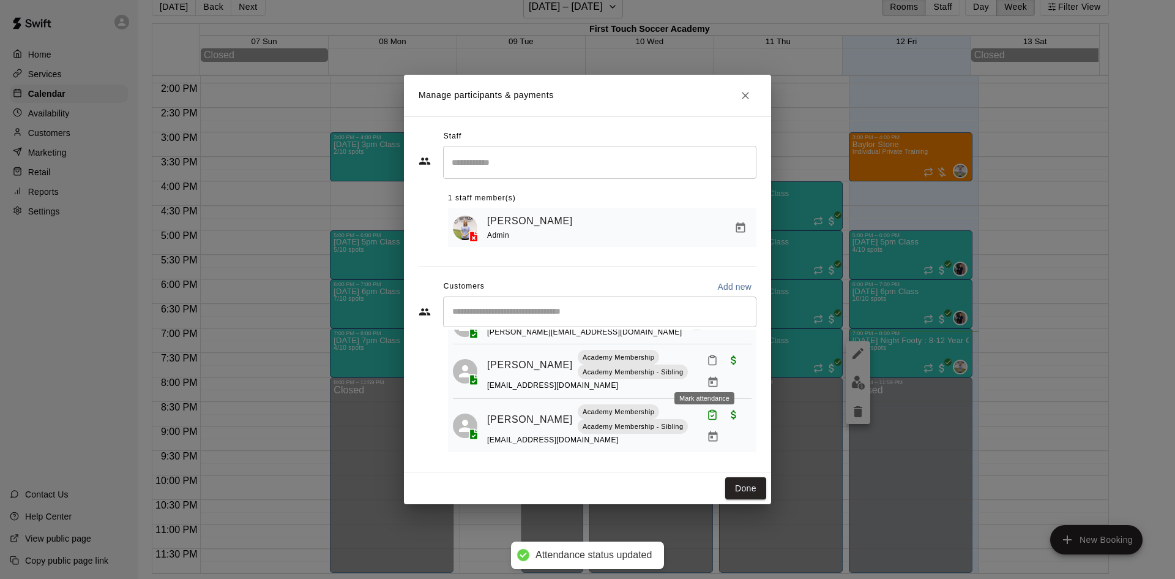
click at [709, 365] on icon "Mark attendance" at bounding box center [712, 360] width 7 height 9
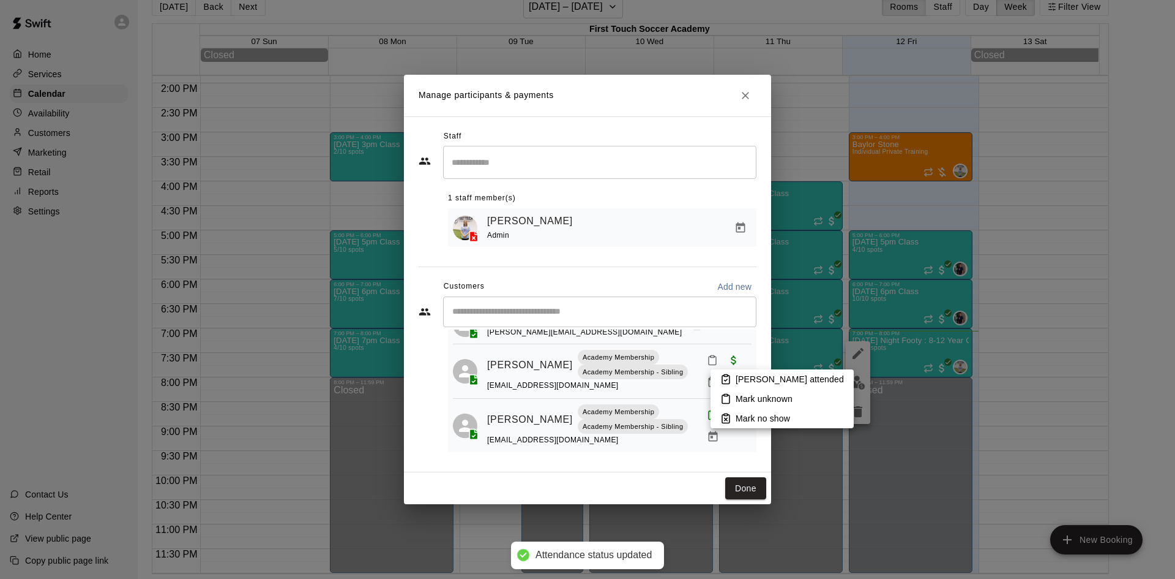
click at [724, 381] on icon at bounding box center [726, 378] width 11 height 11
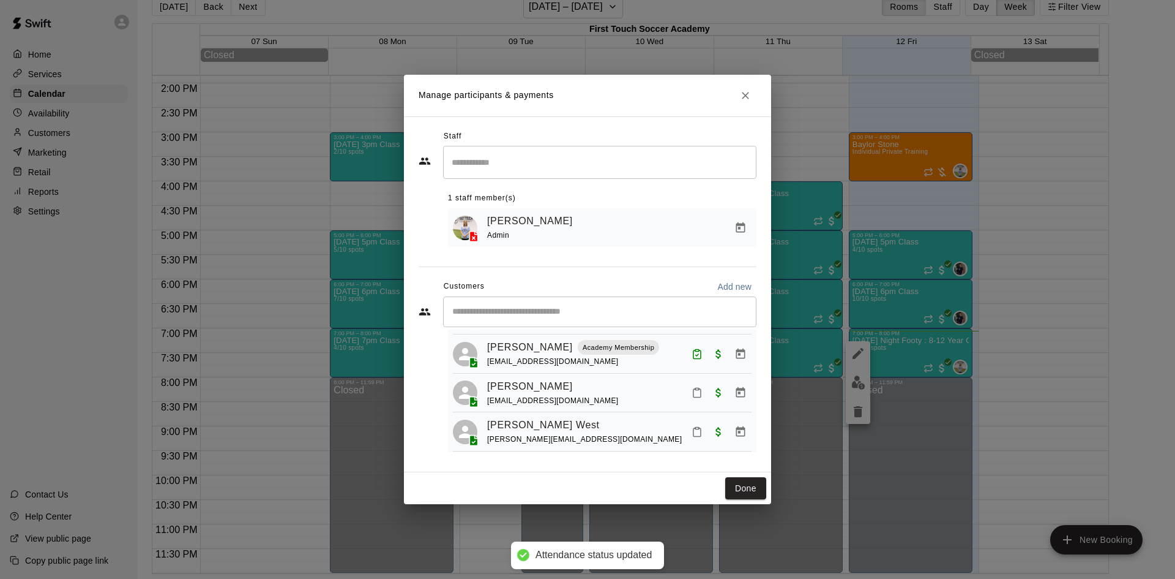
scroll to position [126, 0]
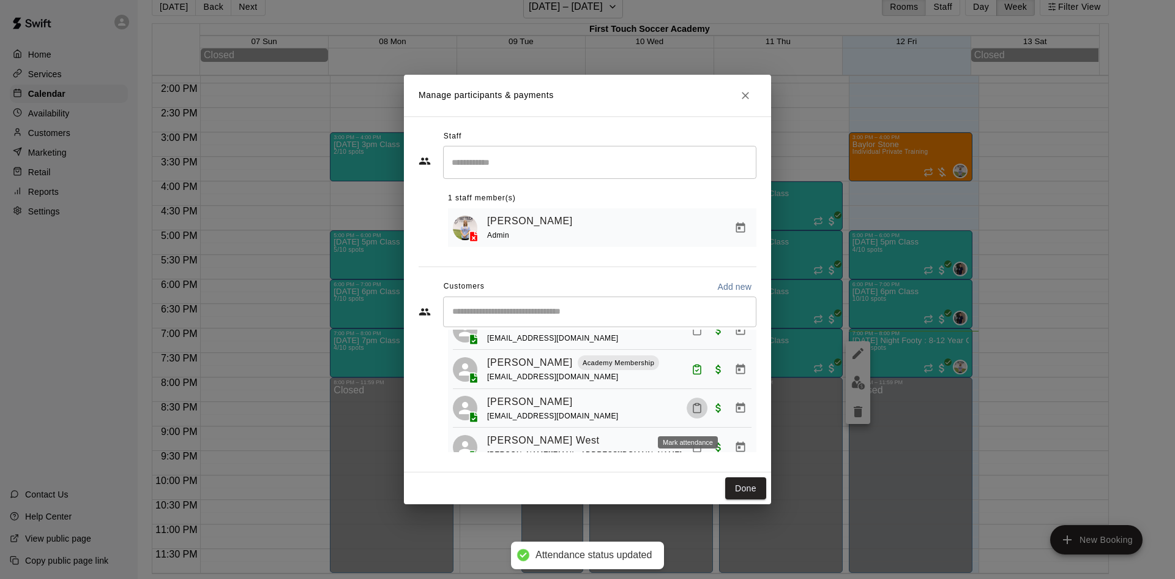
click at [691, 411] on button "Mark attendance" at bounding box center [697, 407] width 21 height 21
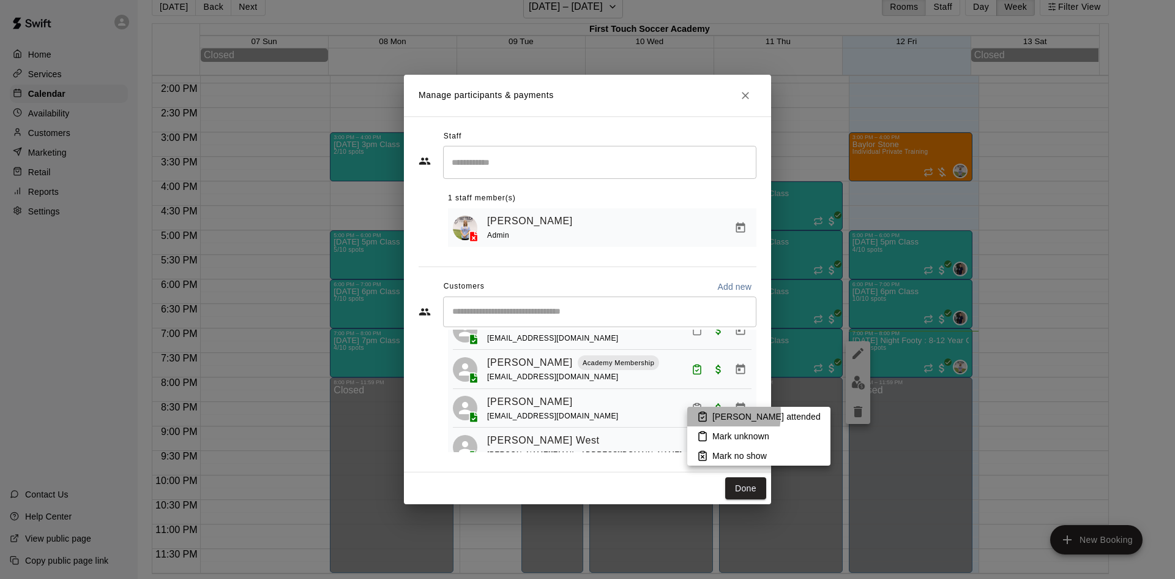
click at [700, 413] on icon at bounding box center [702, 416] width 11 height 11
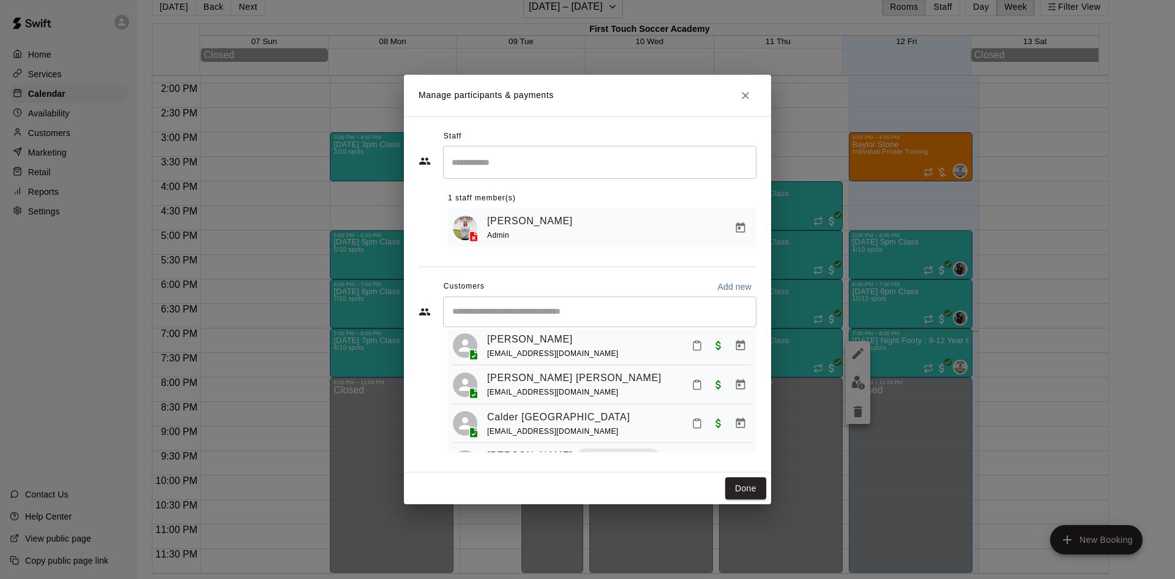
scroll to position [3, 0]
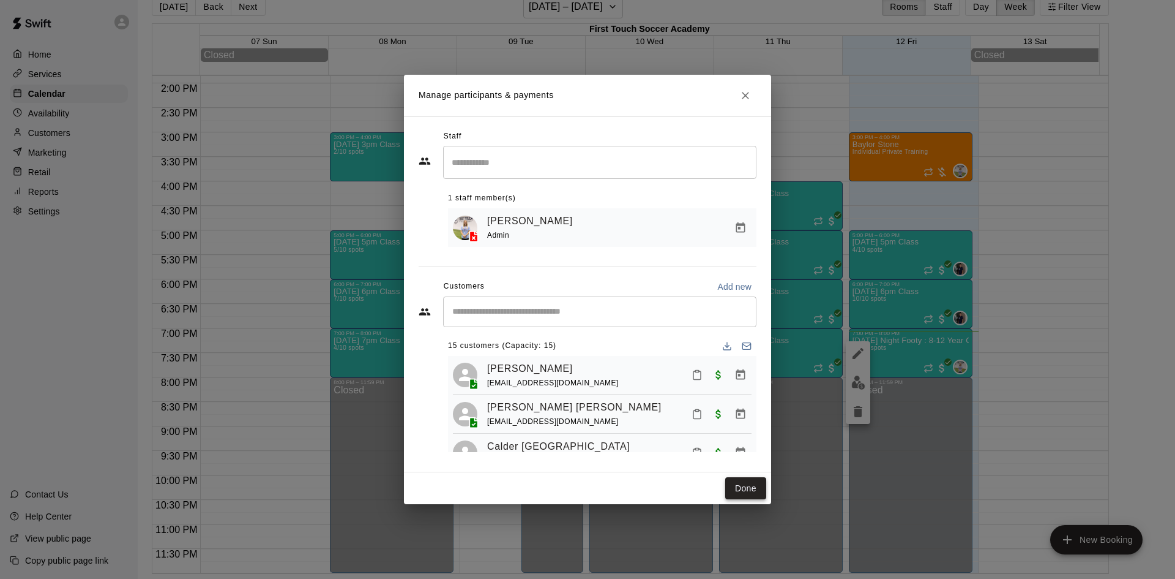
click at [743, 484] on button "Done" at bounding box center [745, 488] width 41 height 23
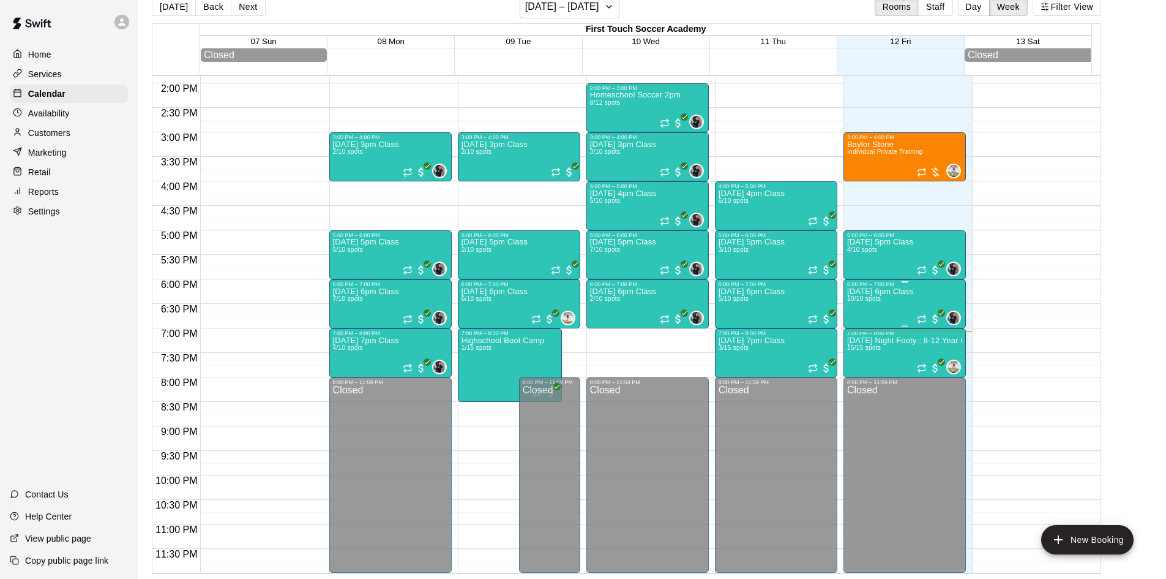
click at [868, 313] on div "[DATE] 6pm Class 10/10 spots" at bounding box center [880, 576] width 66 height 579
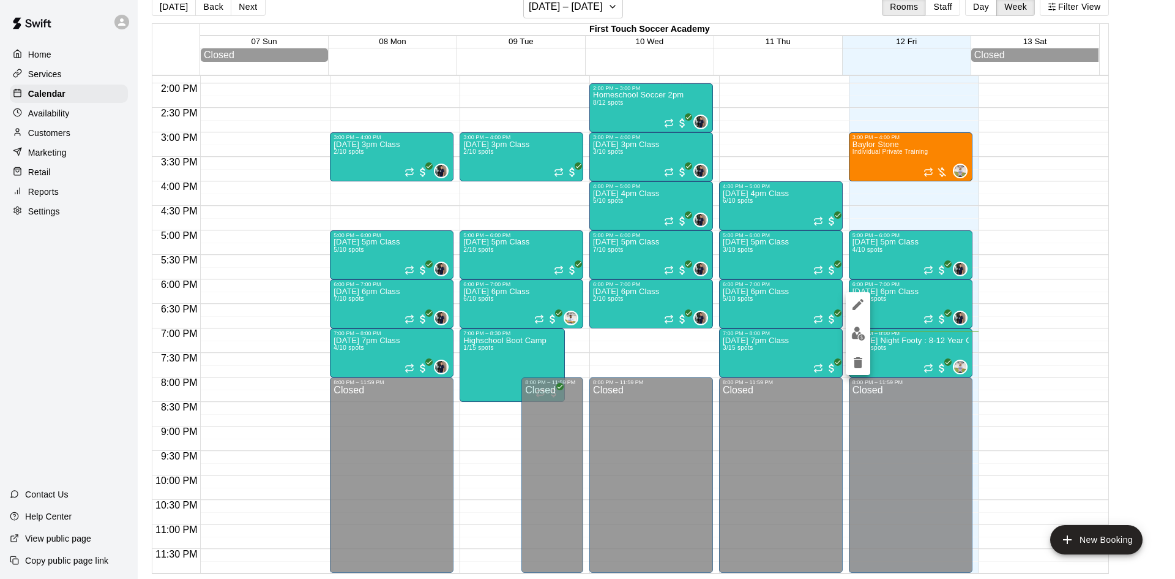
click at [854, 329] on img "edit" at bounding box center [859, 333] width 14 height 14
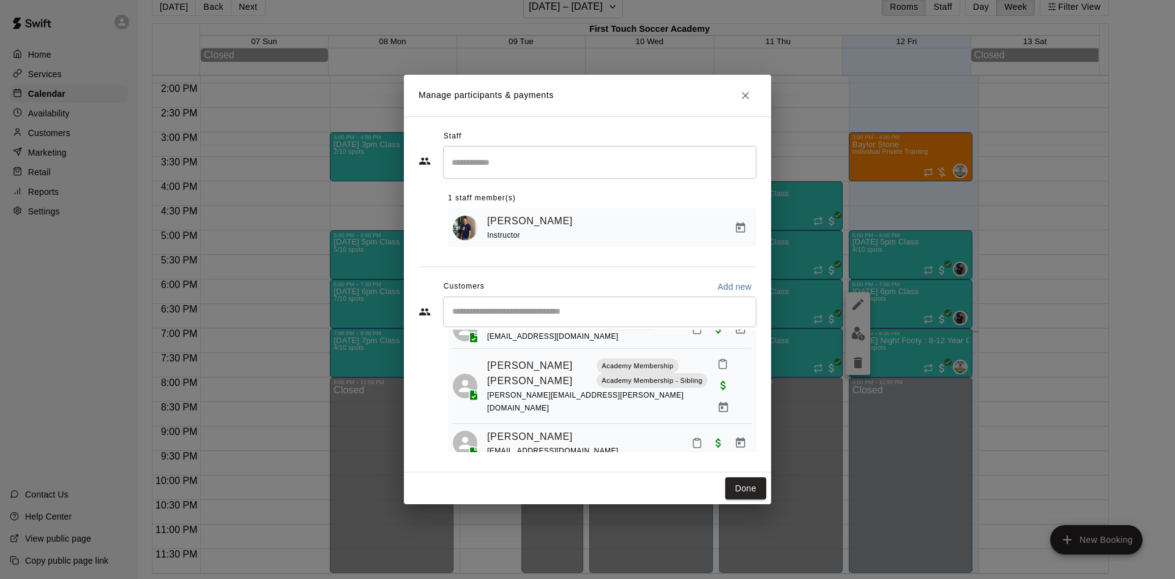
scroll to position [381, 0]
click at [695, 436] on rect "Mark attendance" at bounding box center [697, 437] width 4 height 2
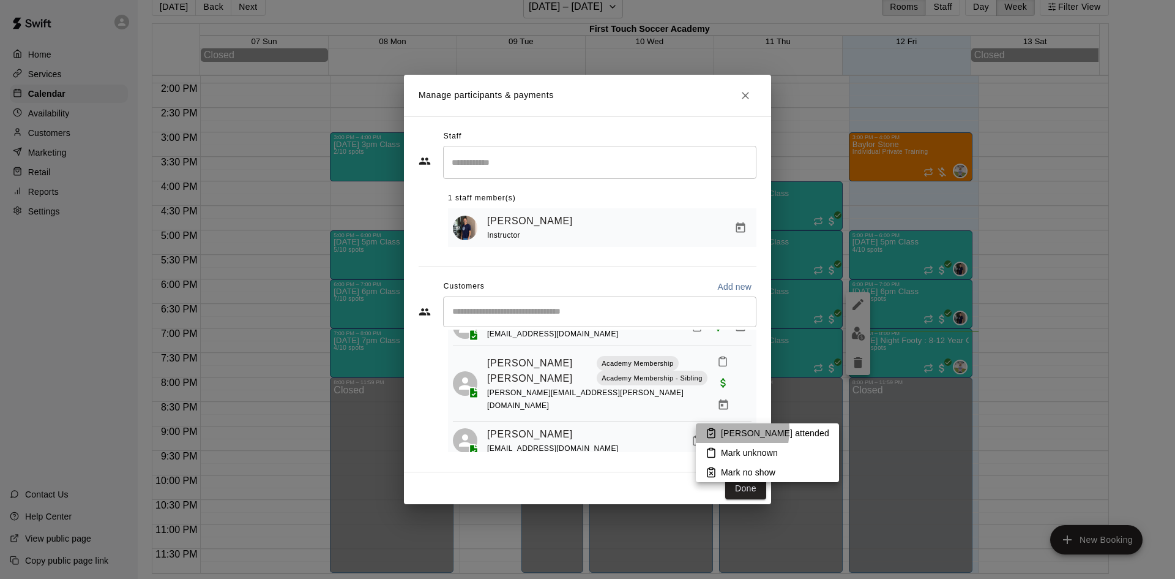
click at [717, 430] on li "[PERSON_NAME] attended" at bounding box center [767, 433] width 143 height 20
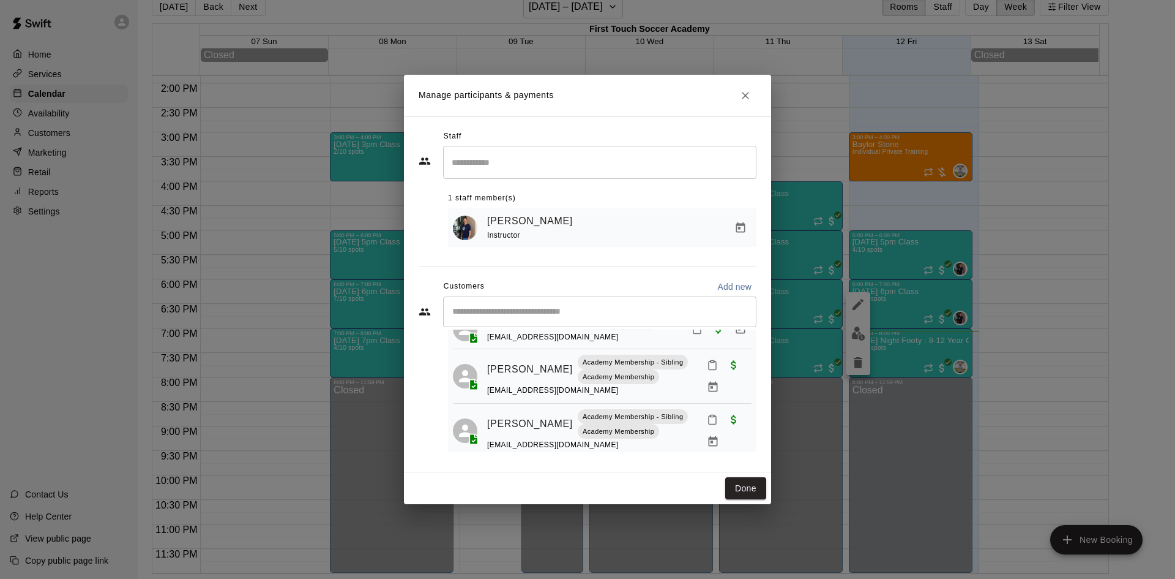
scroll to position [137, 0]
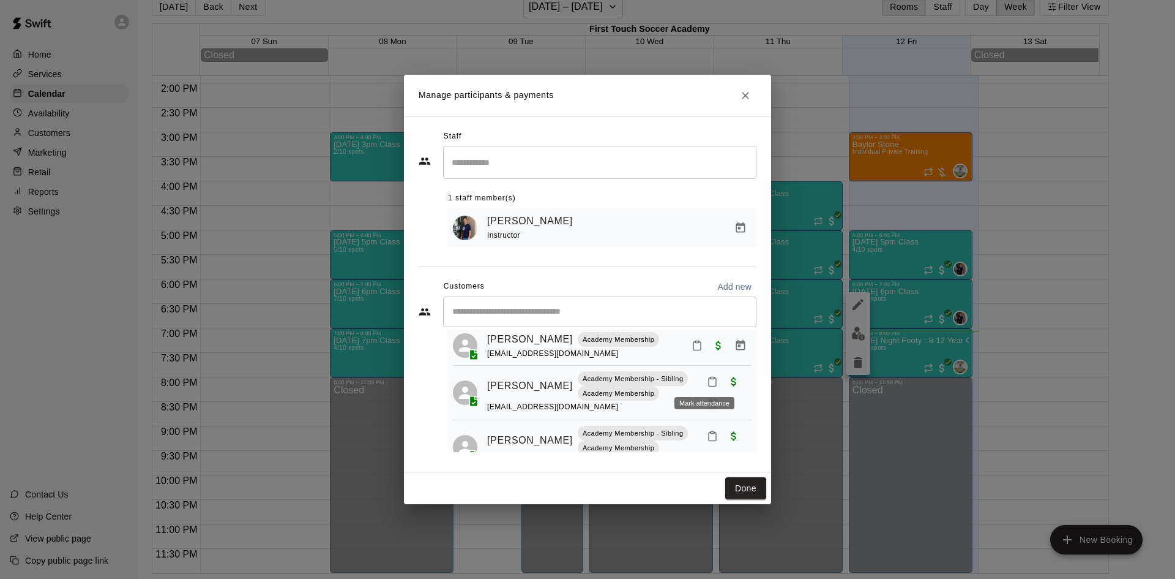
click at [707, 380] on icon "Mark attendance" at bounding box center [712, 381] width 11 height 11
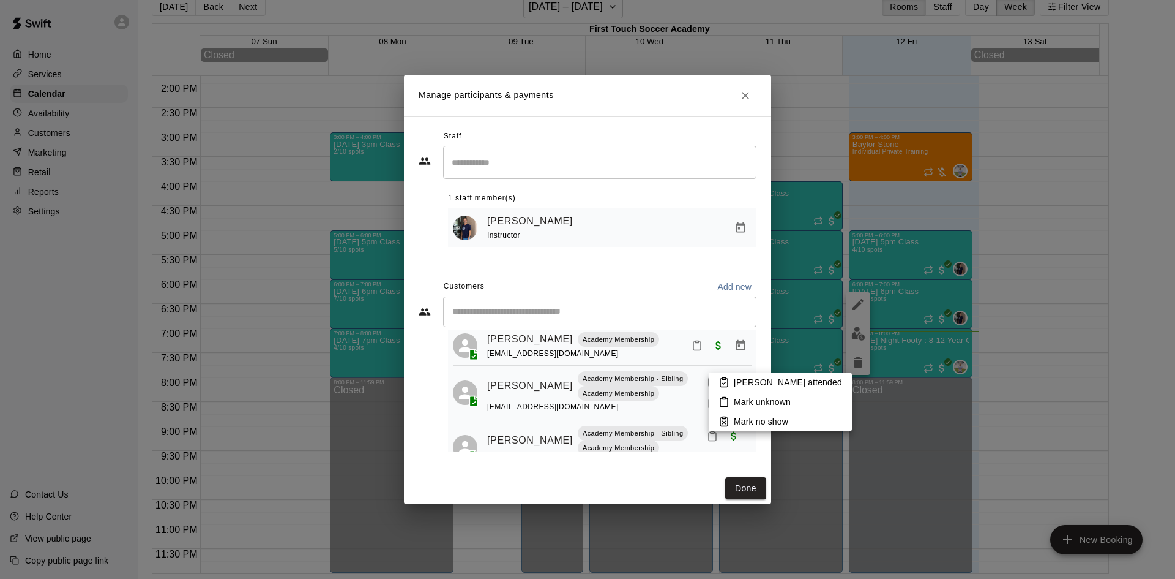
click at [735, 384] on p "[PERSON_NAME] attended" at bounding box center [788, 382] width 108 height 12
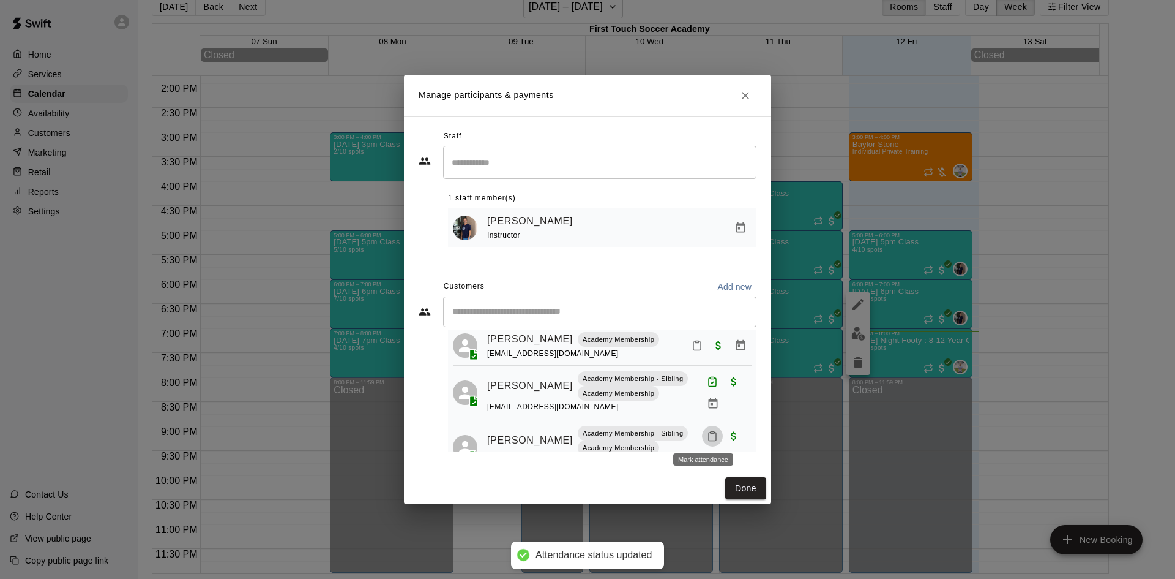
click at [711, 431] on rect "Mark attendance" at bounding box center [713, 432] width 4 height 2
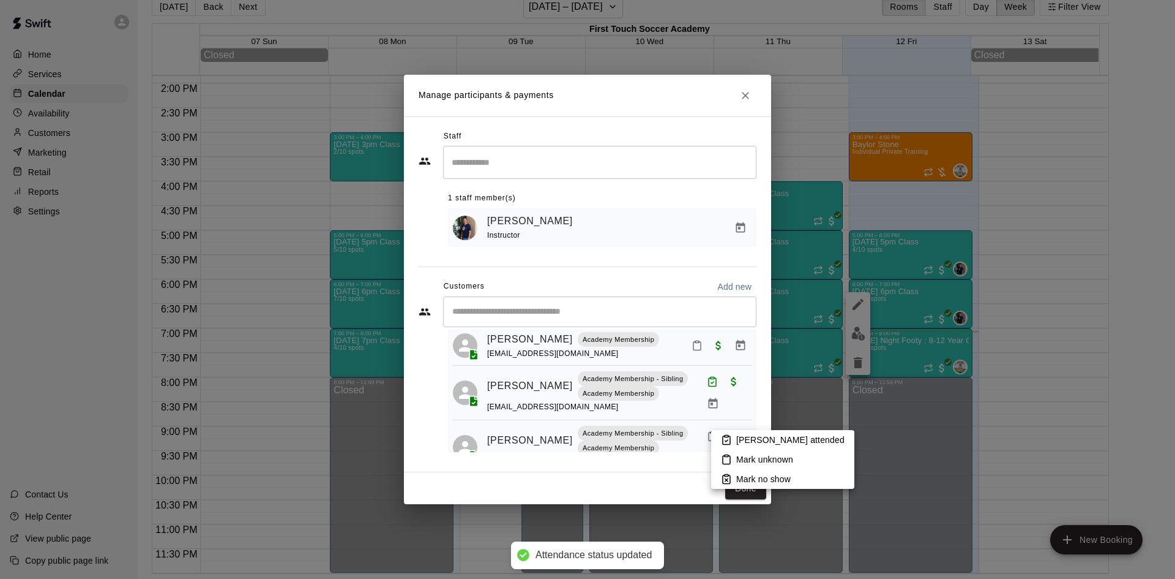
click at [732, 438] on icon at bounding box center [726, 439] width 11 height 11
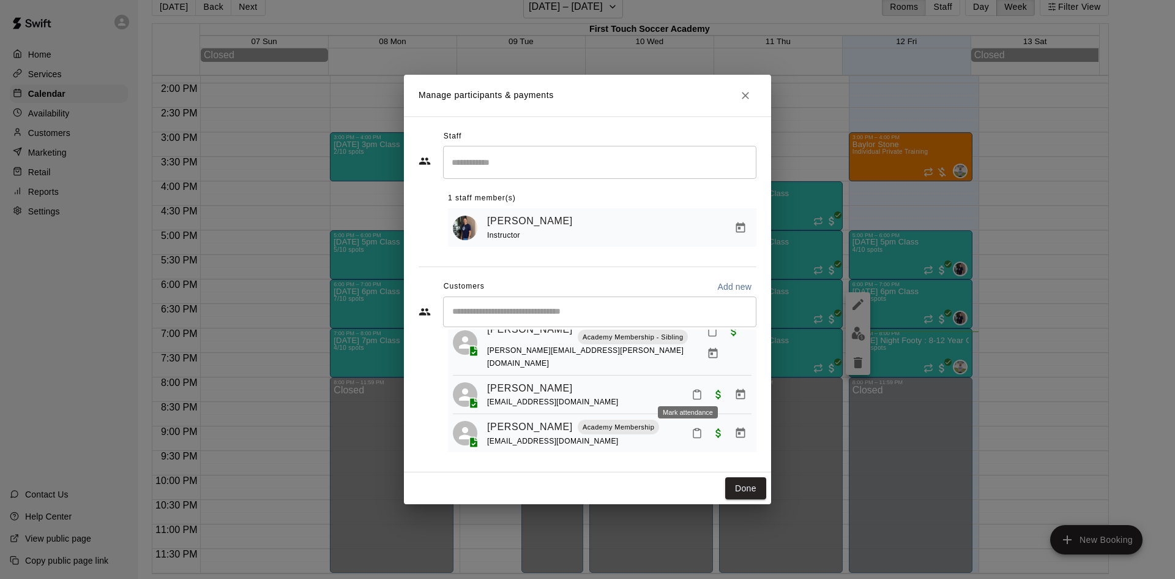
scroll to position [75, 0]
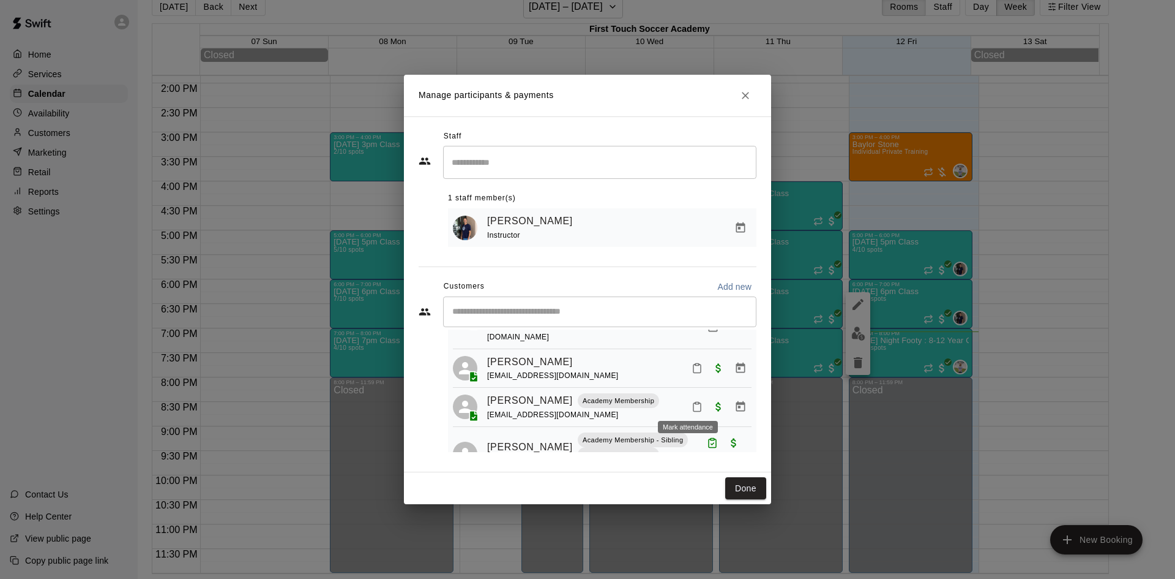
click at [692, 405] on icon "Mark attendance" at bounding box center [697, 406] width 11 height 11
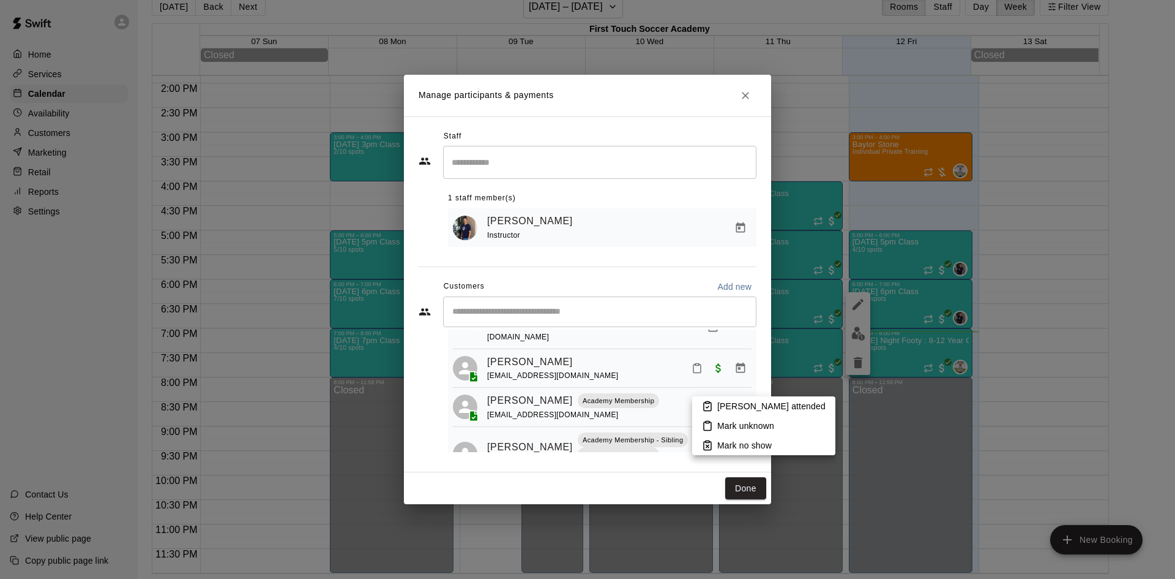
click at [715, 447] on li "Mark no show" at bounding box center [763, 445] width 143 height 20
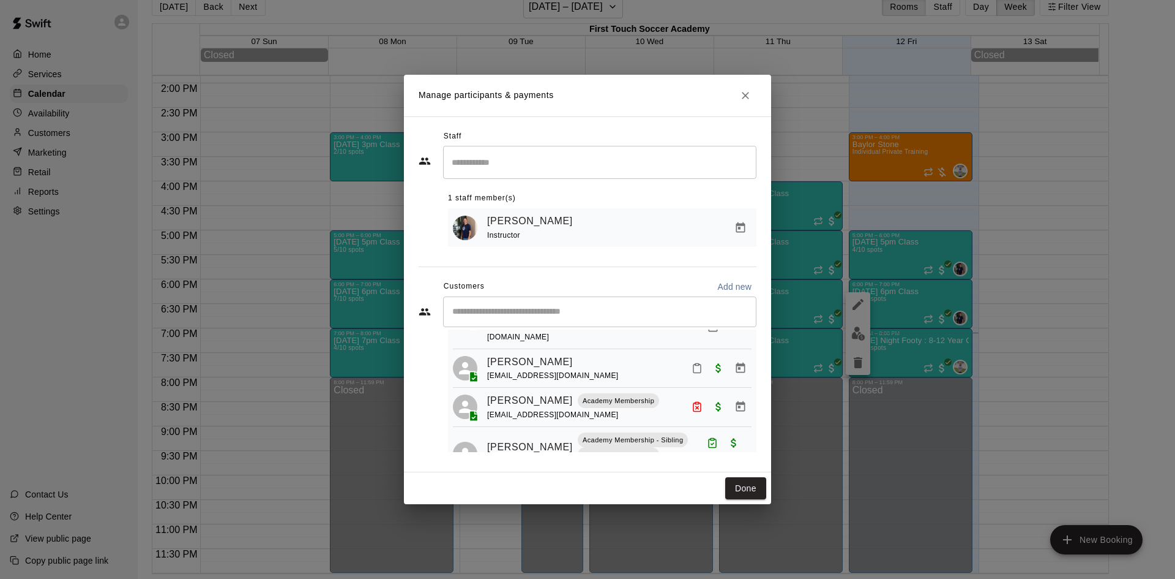
scroll to position [14, 0]
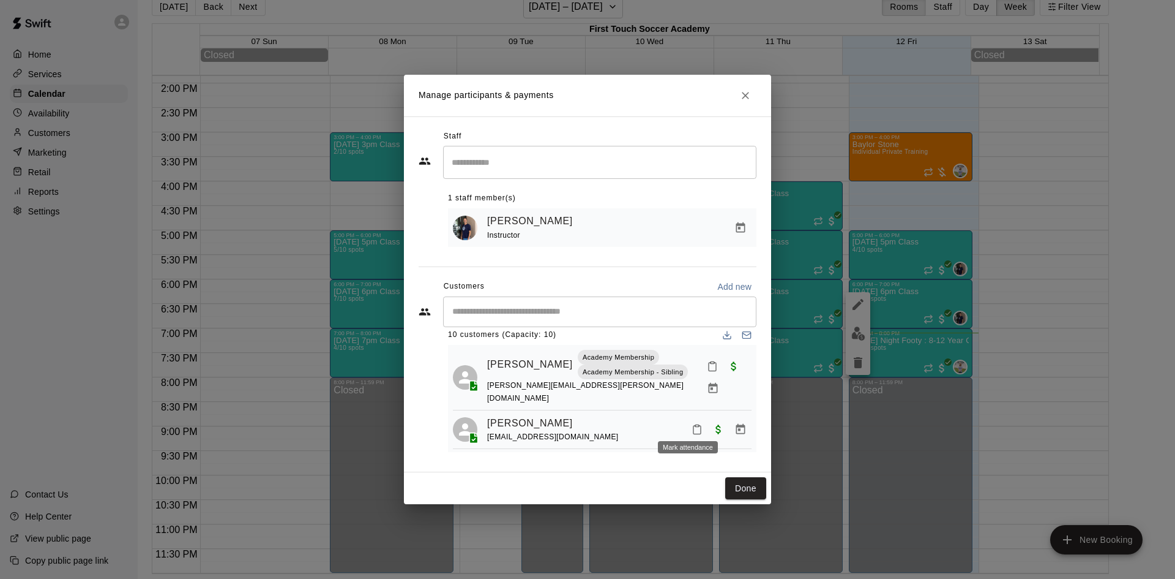
click at [692, 424] on icon "Mark attendance" at bounding box center [697, 429] width 11 height 11
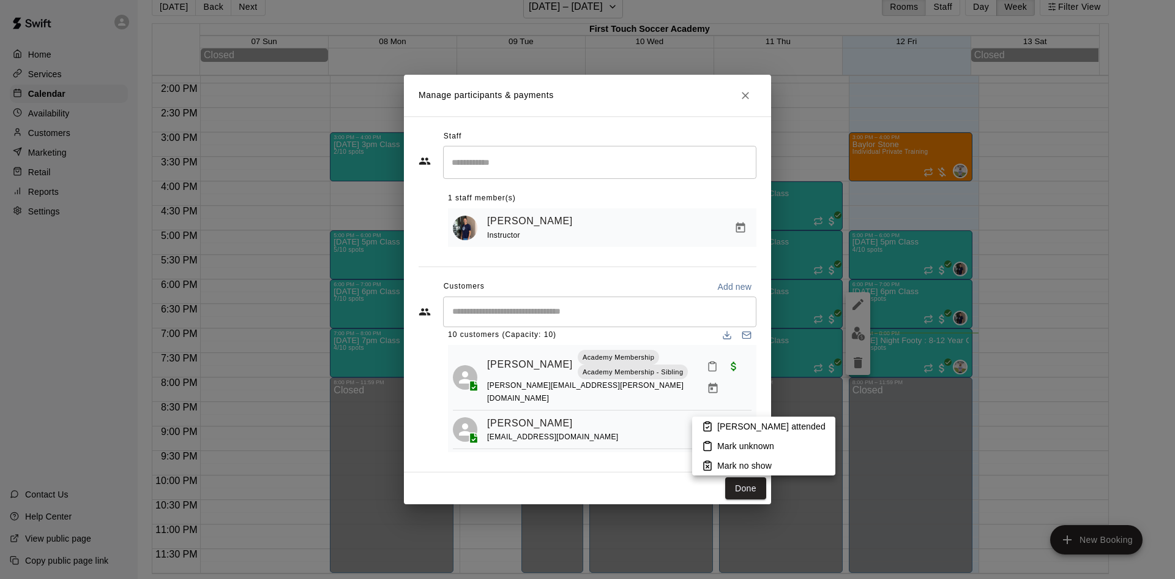
click at [713, 427] on li "[PERSON_NAME] attended" at bounding box center [763, 426] width 143 height 20
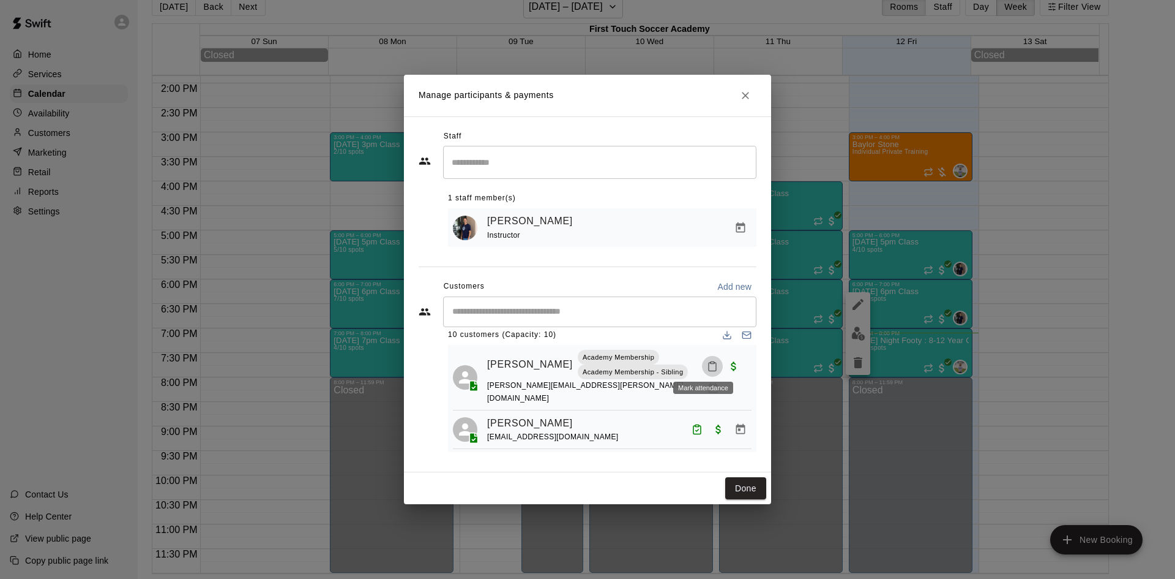
click at [707, 366] on icon "Mark attendance" at bounding box center [712, 366] width 11 height 11
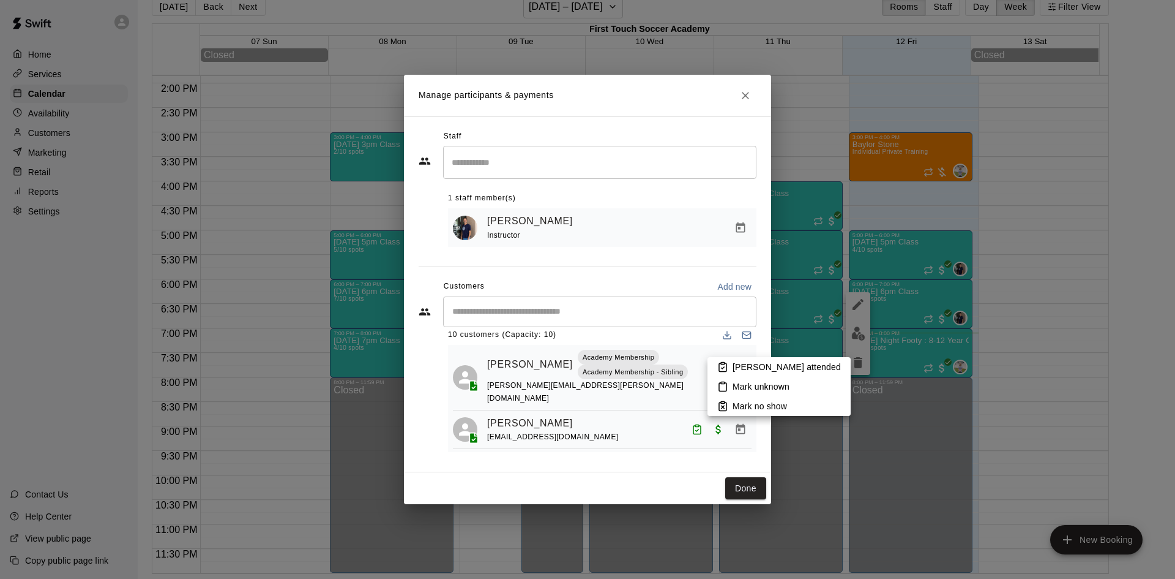
click at [727, 406] on icon at bounding box center [723, 405] width 11 height 11
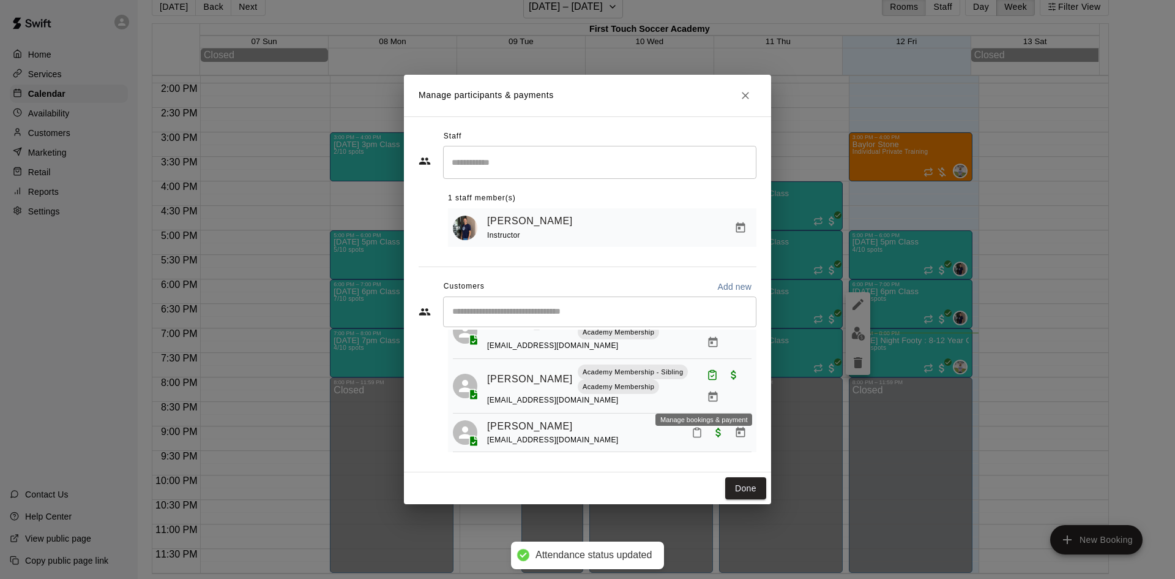
scroll to position [259, 0]
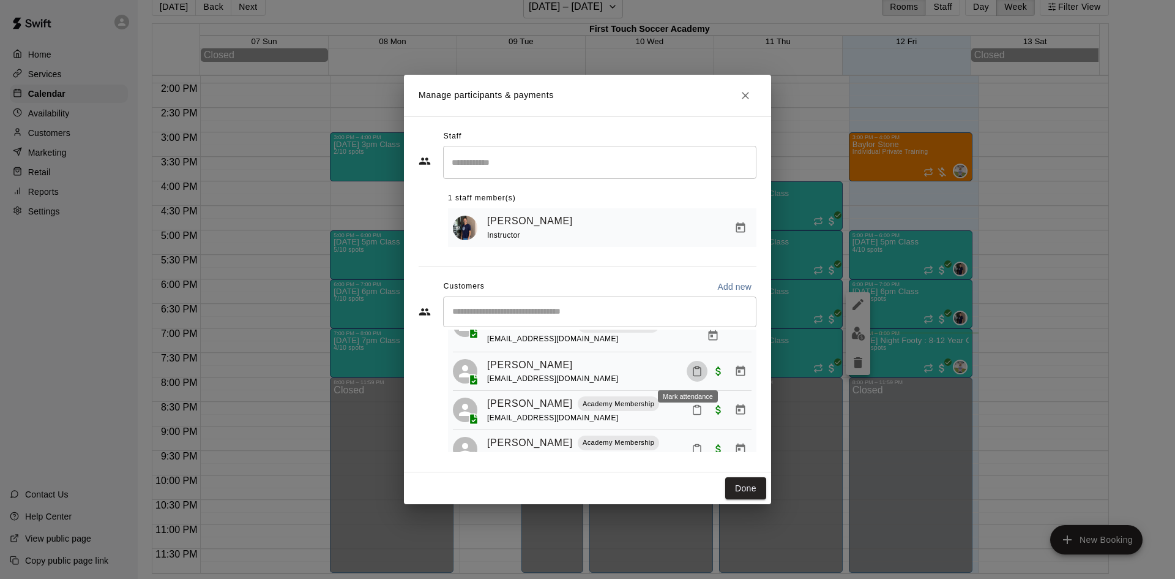
click at [692, 373] on icon "Mark attendance" at bounding box center [697, 370] width 11 height 11
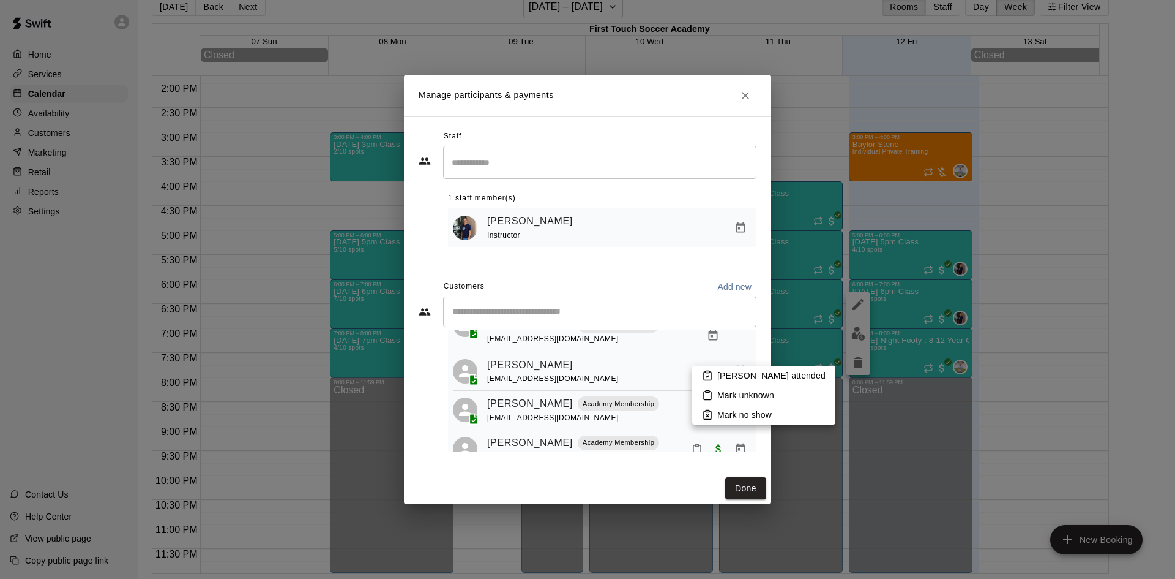
click at [700, 377] on li "[PERSON_NAME] attended" at bounding box center [763, 375] width 143 height 20
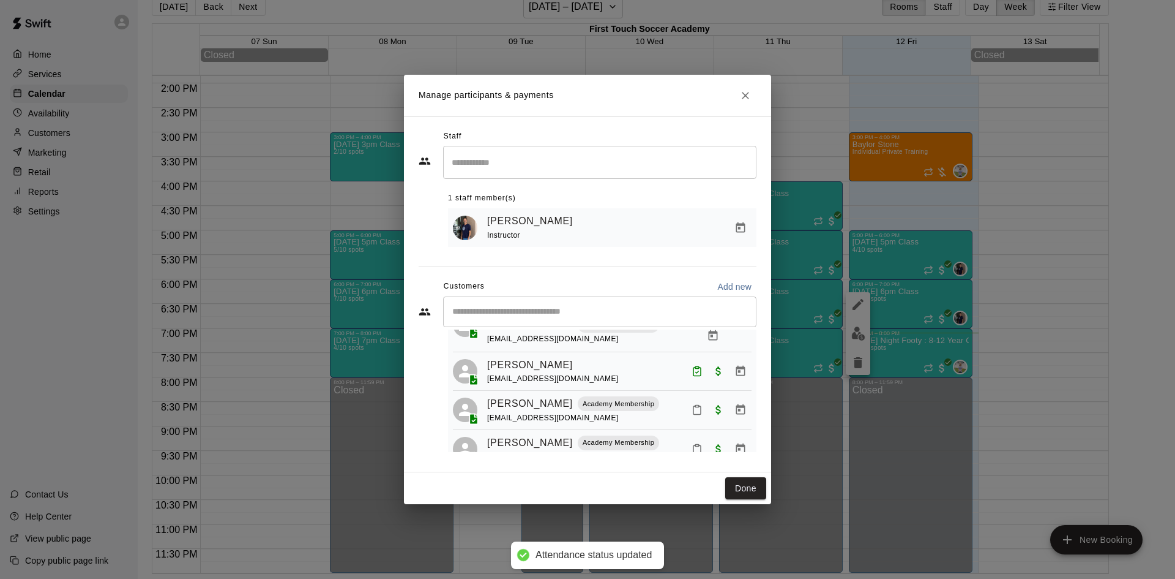
scroll to position [320, 0]
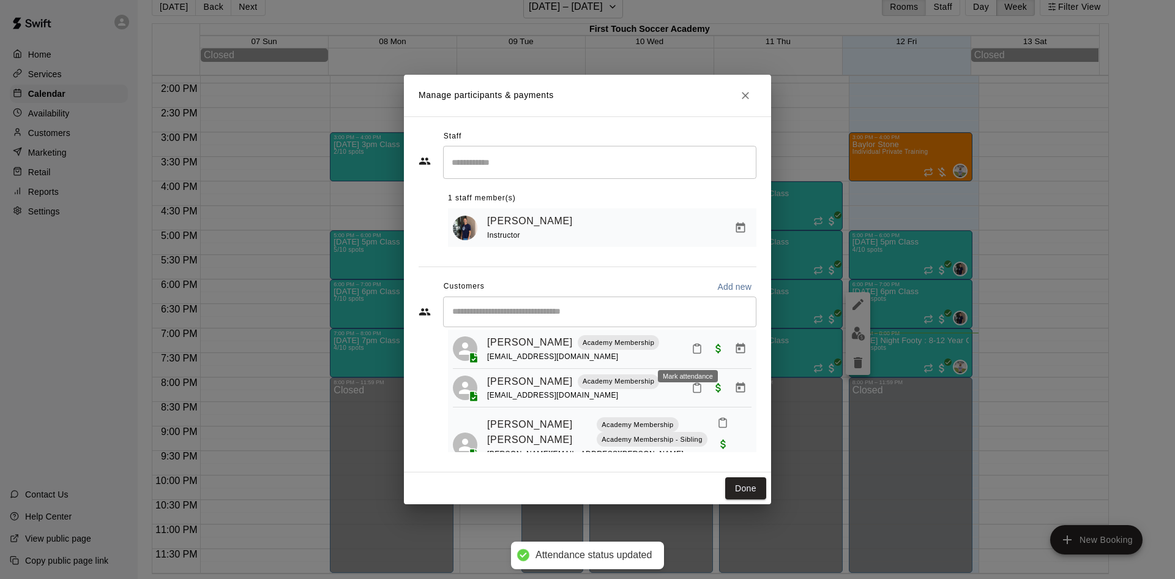
click at [694, 353] on icon "Mark attendance" at bounding box center [697, 349] width 7 height 9
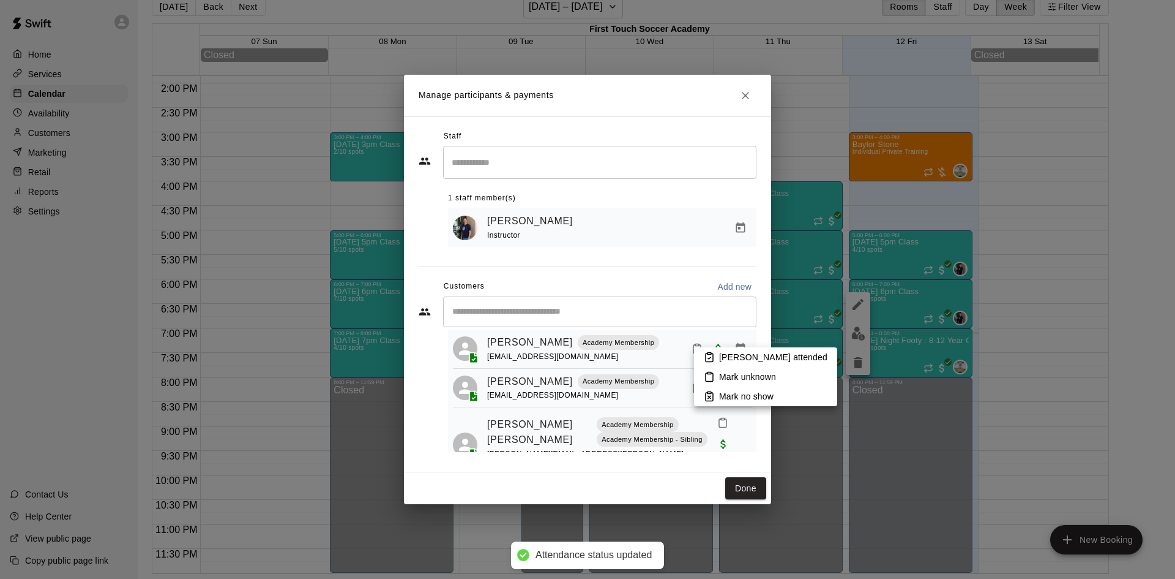
click at [705, 356] on icon at bounding box center [709, 356] width 11 height 11
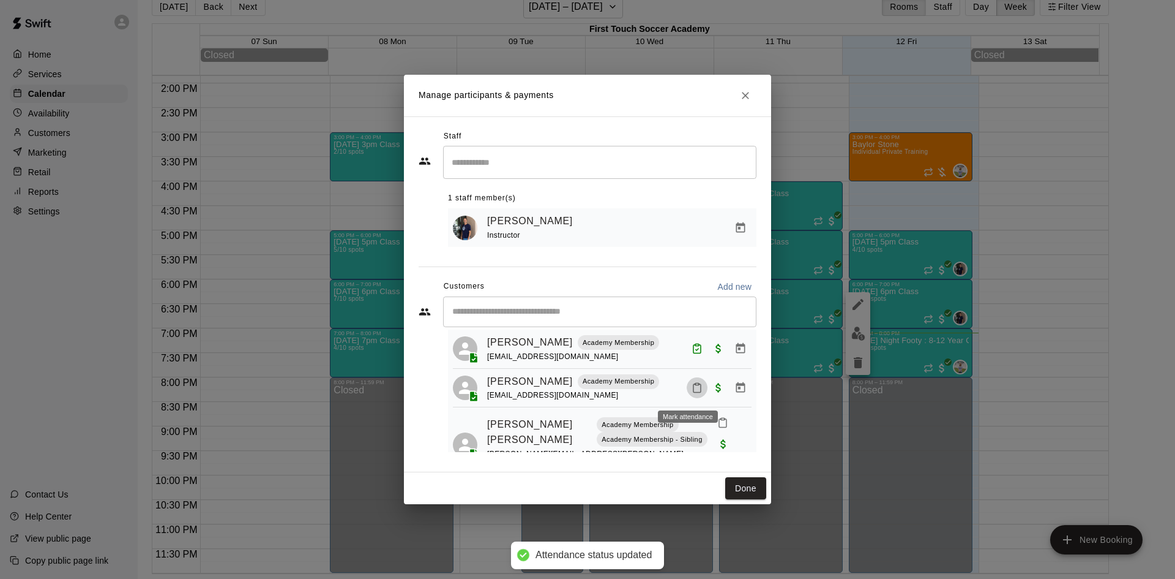
click at [692, 392] on icon "Mark attendance" at bounding box center [697, 387] width 11 height 11
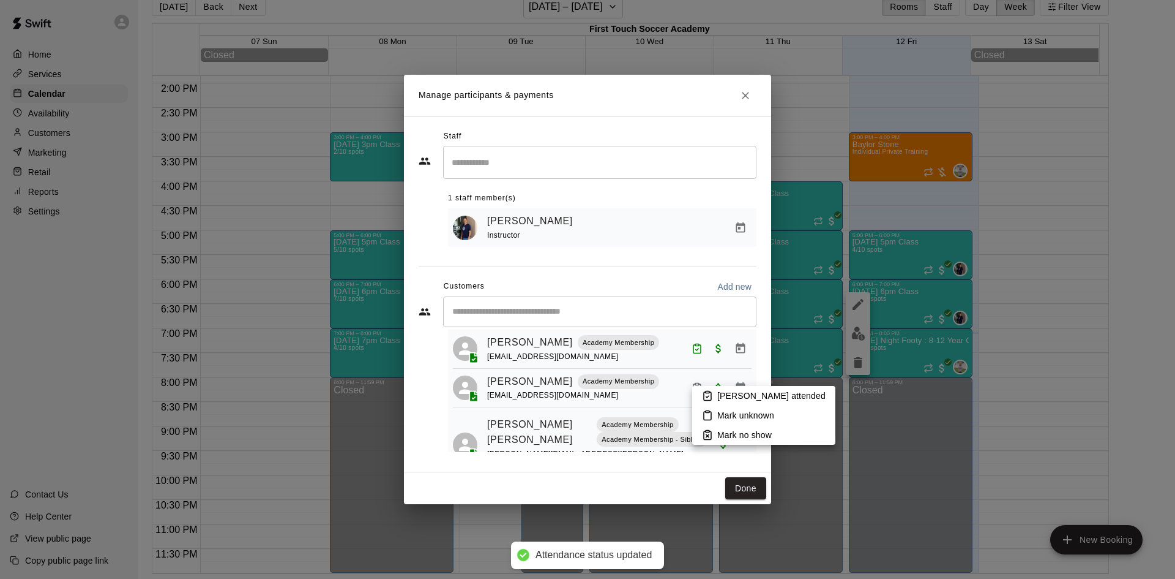
click at [705, 390] on icon at bounding box center [707, 395] width 11 height 11
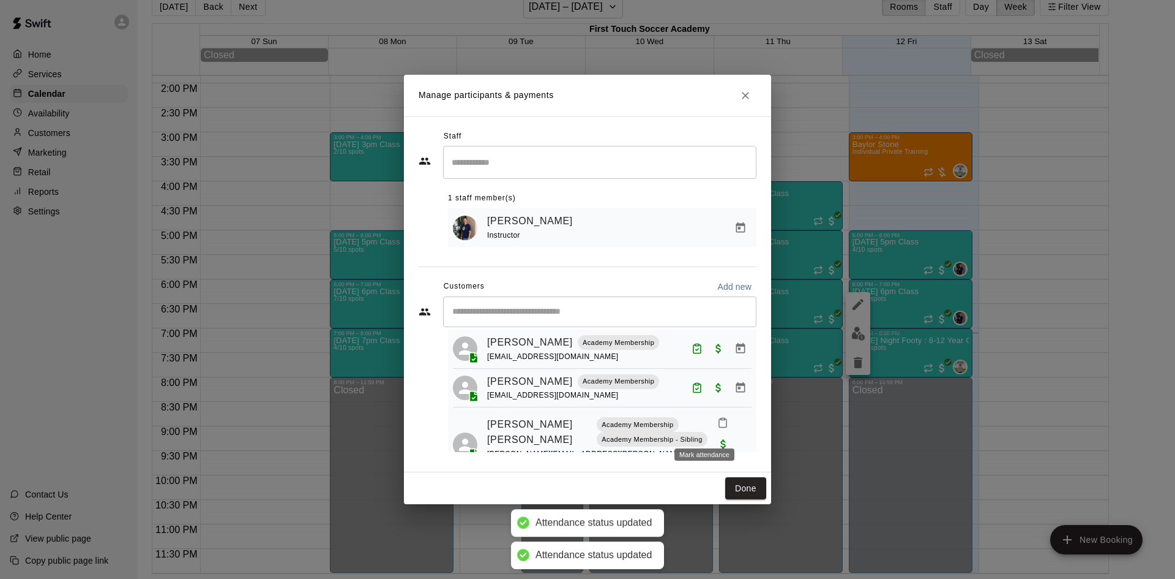
click at [713, 422] on button "Mark attendance" at bounding box center [723, 422] width 21 height 21
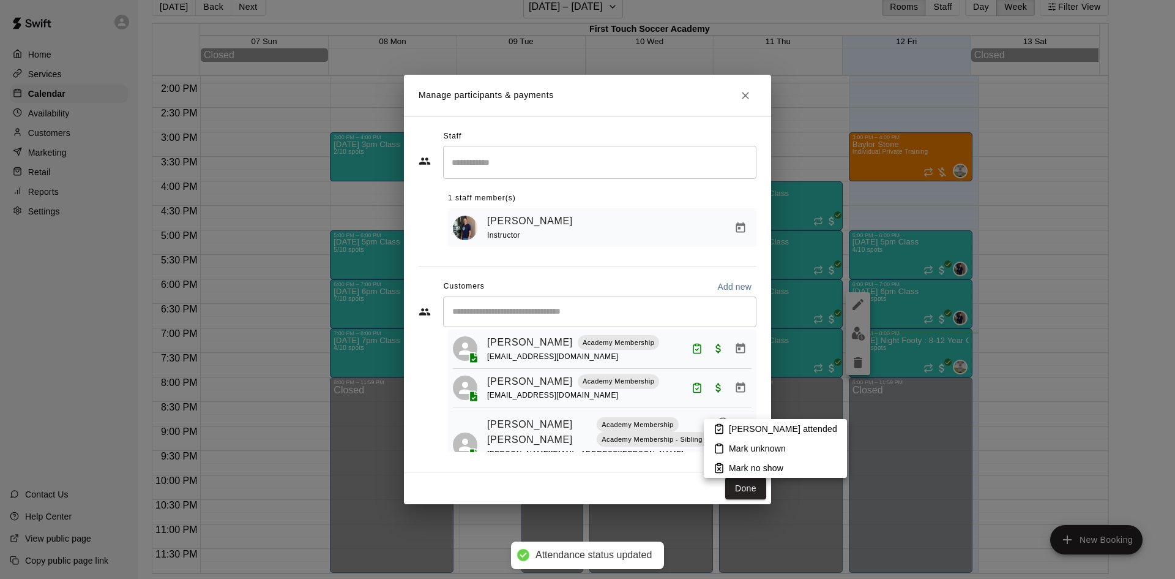
click at [727, 467] on li "Mark no show" at bounding box center [775, 468] width 143 height 20
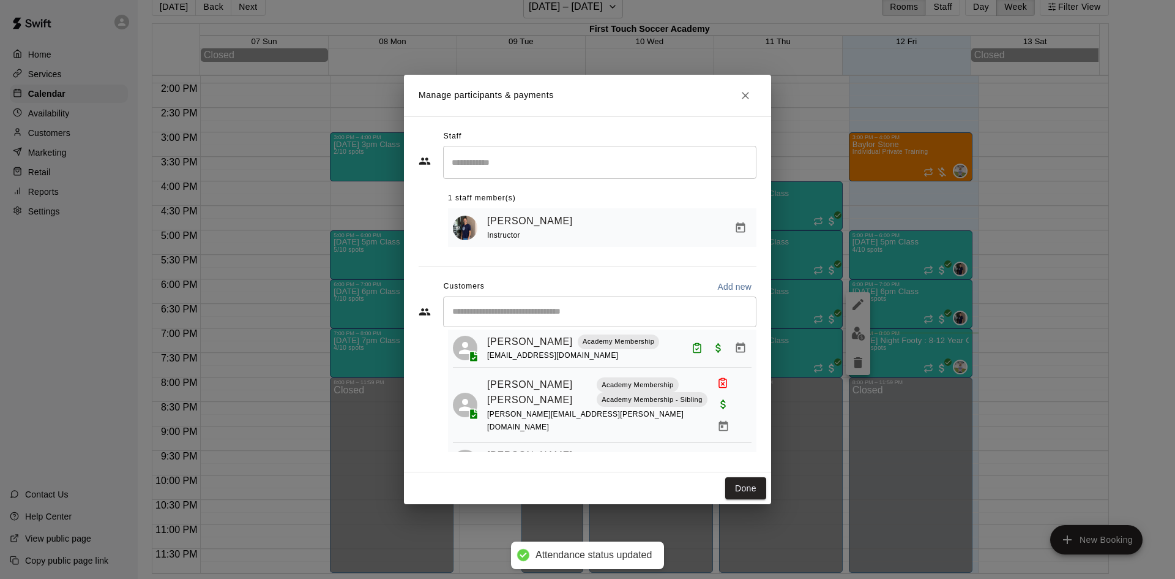
scroll to position [381, 0]
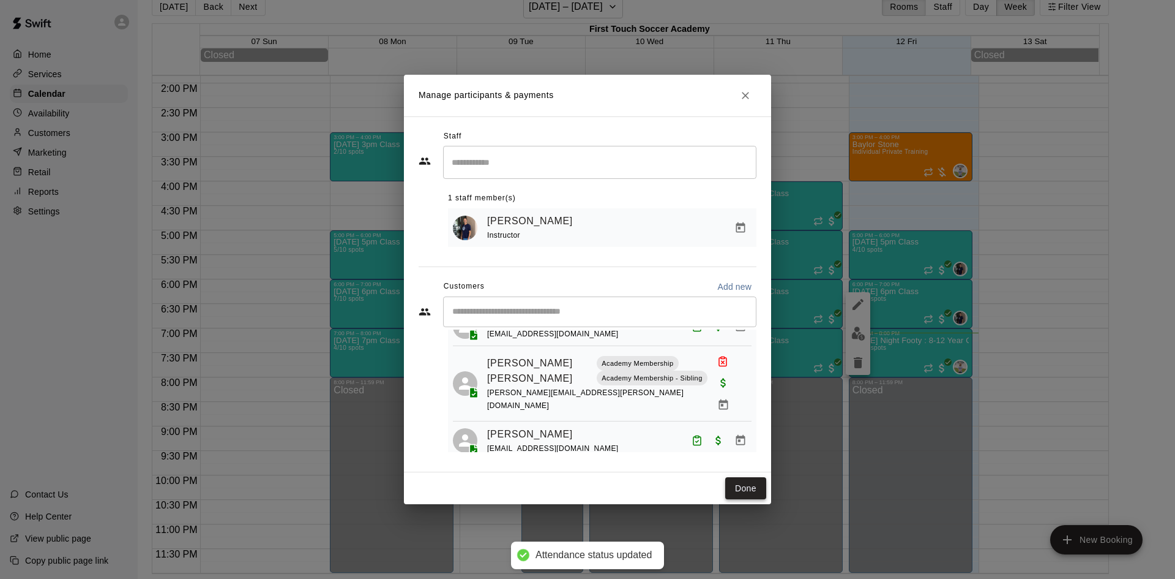
click at [736, 487] on button "Done" at bounding box center [745, 488] width 41 height 23
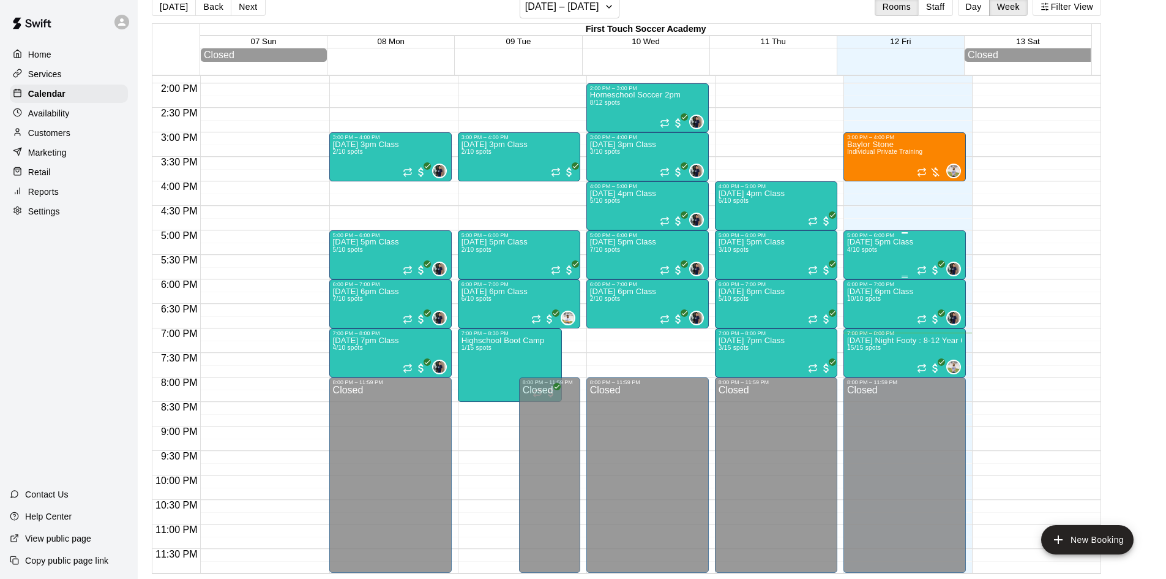
click at [879, 261] on div "[DATE] 5pm Class 4/10 spots" at bounding box center [880, 527] width 66 height 579
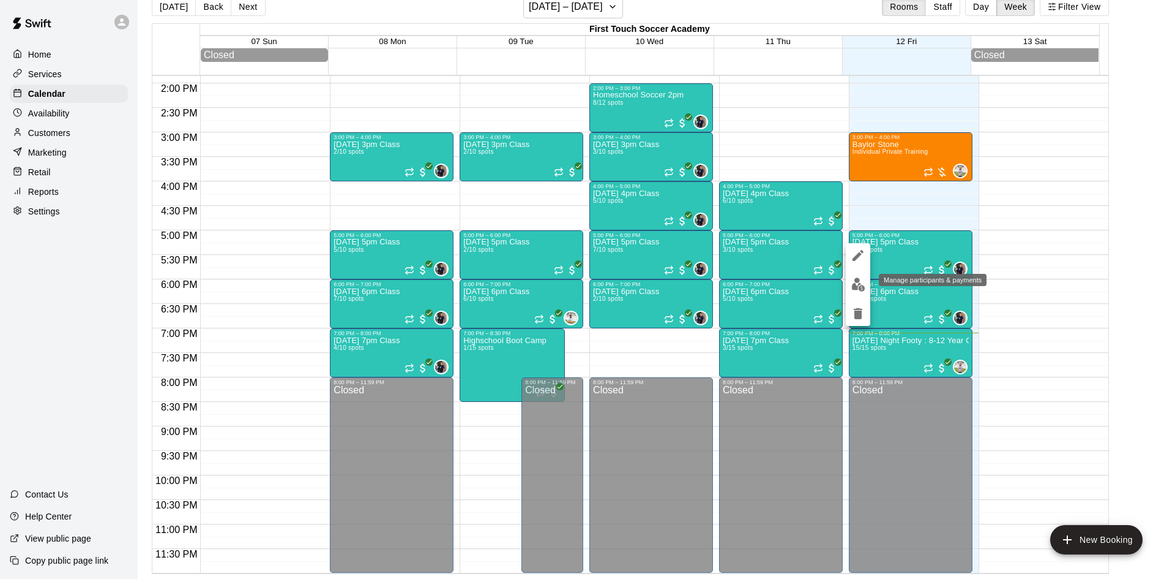
click at [852, 288] on img "edit" at bounding box center [859, 284] width 14 height 14
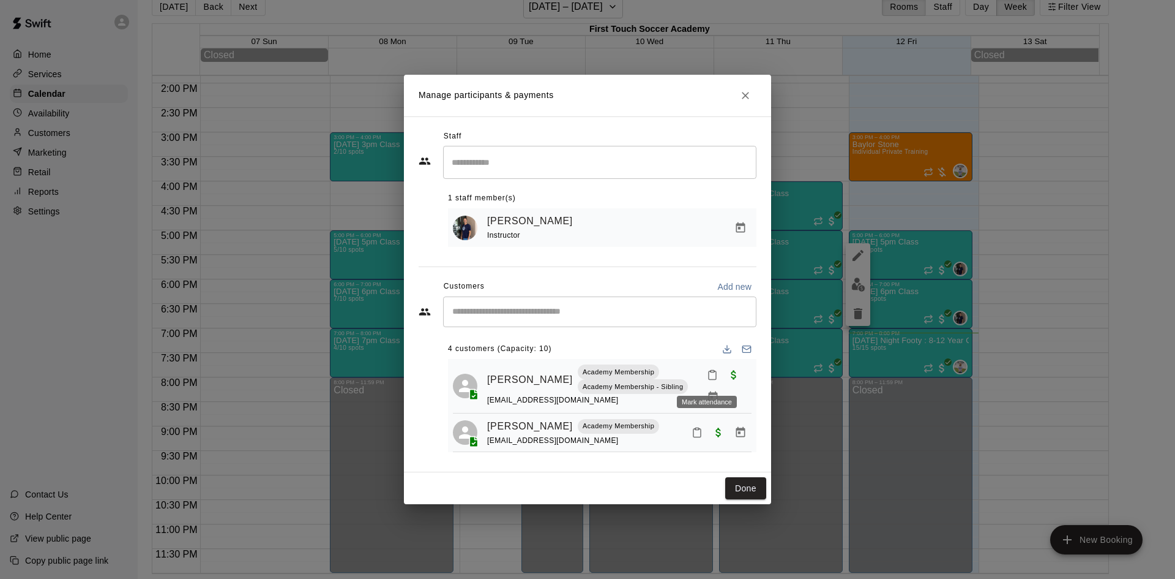
click at [709, 377] on icon "Mark attendance" at bounding box center [712, 375] width 7 height 9
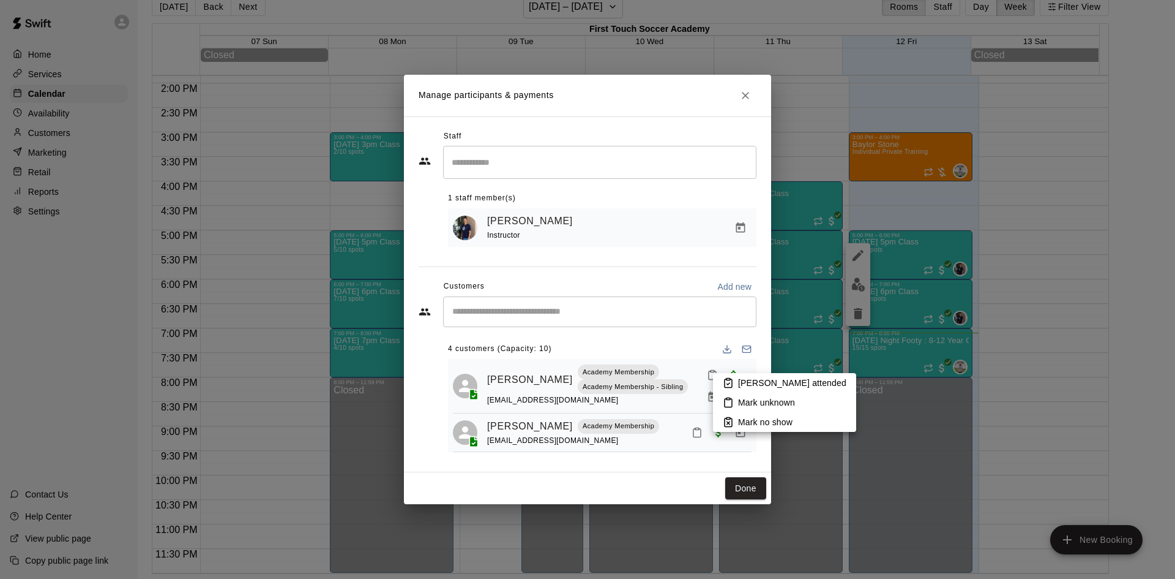
click at [741, 385] on p "[PERSON_NAME] attended" at bounding box center [792, 383] width 108 height 12
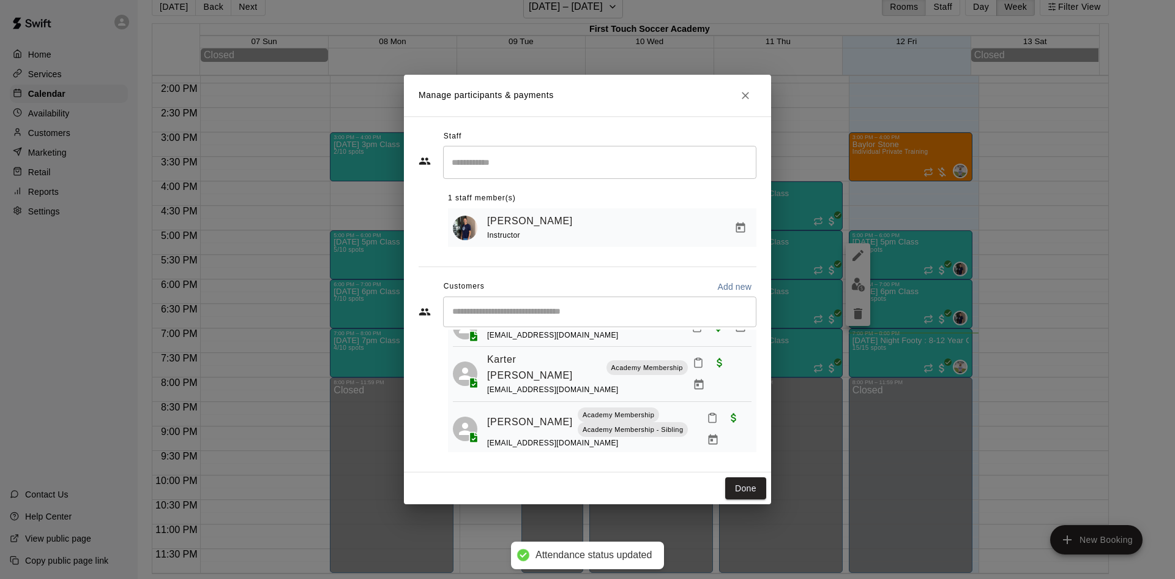
scroll to position [106, 0]
click at [713, 407] on button "Mark attendance" at bounding box center [712, 417] width 21 height 21
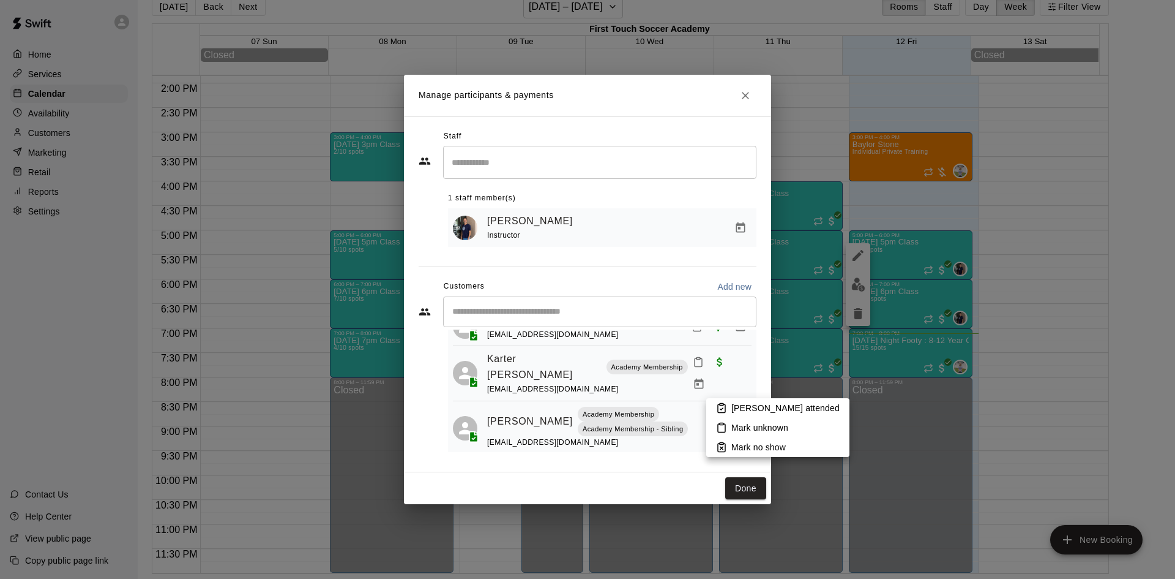
click at [721, 404] on icon at bounding box center [721, 407] width 11 height 11
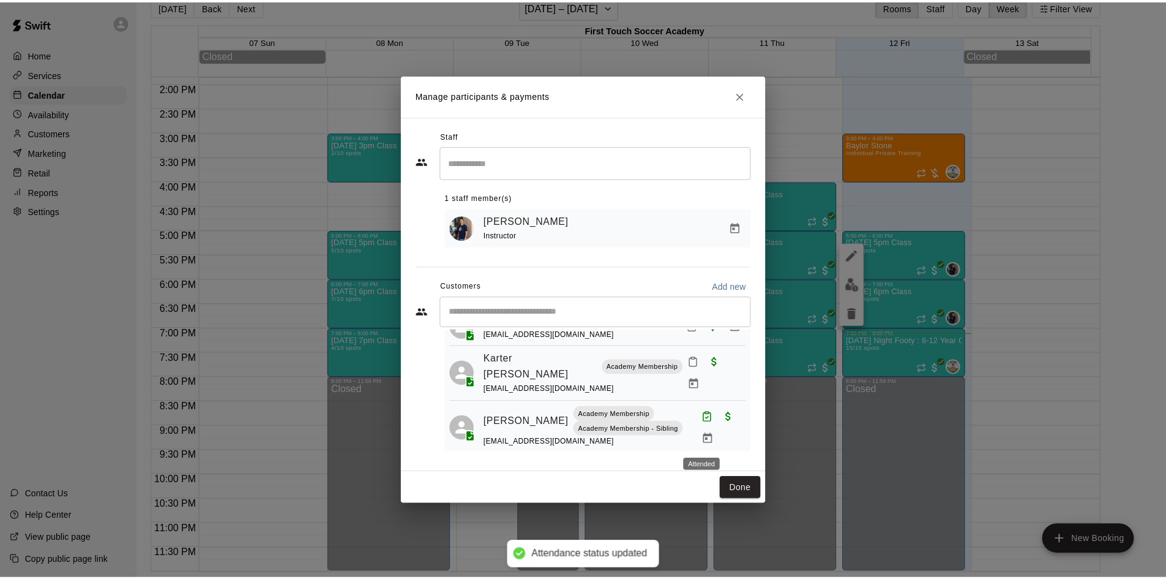
scroll to position [45, 0]
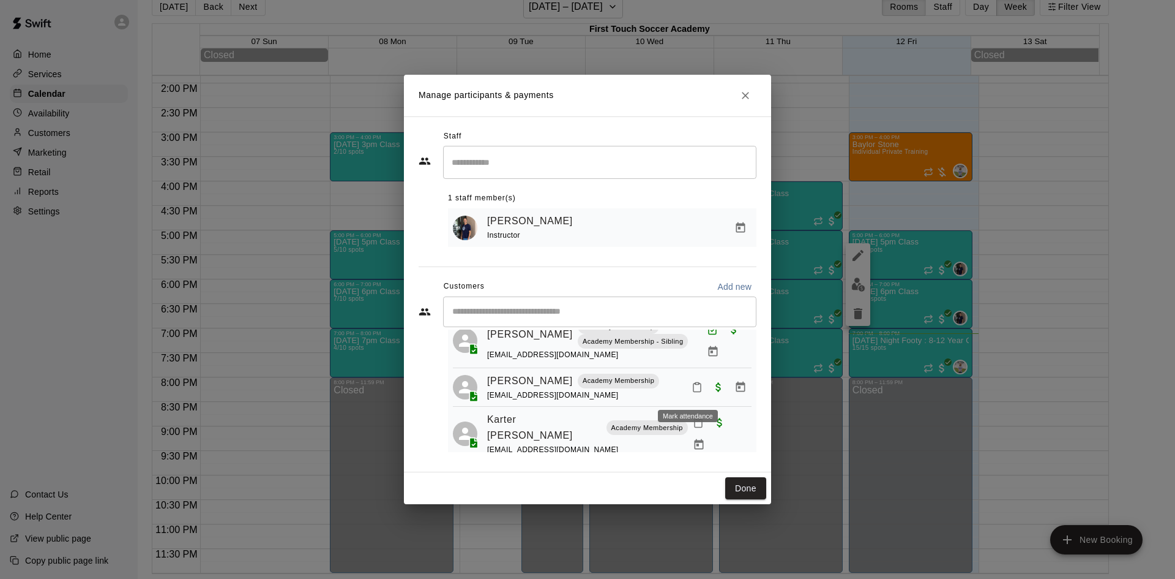
click at [695, 384] on rect "Mark attendance" at bounding box center [697, 384] width 4 height 2
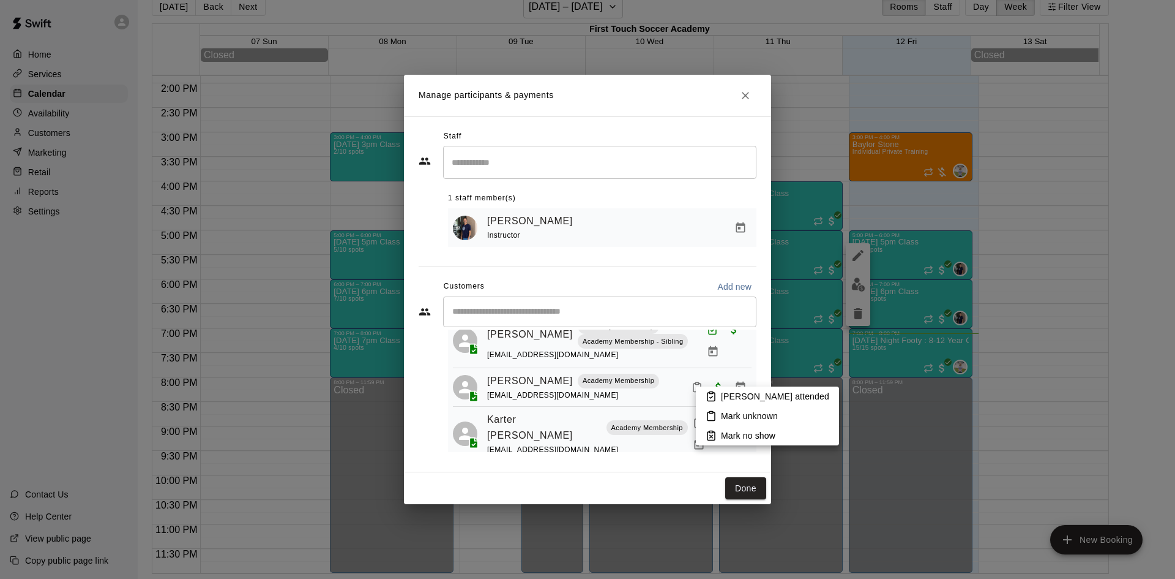
click at [733, 394] on p "[PERSON_NAME] attended" at bounding box center [775, 396] width 108 height 12
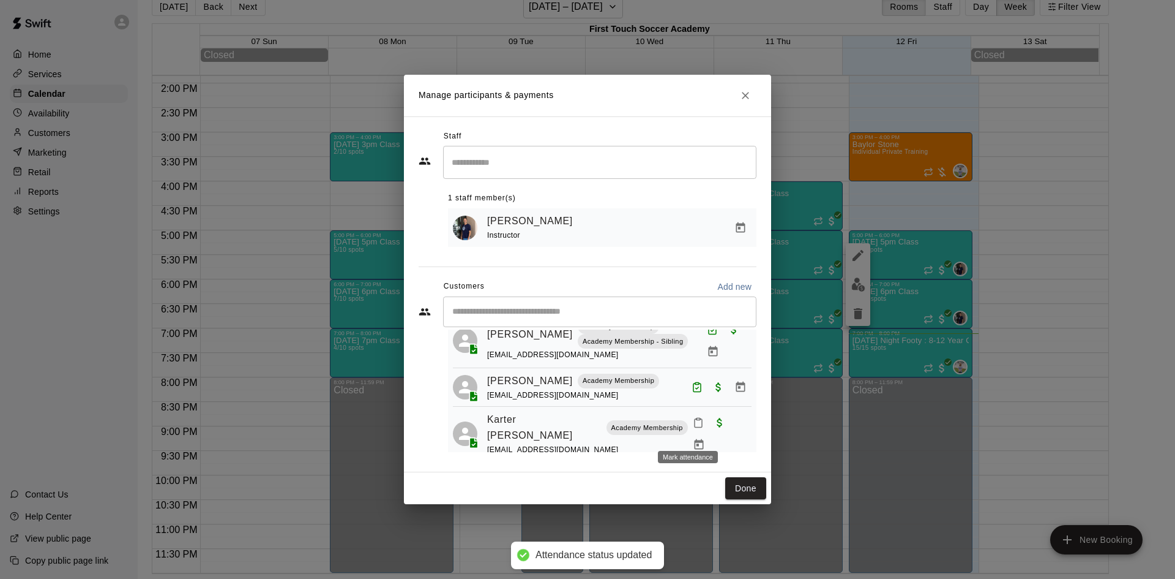
click at [693, 428] on icon "Mark attendance" at bounding box center [698, 422] width 11 height 11
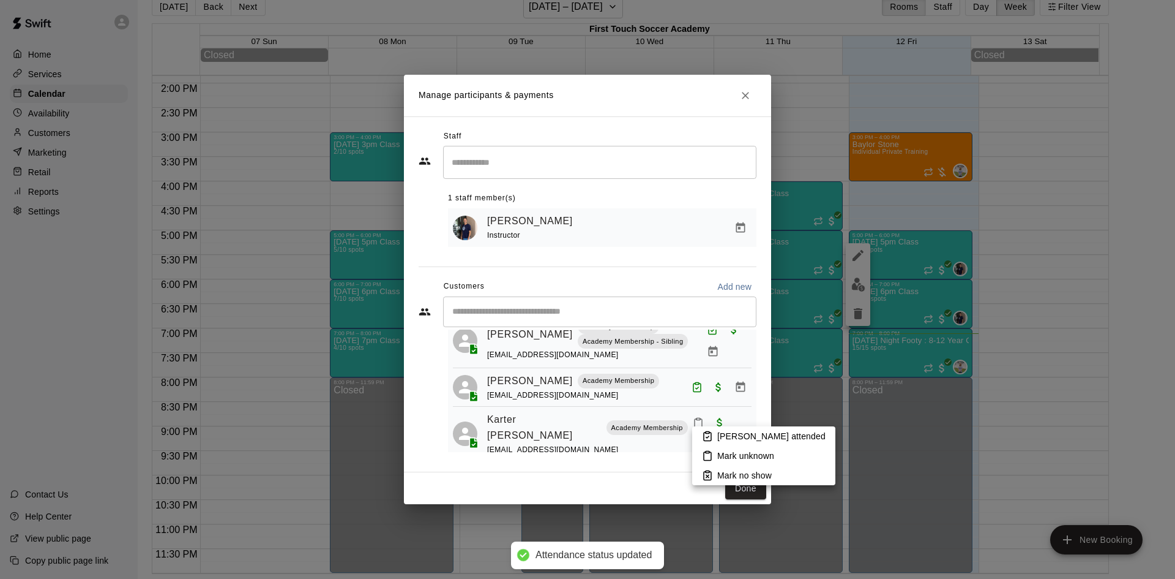
click at [714, 435] on li "[PERSON_NAME] attended" at bounding box center [763, 436] width 143 height 20
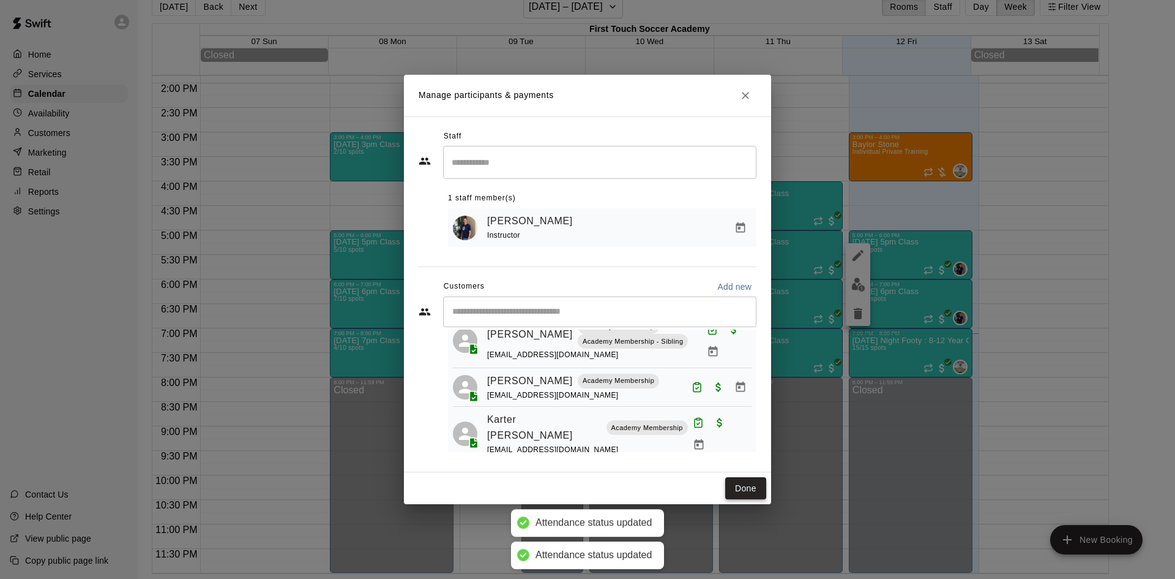
click at [745, 485] on button "Done" at bounding box center [745, 488] width 41 height 23
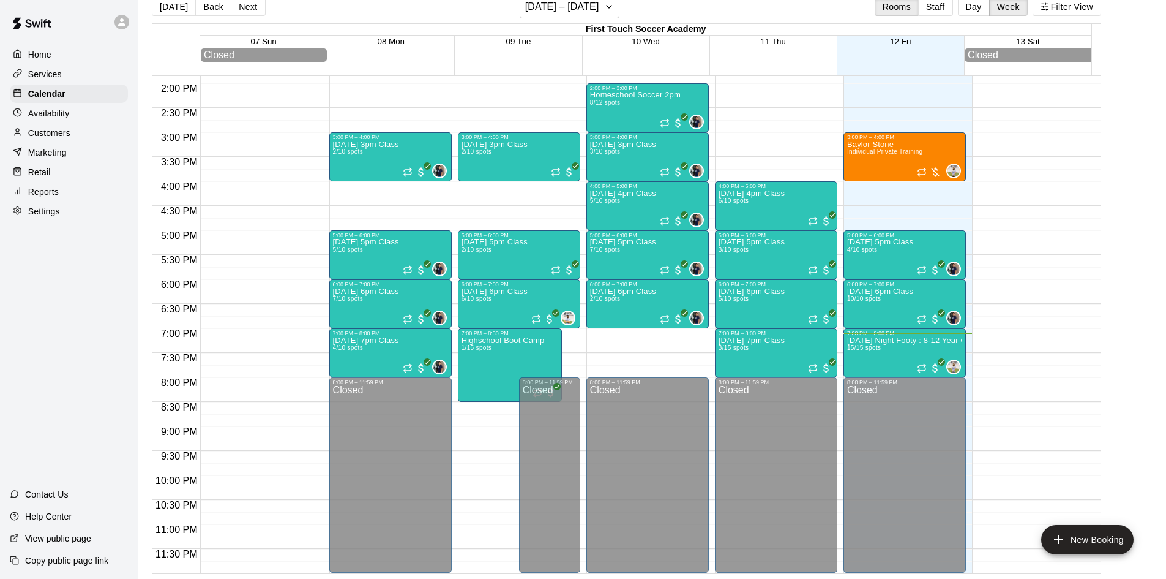
click at [69, 133] on p "Customers" at bounding box center [49, 133] width 42 height 12
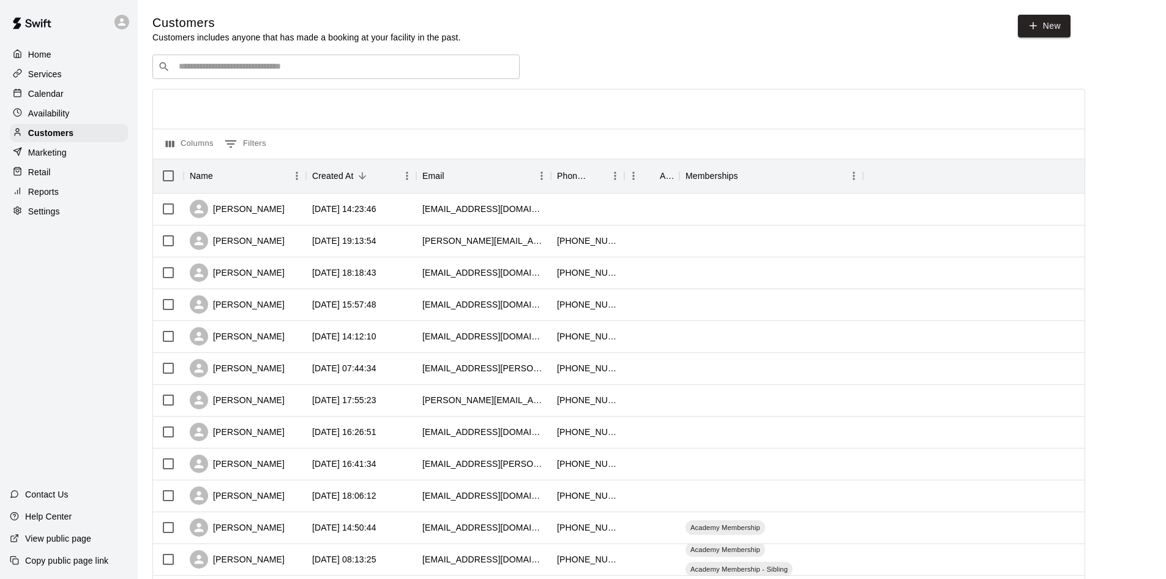
click at [233, 78] on div "​ ​" at bounding box center [335, 66] width 367 height 24
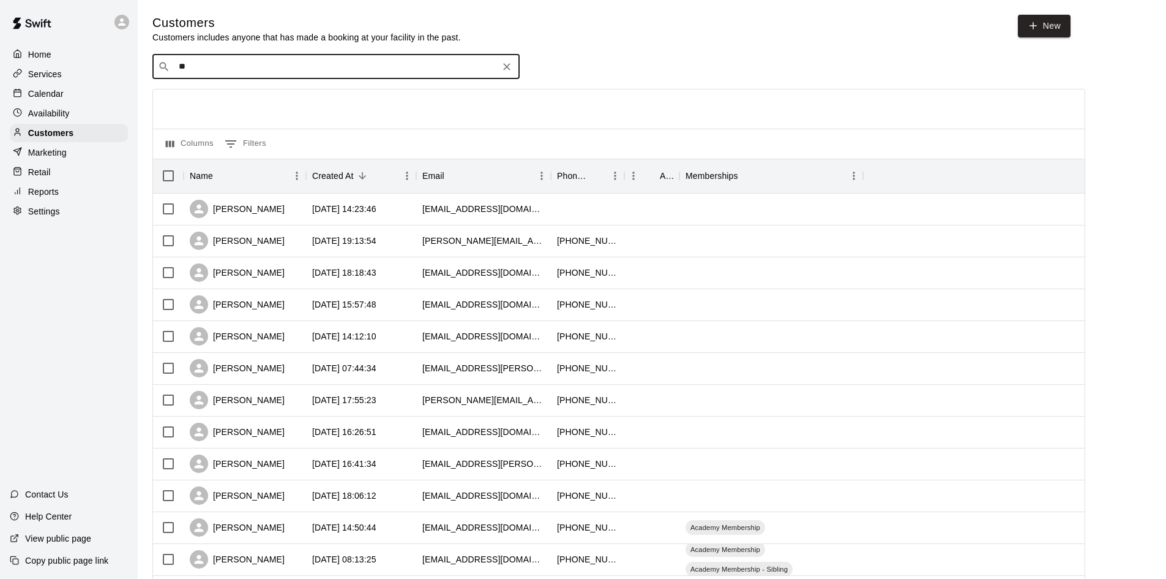
type input "***"
click at [268, 100] on div "[PERSON_NAME] [EMAIL_ADDRESS][DOMAIN_NAME]" at bounding box center [253, 101] width 132 height 26
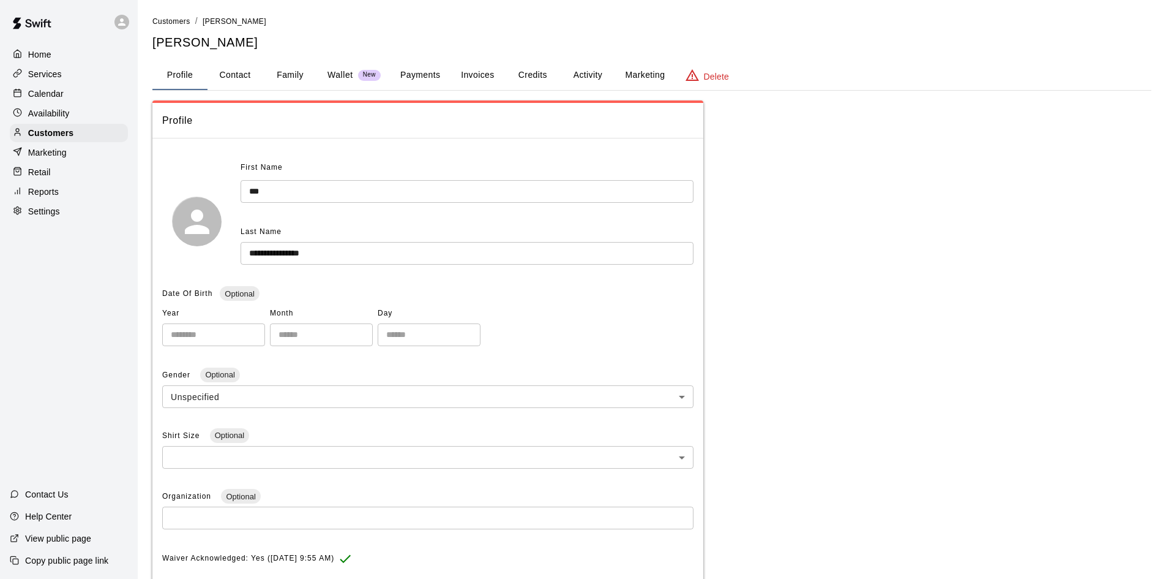
click at [292, 73] on button "Family" at bounding box center [290, 75] width 55 height 29
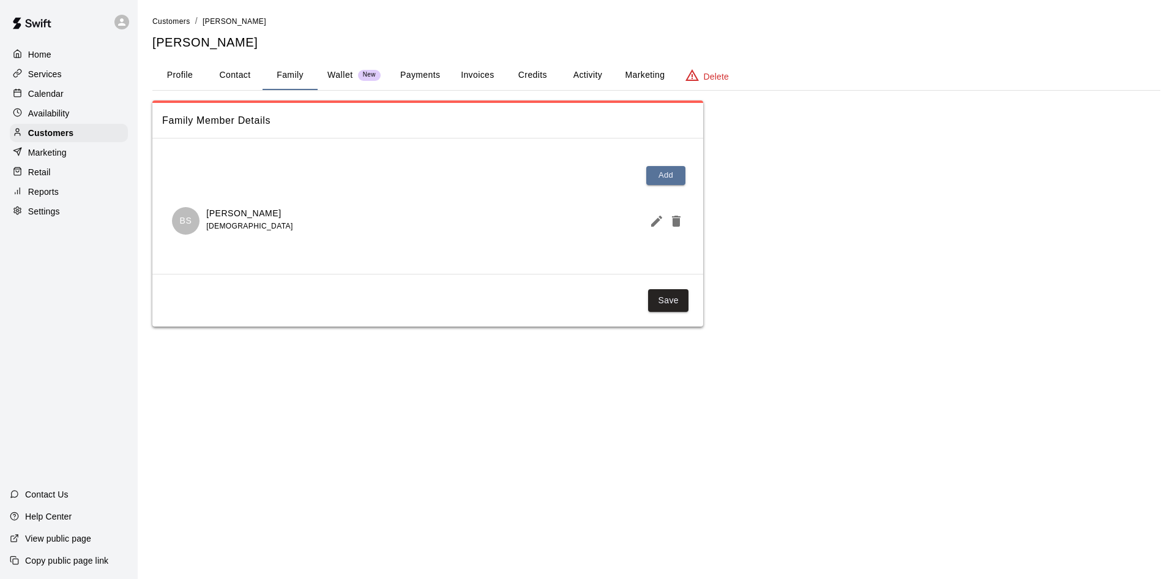
click at [181, 69] on button "Profile" at bounding box center [179, 75] width 55 height 29
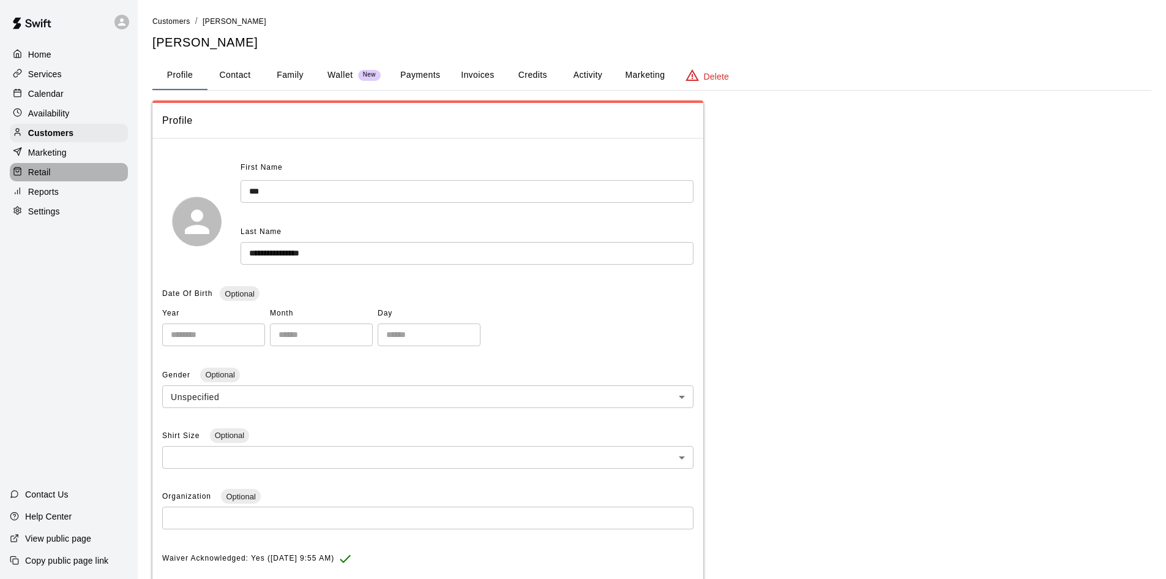
click at [44, 181] on div "Retail" at bounding box center [69, 172] width 118 height 18
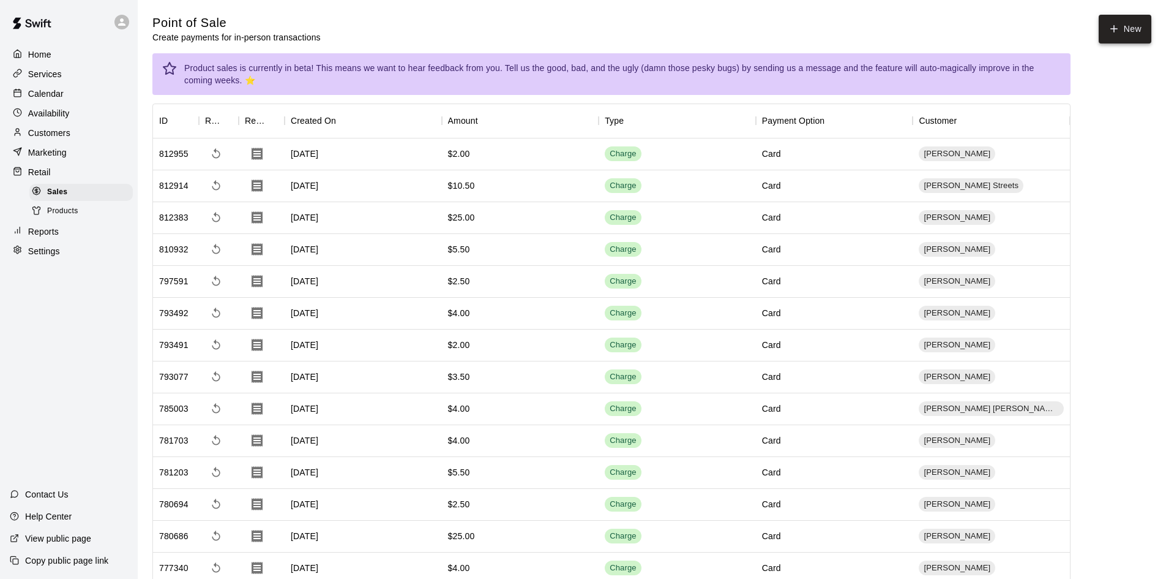
click at [1129, 31] on button "New" at bounding box center [1125, 29] width 53 height 29
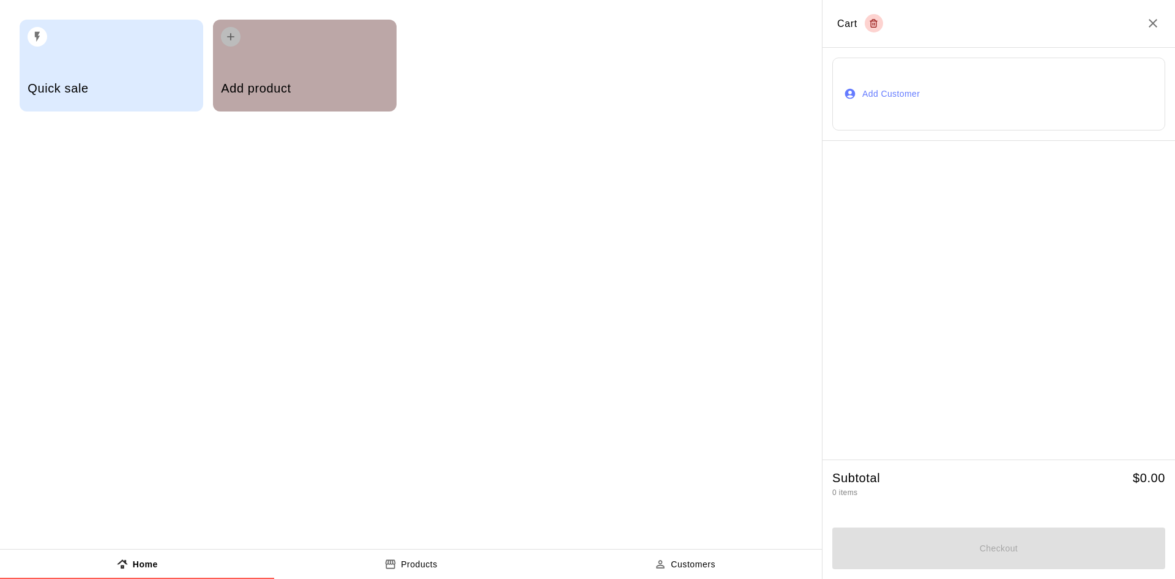
click at [267, 70] on div "Add product" at bounding box center [304, 89] width 167 height 43
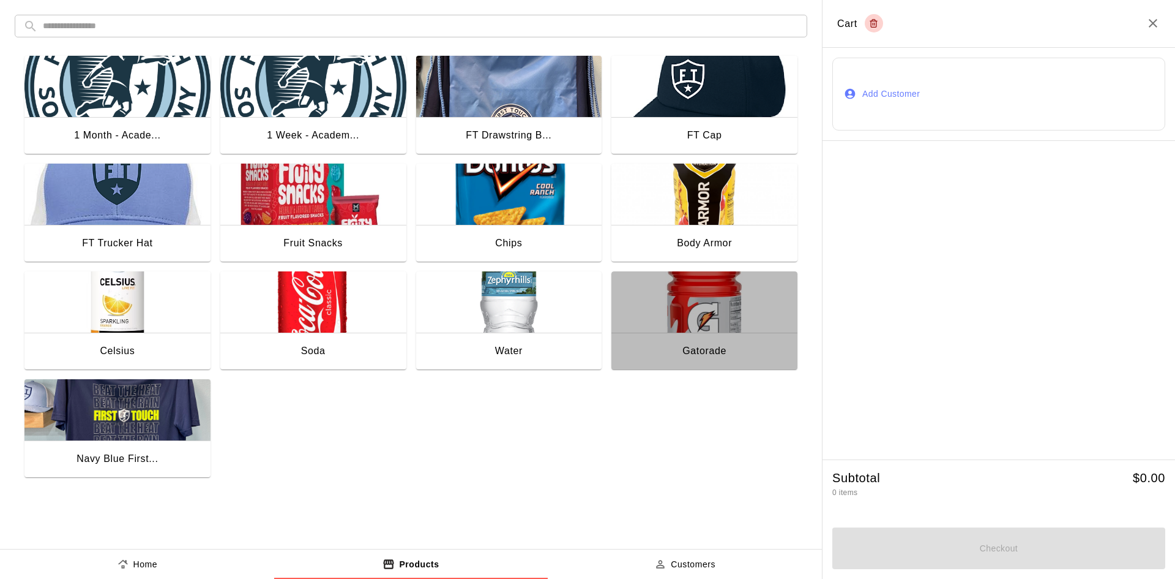
click at [677, 321] on img "button" at bounding box center [705, 301] width 186 height 61
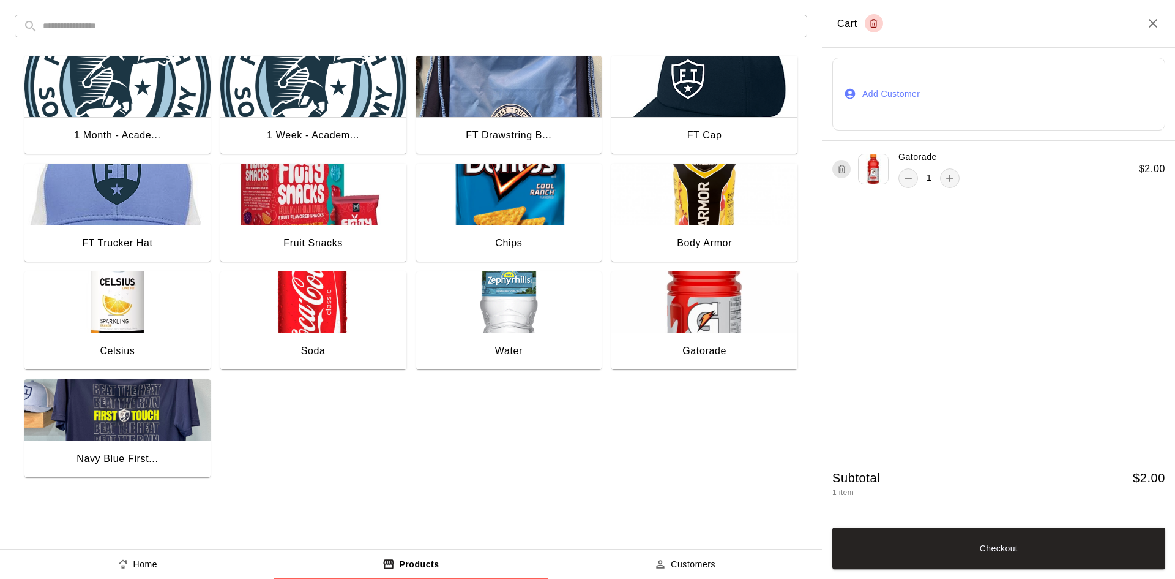
click at [535, 321] on img "button" at bounding box center [509, 301] width 186 height 61
click at [943, 103] on button "Add Customer" at bounding box center [999, 94] width 333 height 73
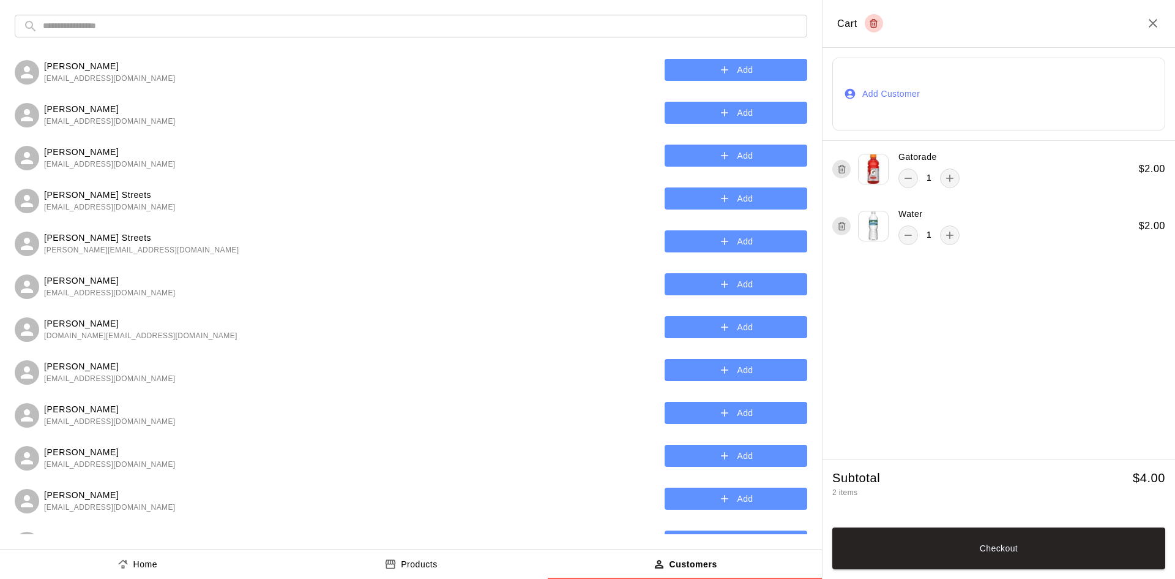
click at [142, 34] on input "text" at bounding box center [421, 26] width 756 height 23
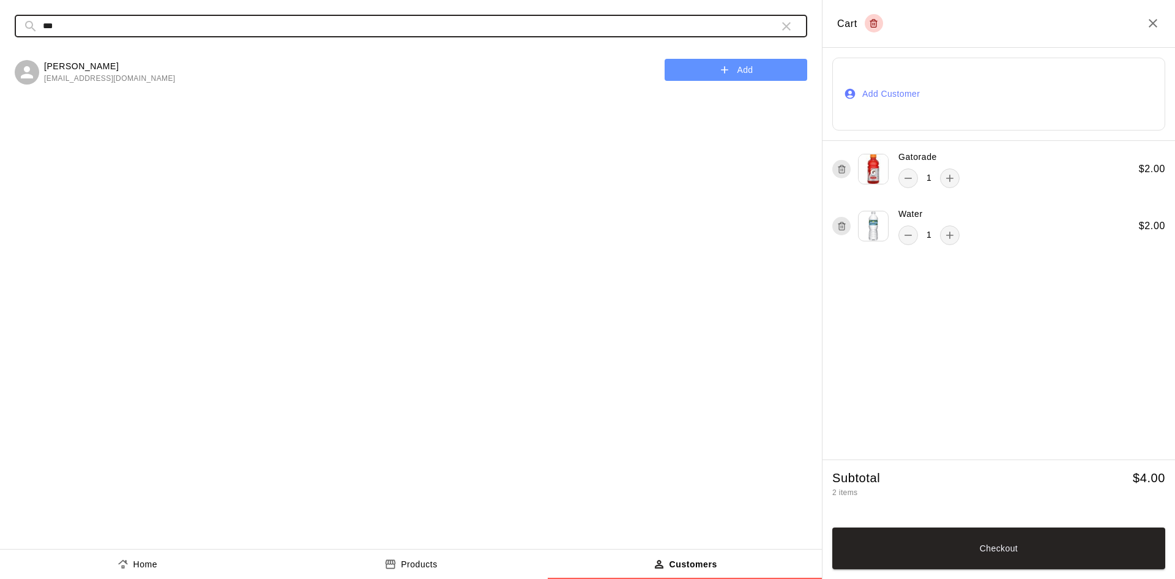
type input "***"
click at [781, 64] on button "Add" at bounding box center [736, 70] width 143 height 23
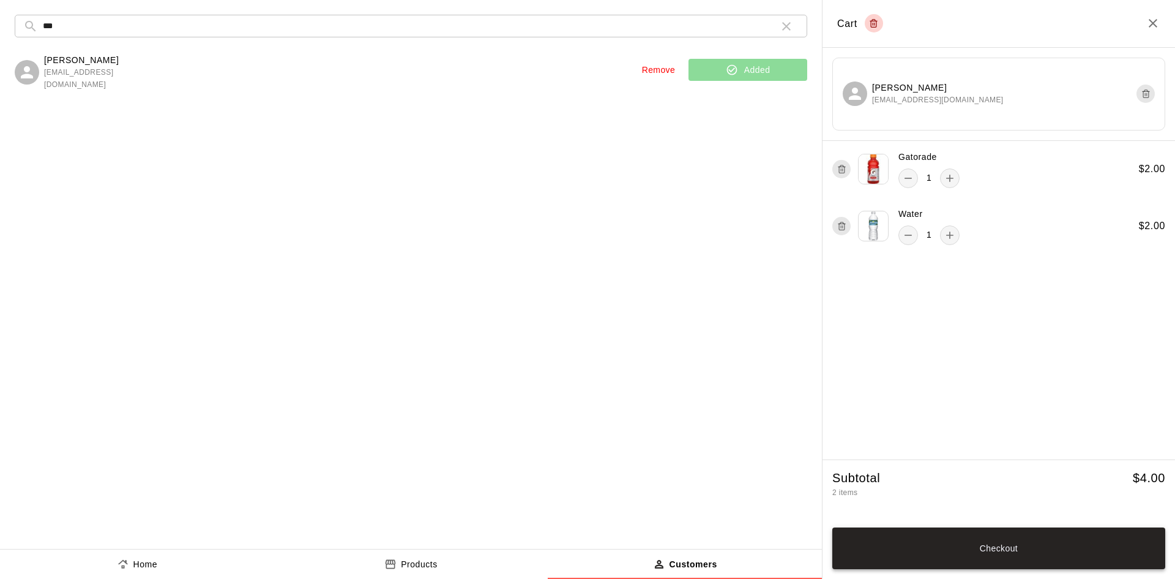
click at [1027, 542] on button "Checkout" at bounding box center [999, 548] width 333 height 42
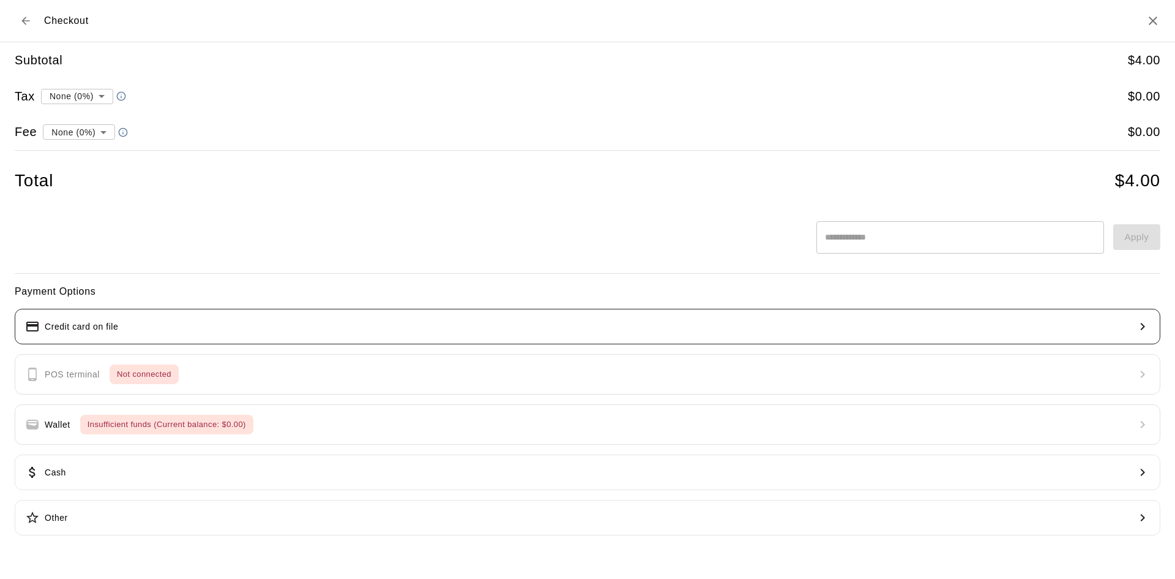
click at [323, 331] on button "Credit card on file" at bounding box center [588, 327] width 1146 height 36
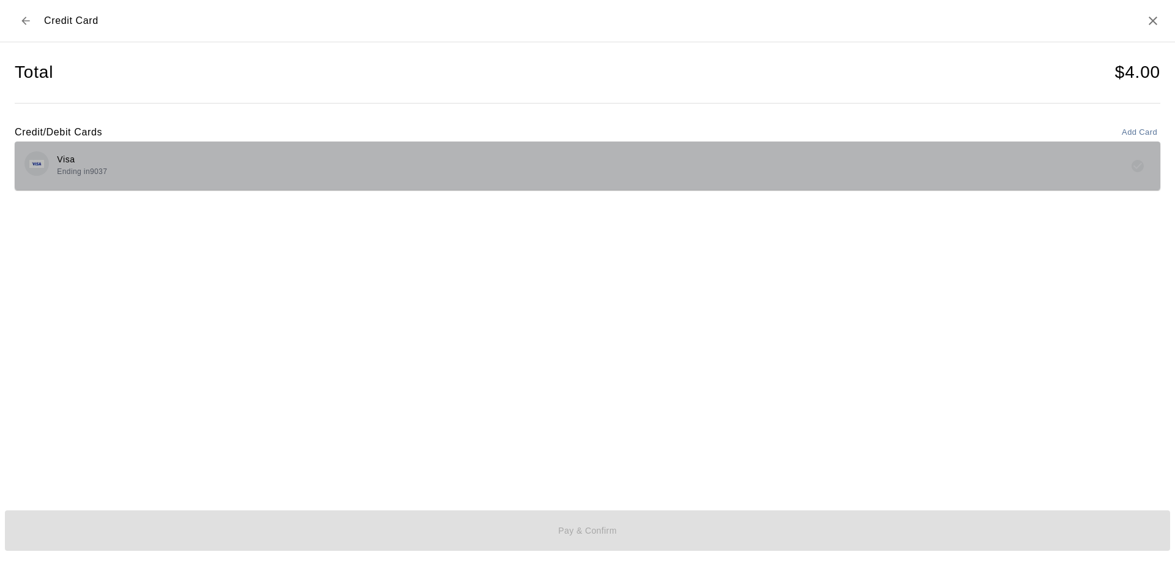
click at [429, 177] on div "Visa Ending in 9037" at bounding box center [587, 165] width 1126 height 29
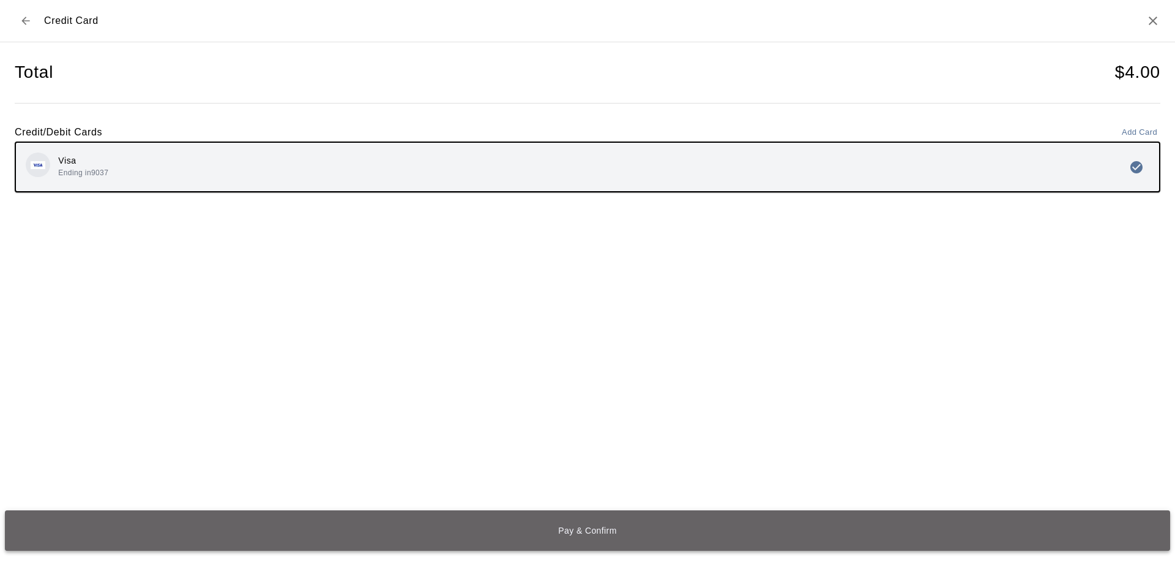
click at [514, 545] on button "Pay & Confirm" at bounding box center [588, 530] width 1166 height 40
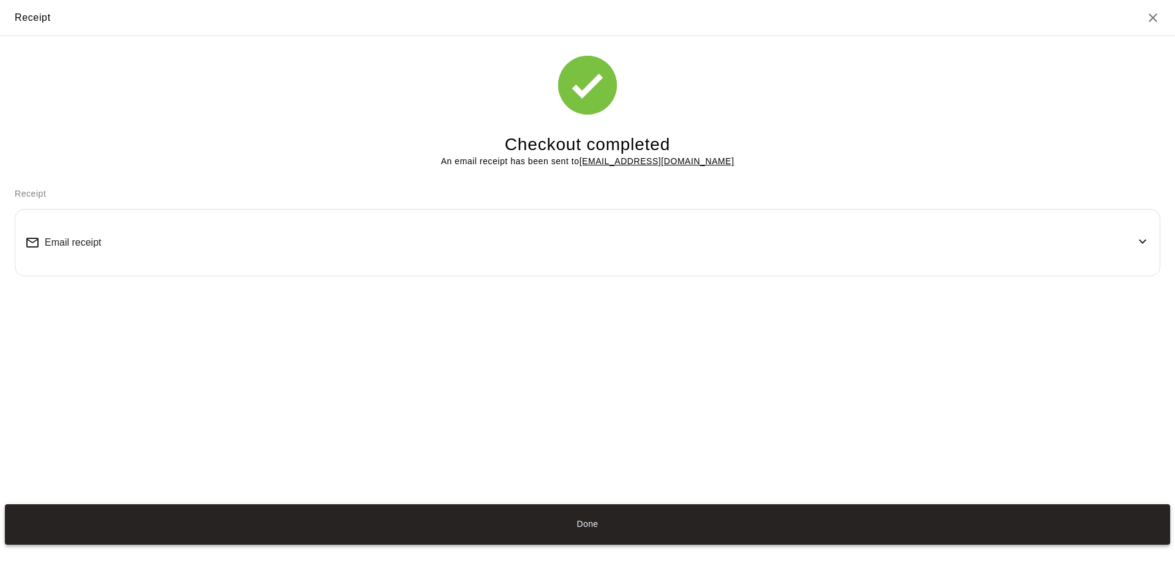
click at [593, 533] on button "Done" at bounding box center [588, 524] width 1166 height 40
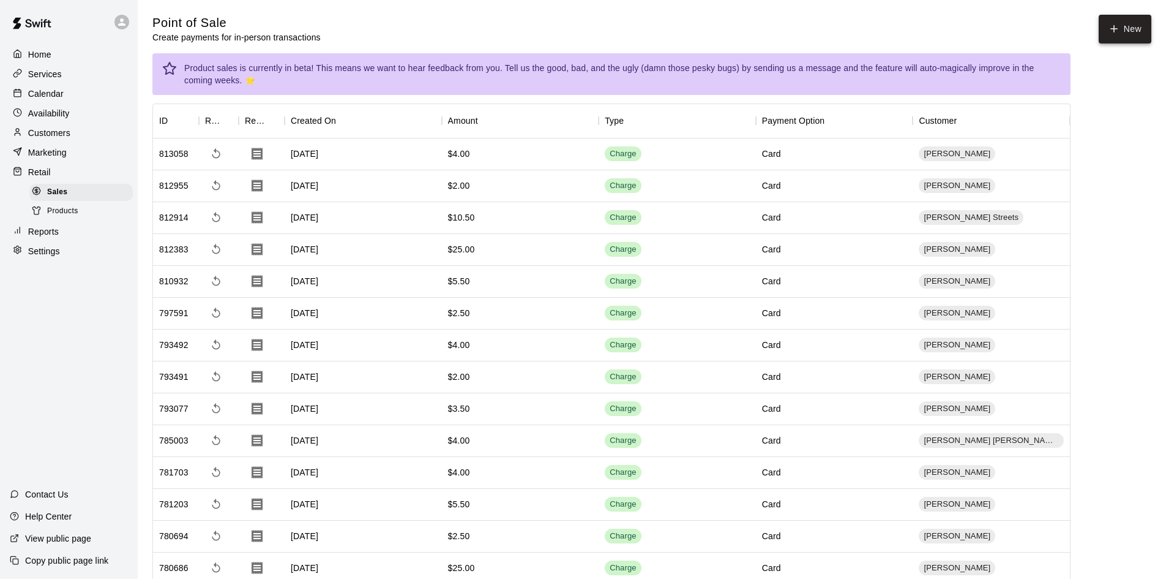
click at [1116, 23] on icon "button" at bounding box center [1114, 28] width 11 height 11
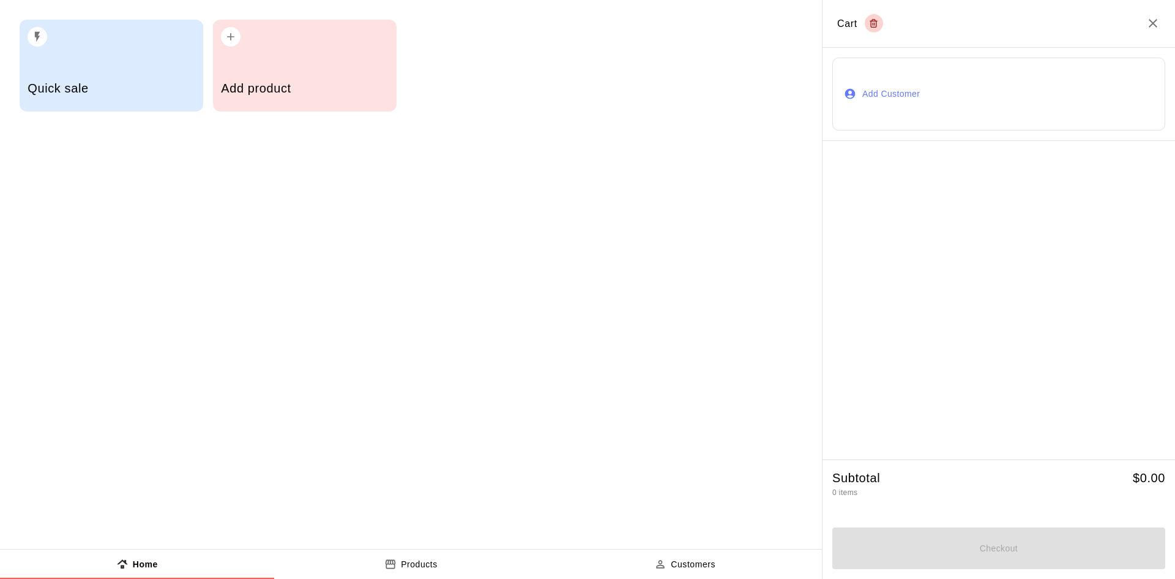
click at [891, 78] on button "Add Customer" at bounding box center [999, 94] width 333 height 73
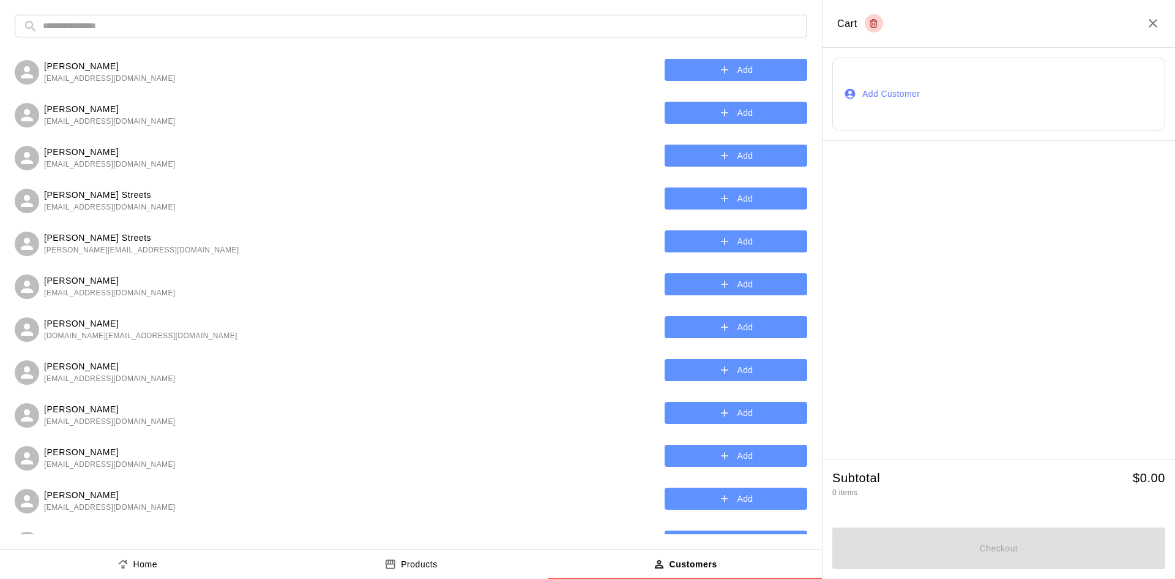
click at [622, 30] on input "text" at bounding box center [421, 26] width 756 height 23
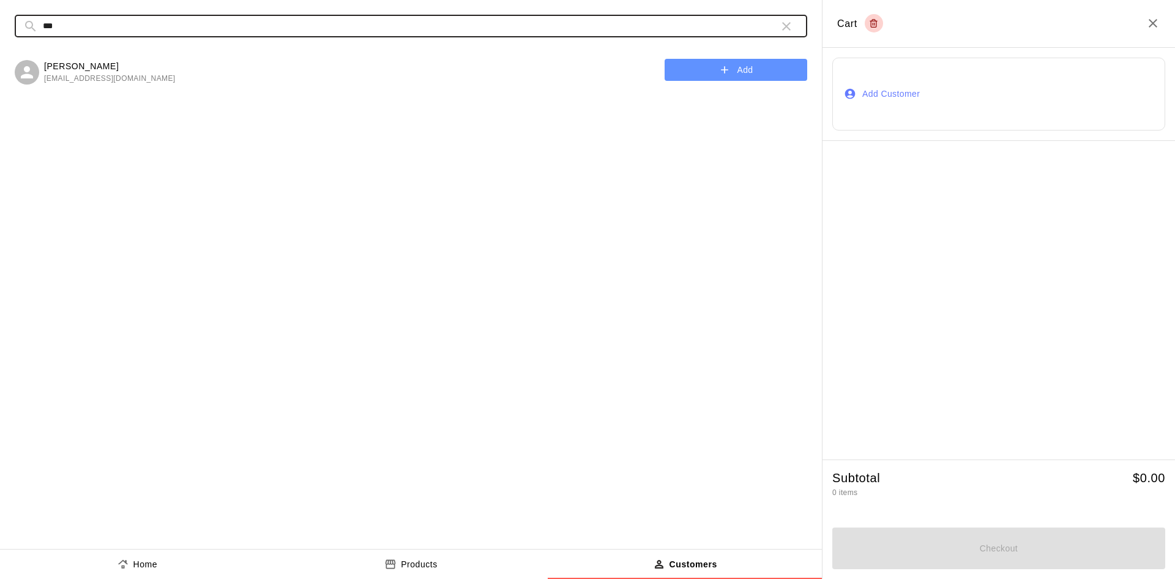
type input "***"
click at [751, 67] on button "Add" at bounding box center [736, 70] width 143 height 23
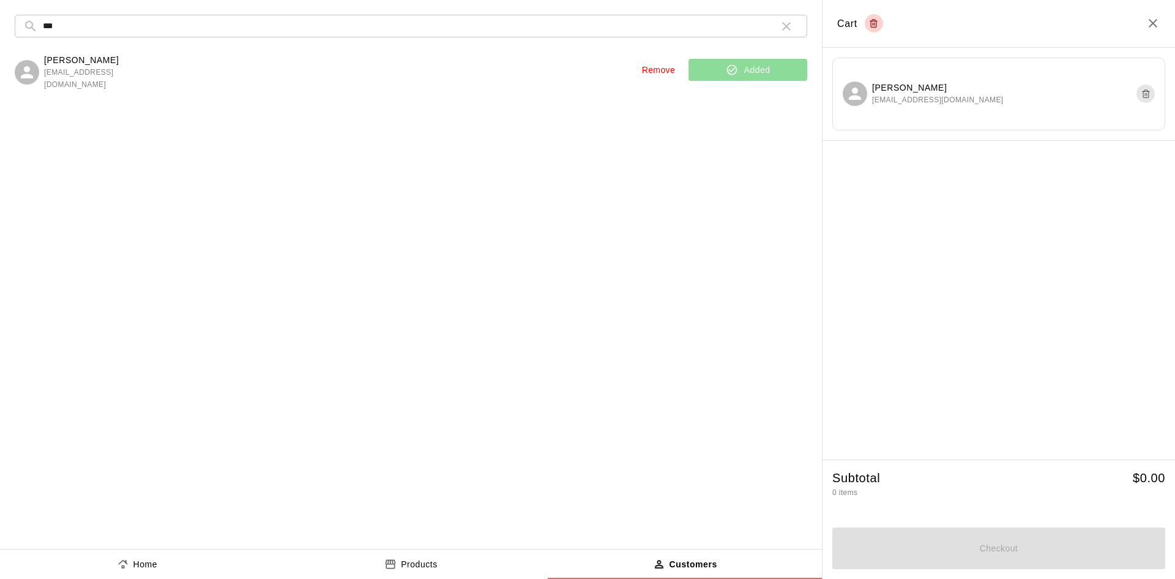
click at [969, 241] on div at bounding box center [999, 300] width 353 height 318
click at [786, 31] on icon "button" at bounding box center [786, 26] width 15 height 15
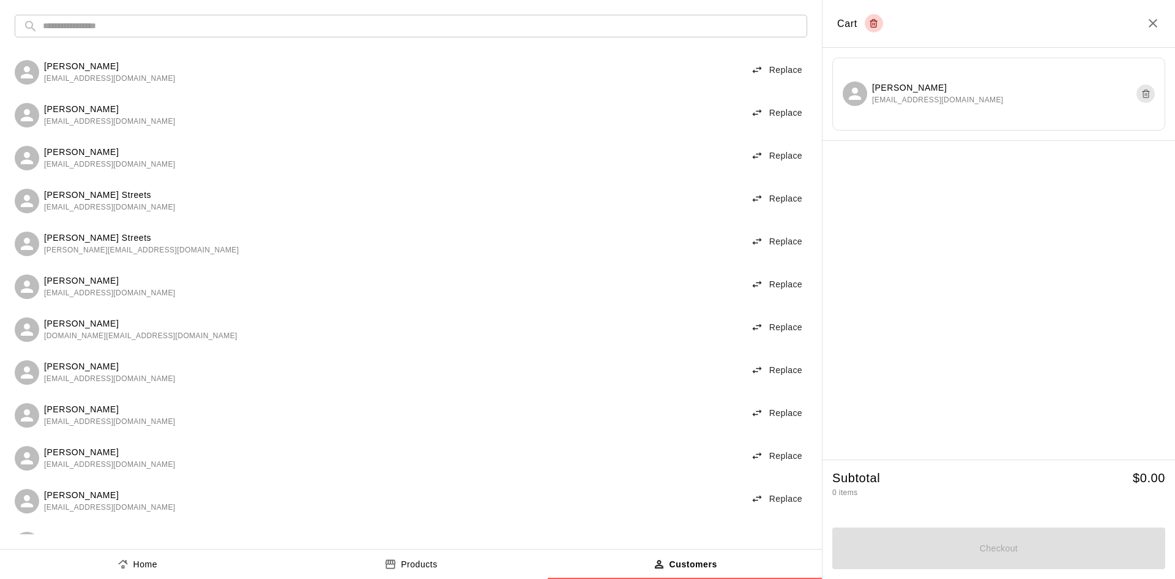
click at [888, 343] on div at bounding box center [999, 300] width 353 height 318
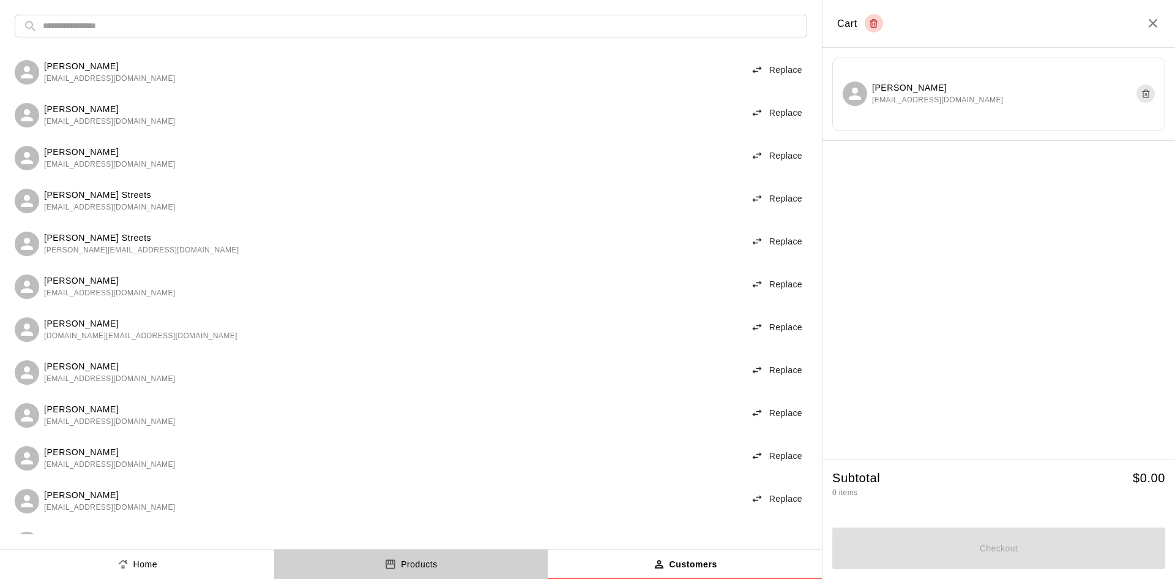
click at [421, 563] on p "Products" at bounding box center [419, 564] width 37 height 13
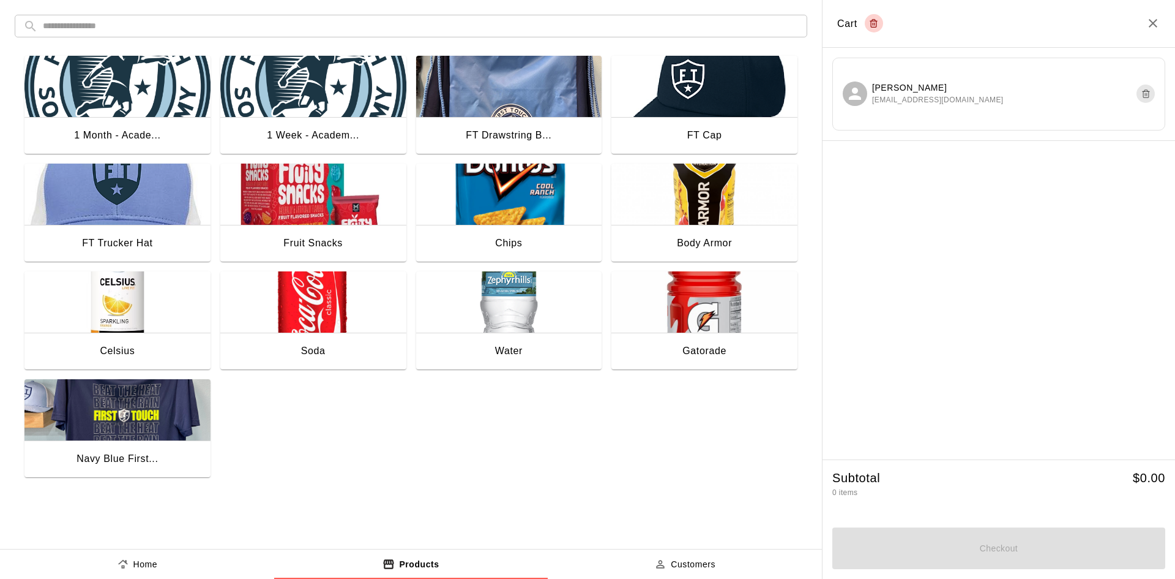
click at [663, 319] on img "button" at bounding box center [705, 301] width 186 height 61
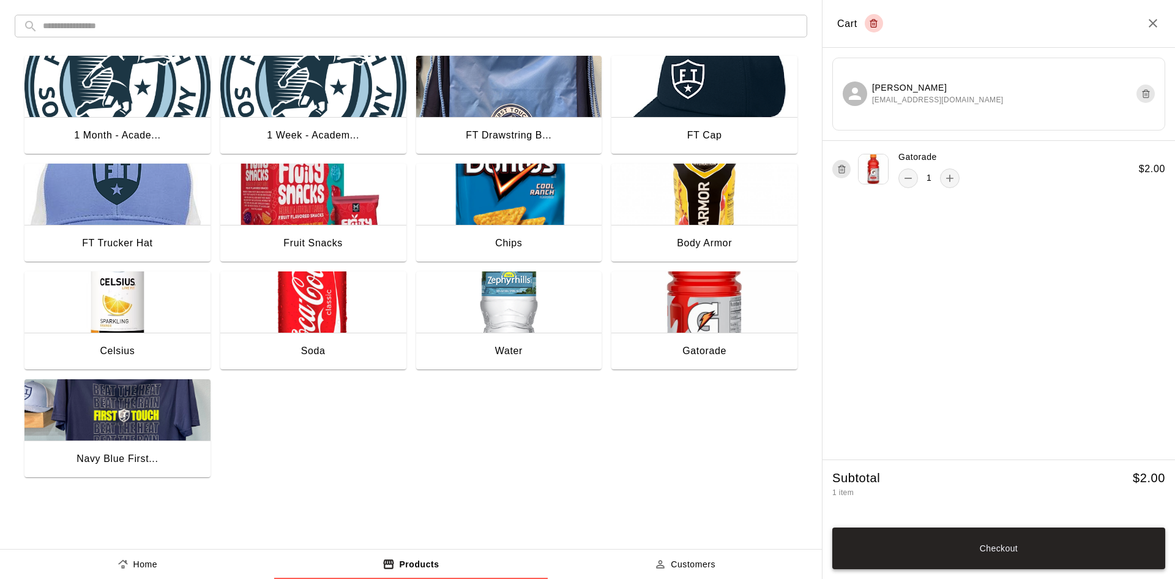
click at [1012, 542] on button "Checkout" at bounding box center [999, 548] width 333 height 42
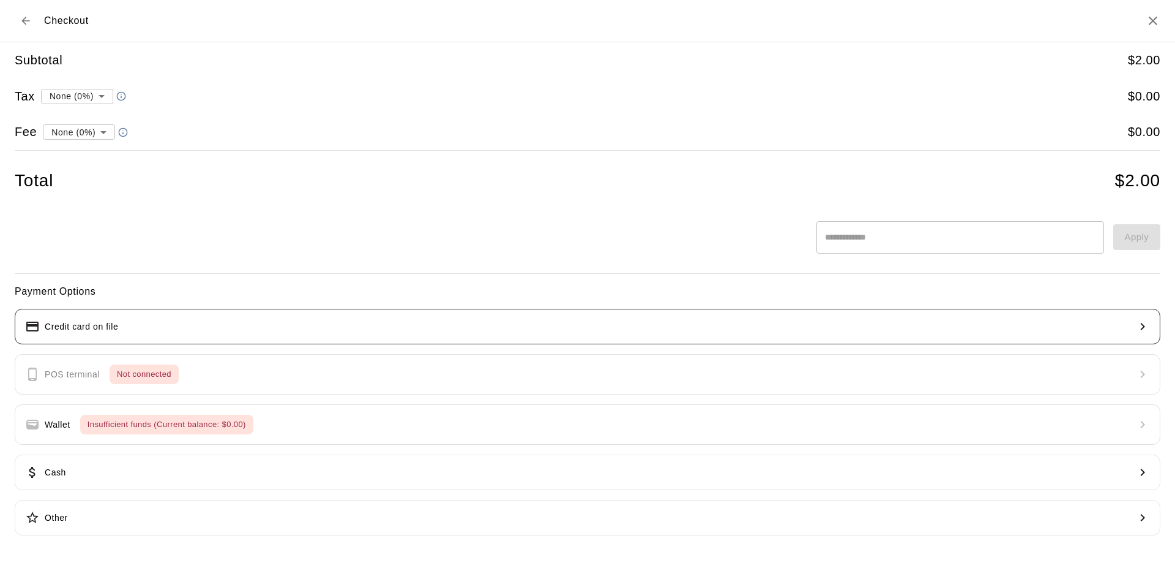
click at [277, 333] on button "Credit card on file" at bounding box center [588, 327] width 1146 height 36
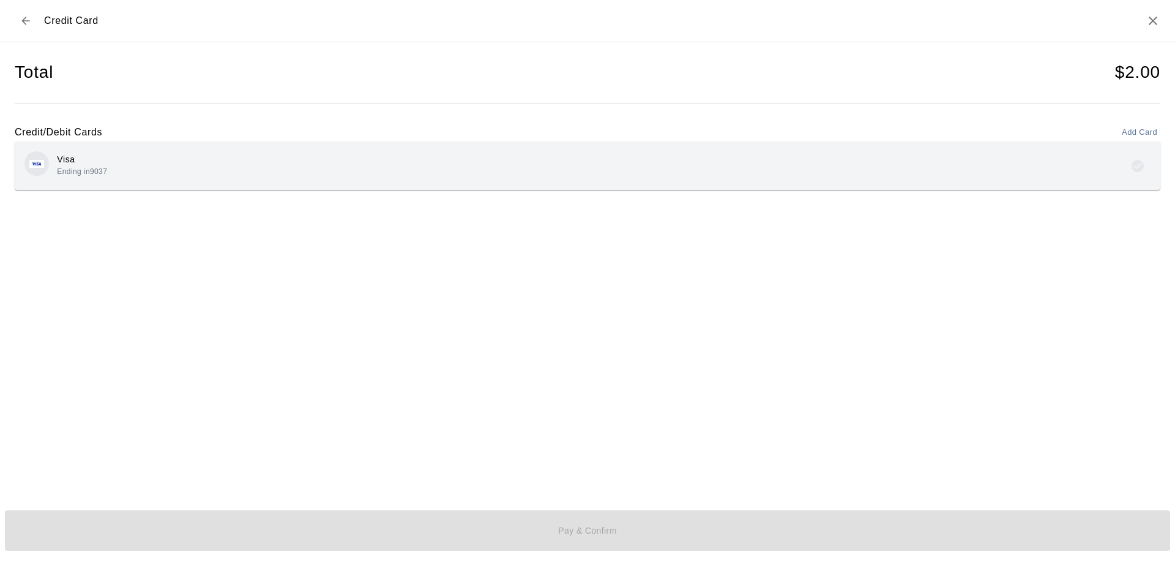
click at [501, 166] on div "Visa Ending in 9037" at bounding box center [587, 165] width 1126 height 29
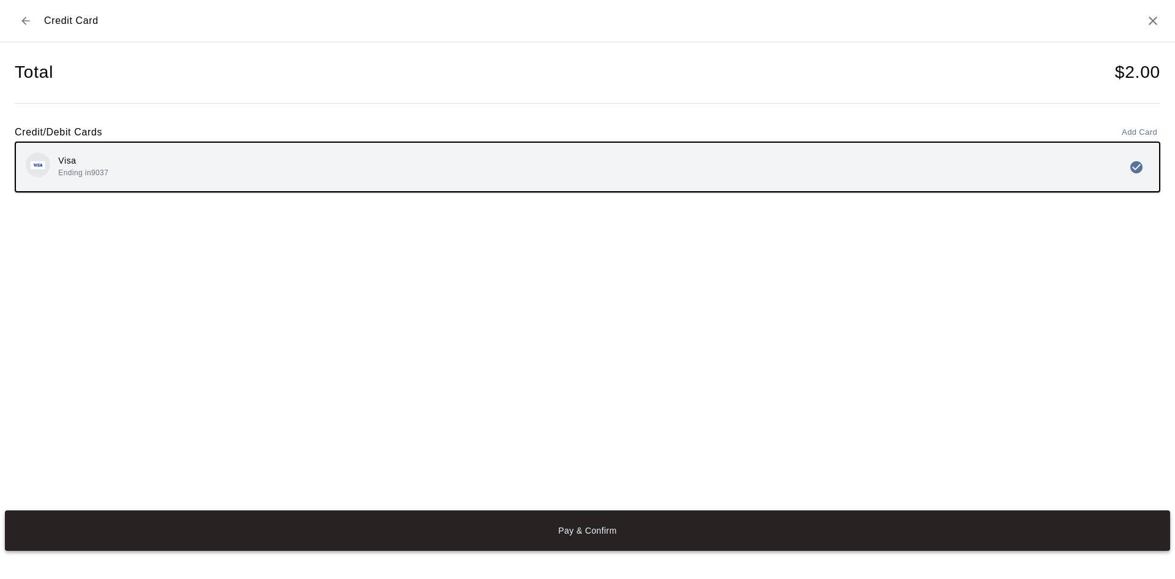
click at [545, 531] on button "Pay & Confirm" at bounding box center [588, 530] width 1166 height 40
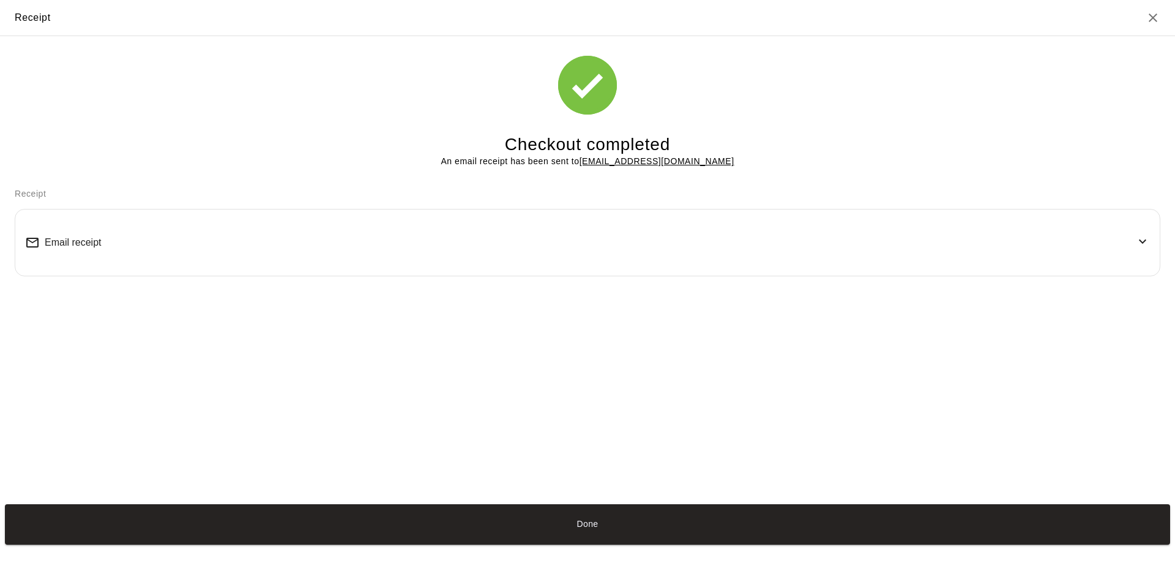
click at [98, 136] on div "Checkout completed An email receipt has been sent to [EMAIL_ADDRESS][DOMAIN_NAM…" at bounding box center [588, 102] width 1146 height 132
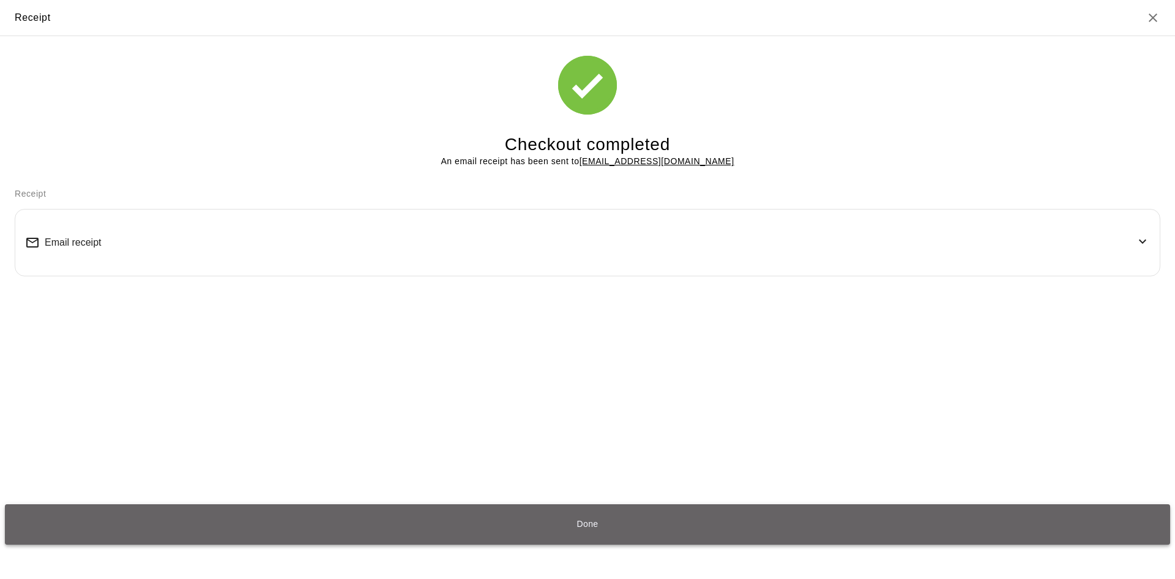
click at [400, 511] on button "Done" at bounding box center [588, 524] width 1166 height 40
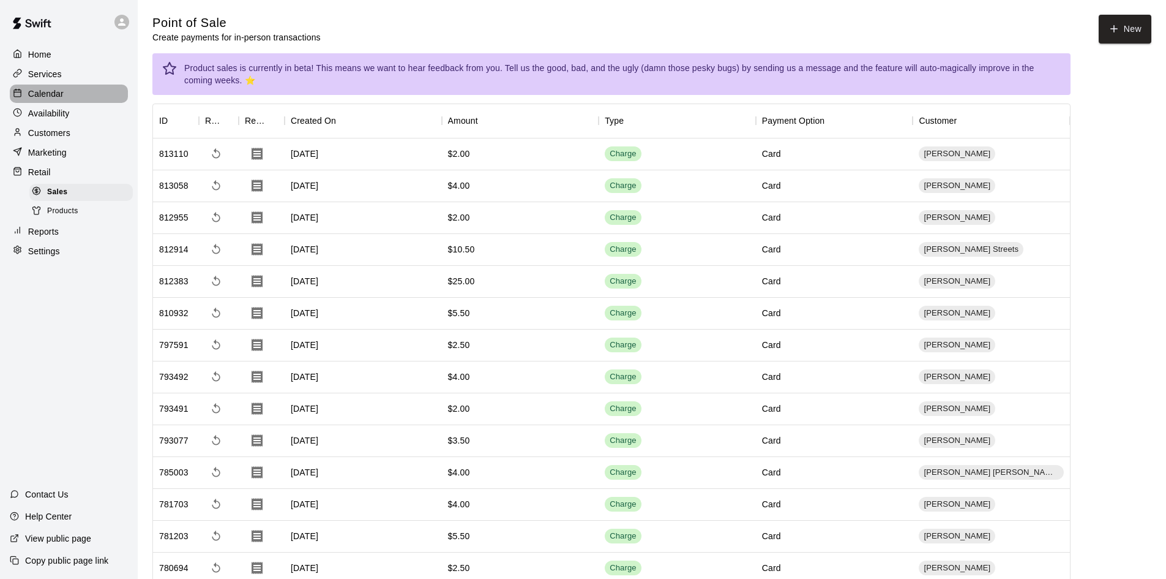
click at [86, 92] on div "Calendar" at bounding box center [69, 93] width 118 height 18
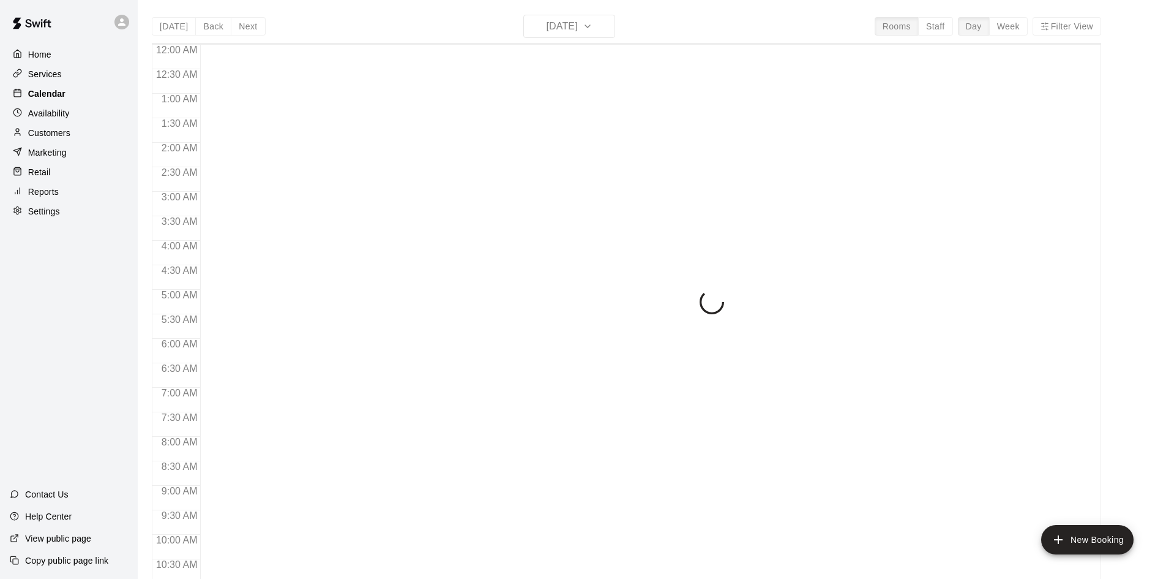
scroll to position [628, 0]
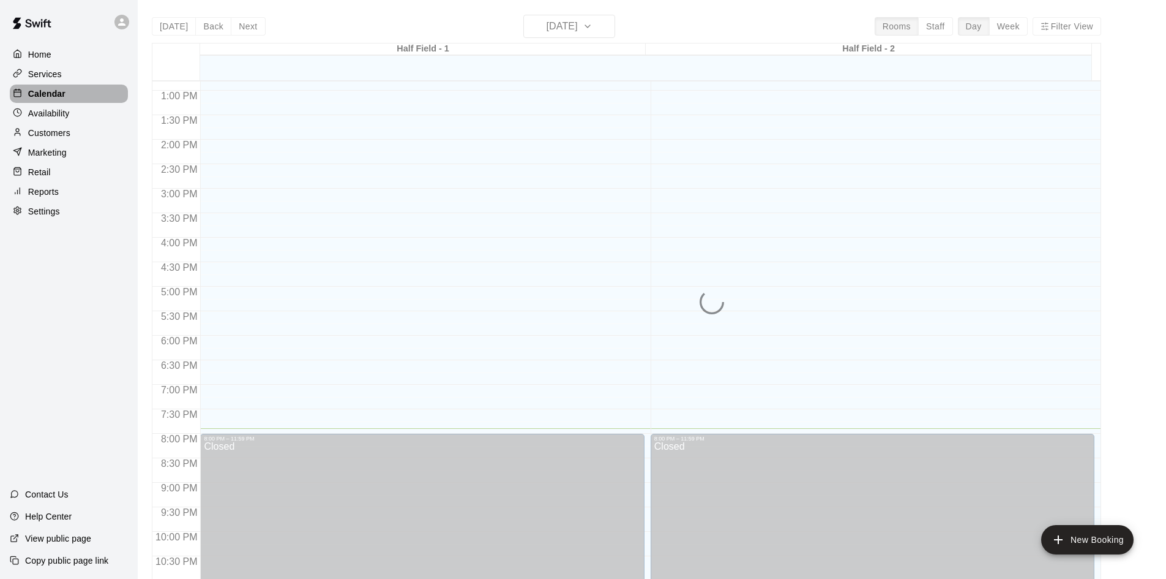
click at [82, 103] on div "Calendar" at bounding box center [69, 93] width 118 height 18
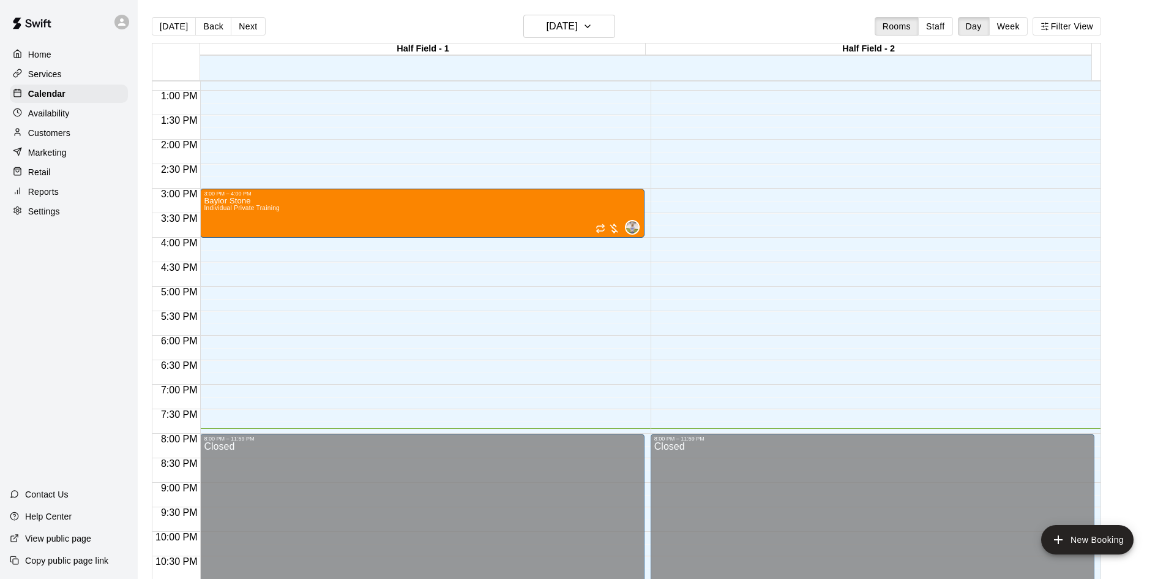
click at [78, 120] on div "Availability" at bounding box center [69, 113] width 118 height 18
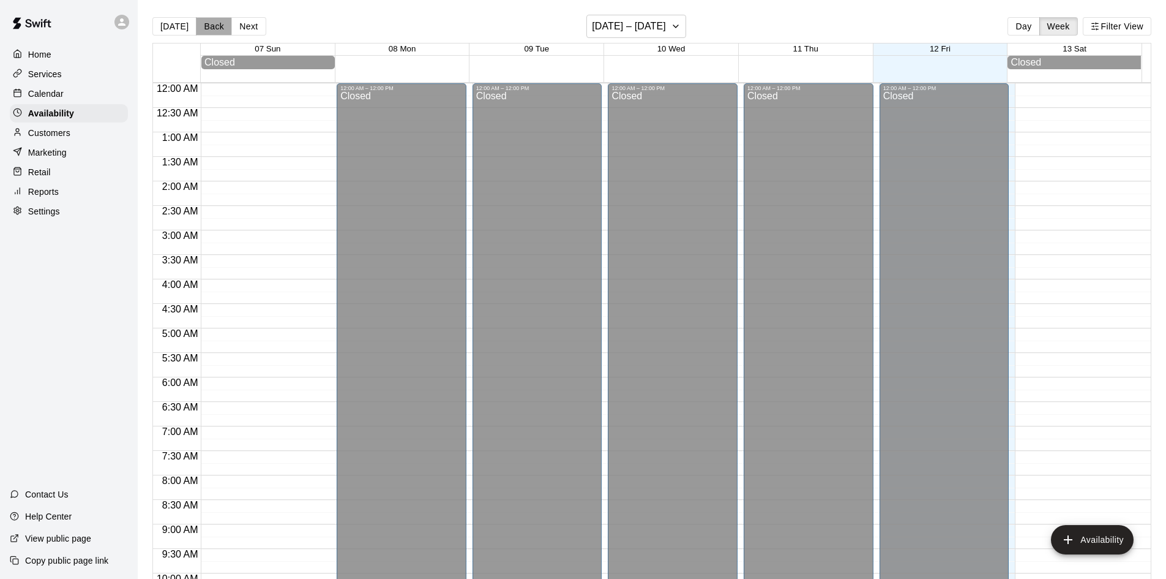
click at [223, 27] on button "Back" at bounding box center [214, 26] width 36 height 18
click at [642, 17] on button "[DATE] – [DATE]" at bounding box center [637, 26] width 100 height 23
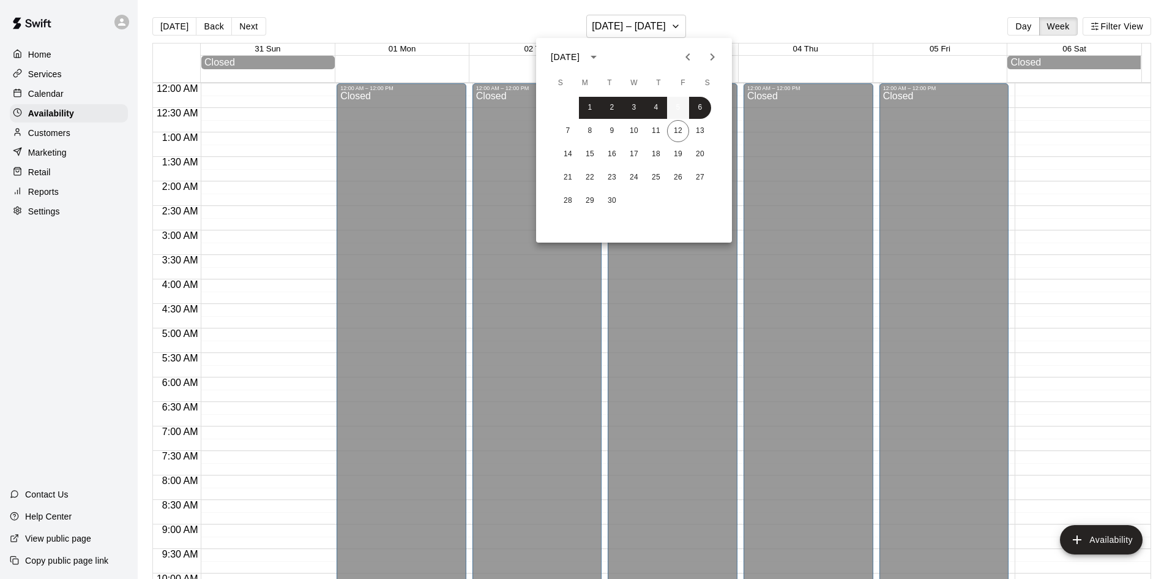
click at [684, 108] on button "5" at bounding box center [678, 108] width 22 height 22
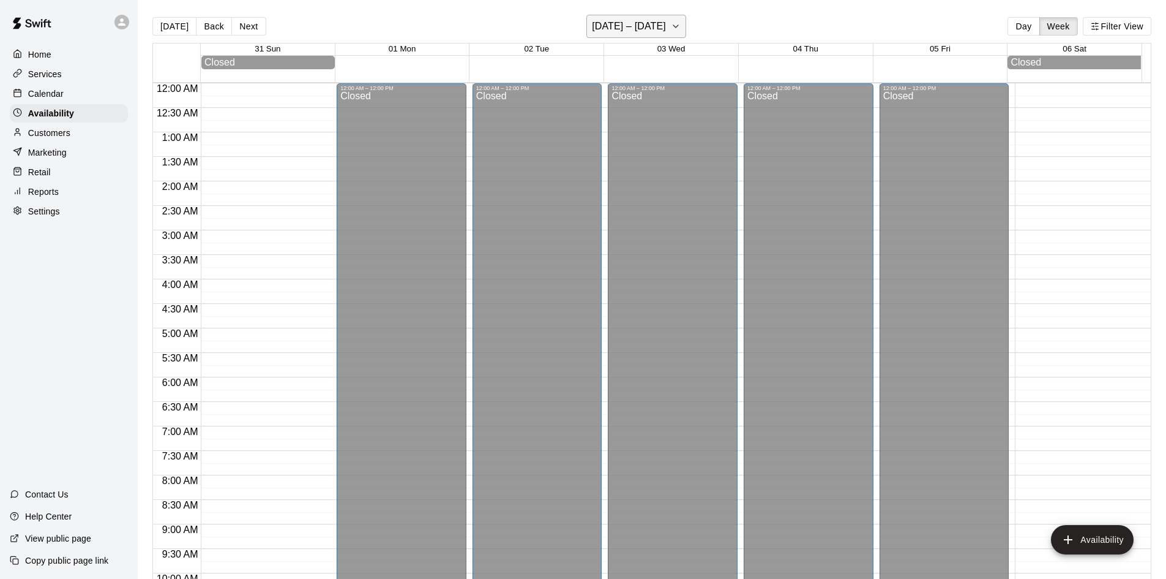
click at [686, 18] on button "[DATE] – [DATE]" at bounding box center [637, 26] width 100 height 23
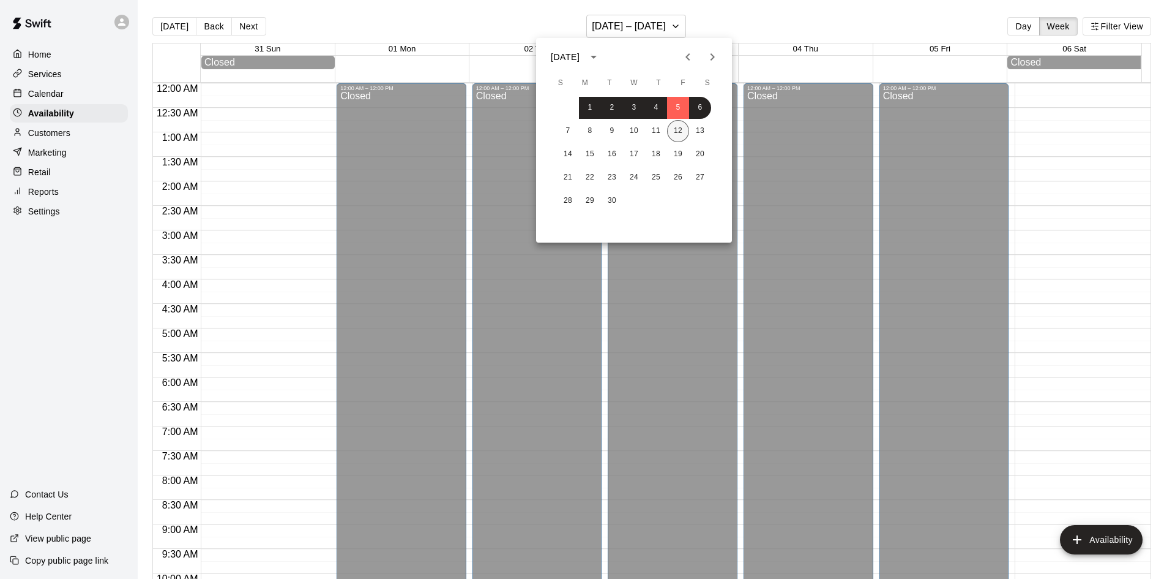
click at [682, 124] on button "12" at bounding box center [678, 131] width 22 height 22
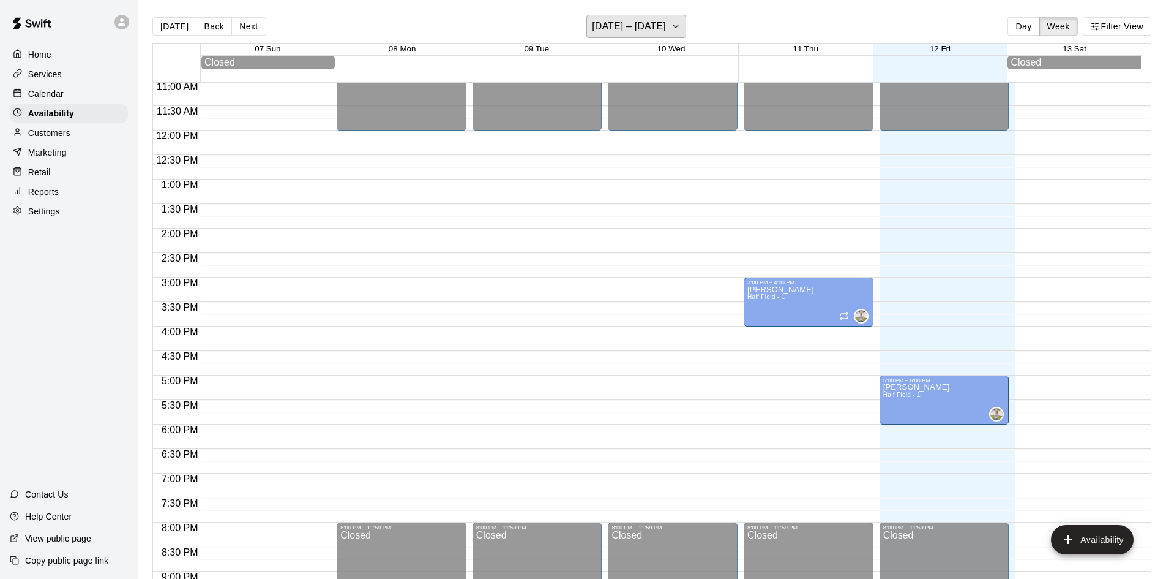
scroll to position [546, 0]
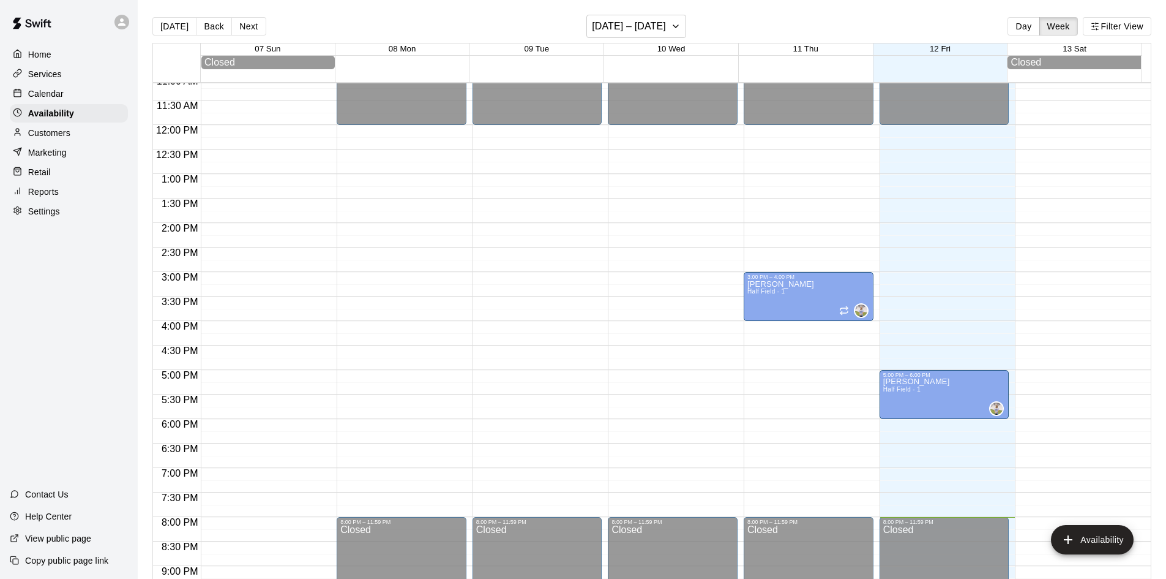
click at [52, 92] on p "Calendar" at bounding box center [46, 94] width 36 height 12
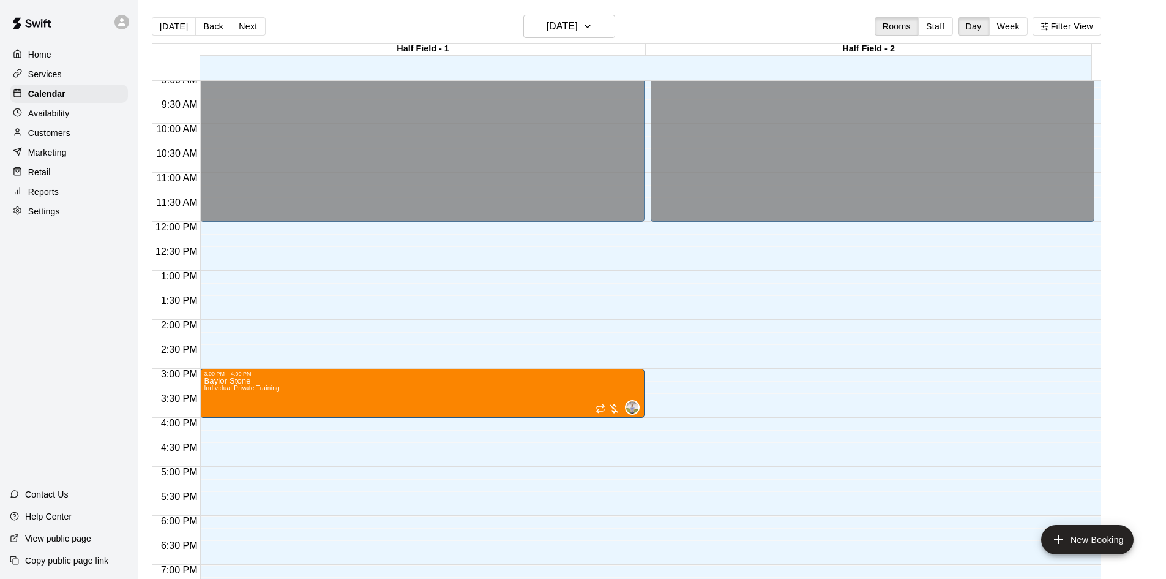
scroll to position [444, 0]
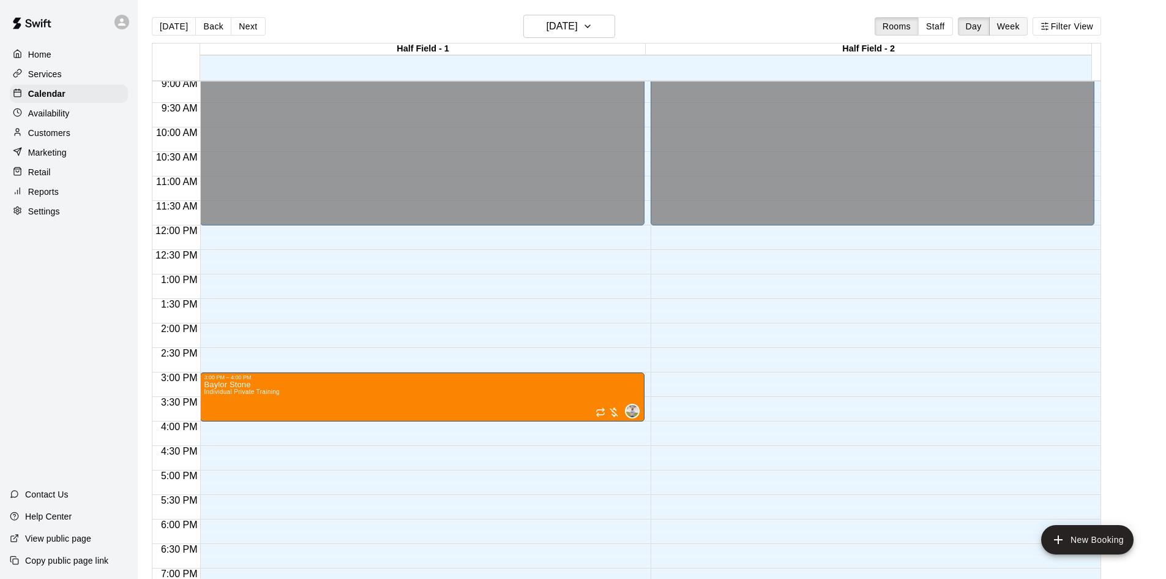
click at [1013, 29] on button "Week" at bounding box center [1008, 26] width 39 height 18
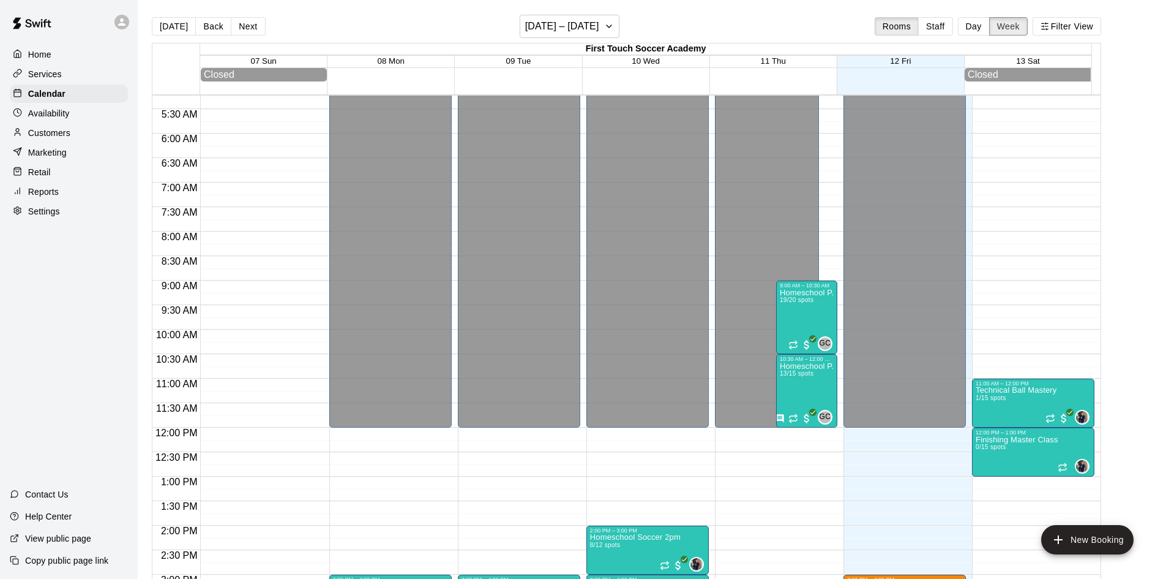
scroll to position [311, 0]
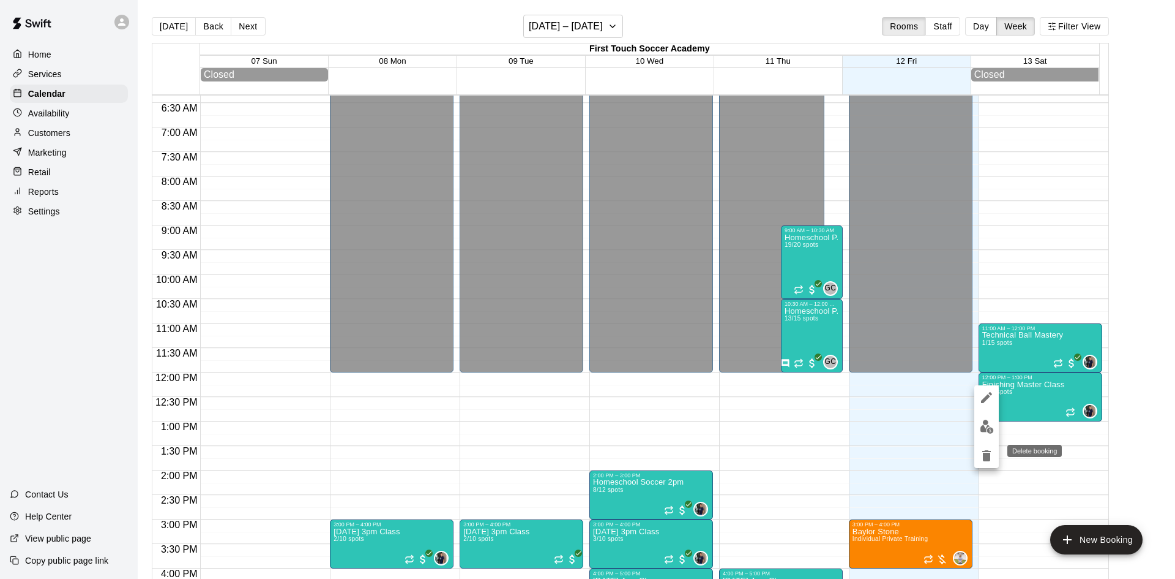
click at [983, 454] on icon "delete" at bounding box center [987, 455] width 15 height 15
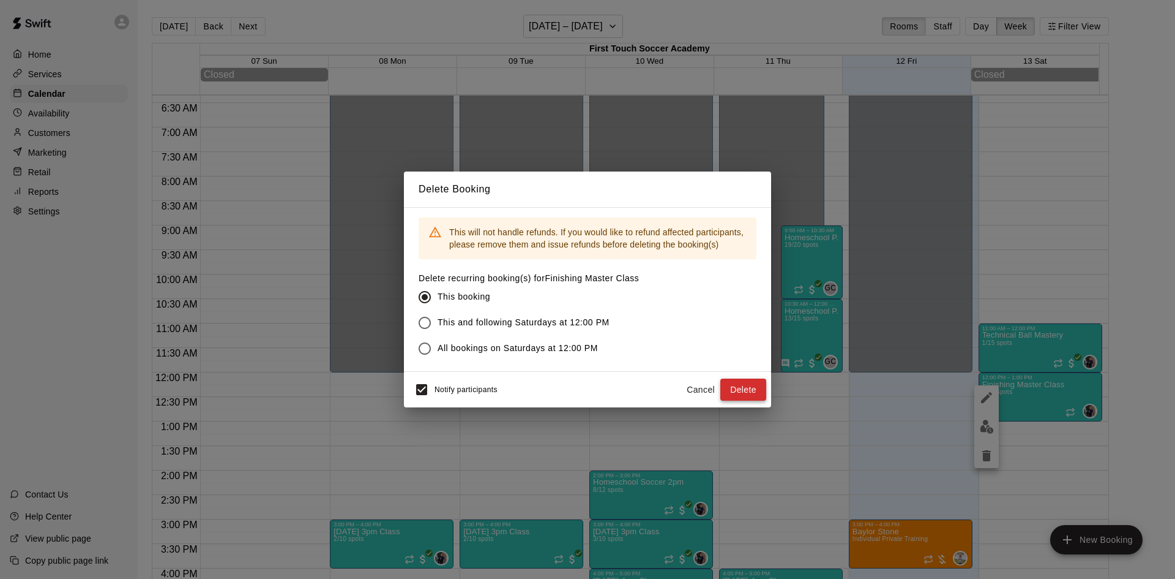
click at [736, 385] on button "Delete" at bounding box center [744, 389] width 46 height 23
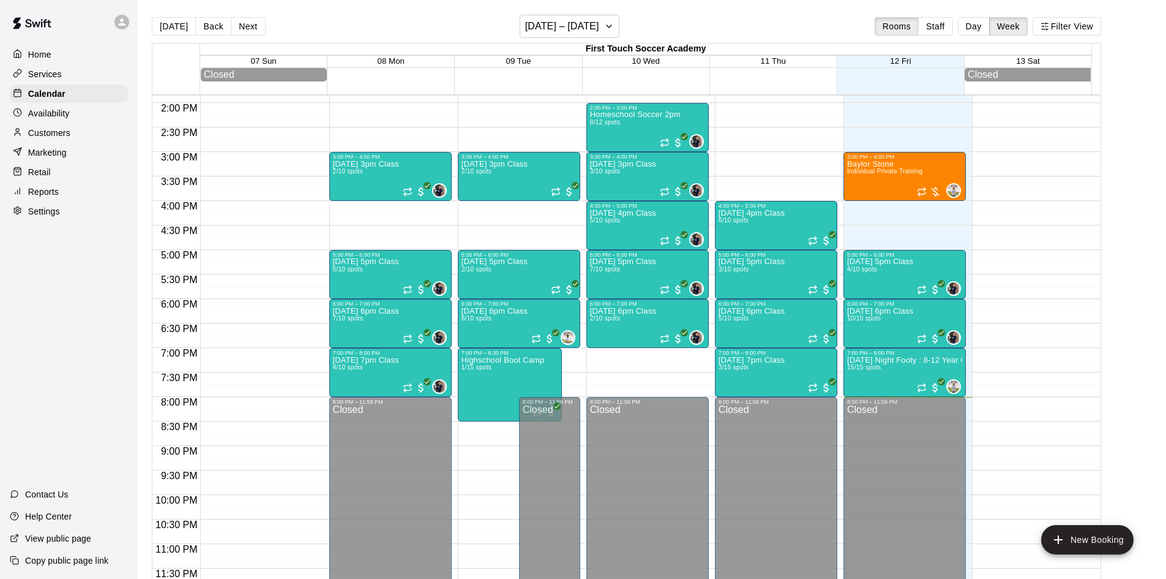
scroll to position [682, 0]
